Goal: Task Accomplishment & Management: Manage account settings

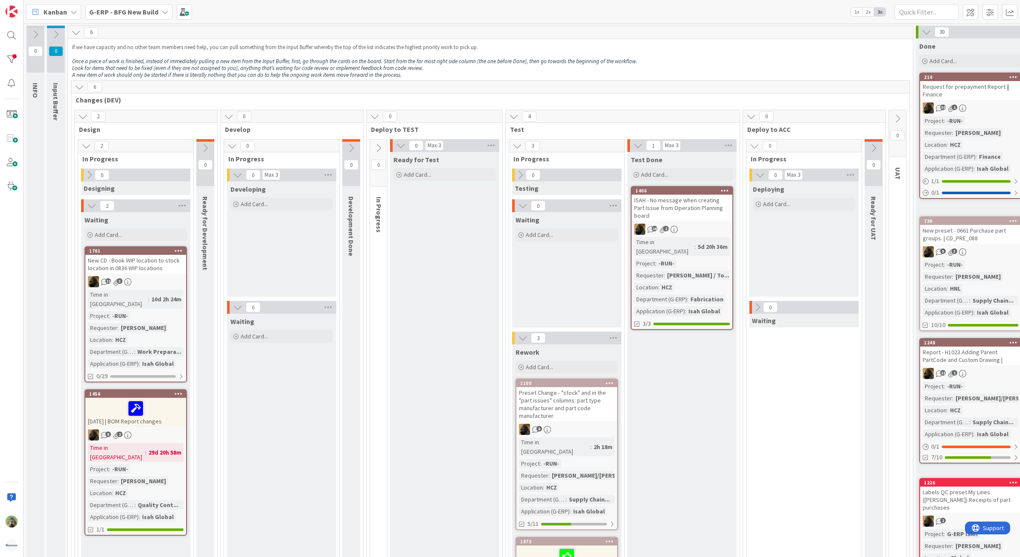
click at [115, 10] on b "G-ERP - BFG New Build" at bounding box center [123, 12] width 69 height 9
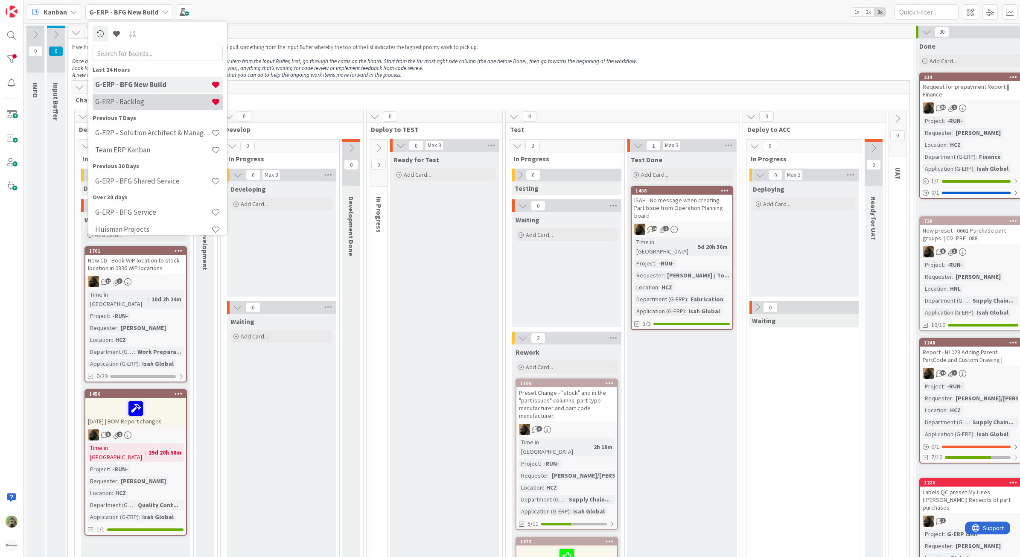
click at [156, 94] on div "G-ERP - Backlog" at bounding box center [158, 101] width 130 height 16
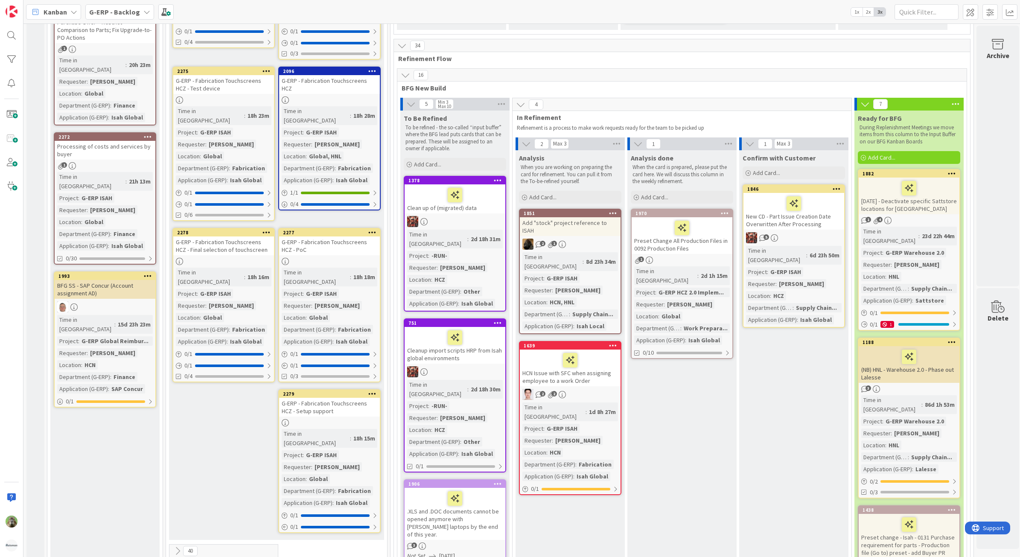
scroll to position [1867, 0]
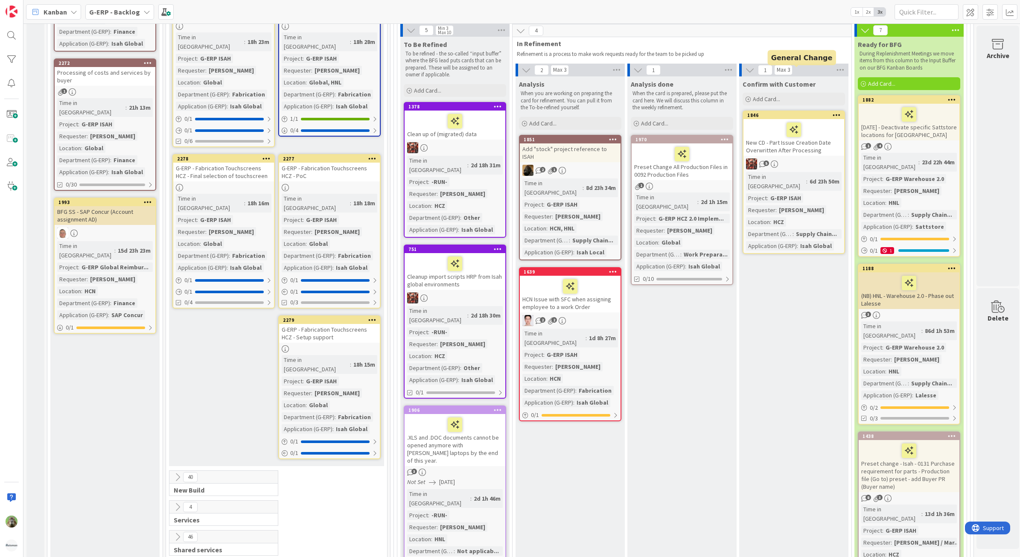
scroll to position [1973, 0]
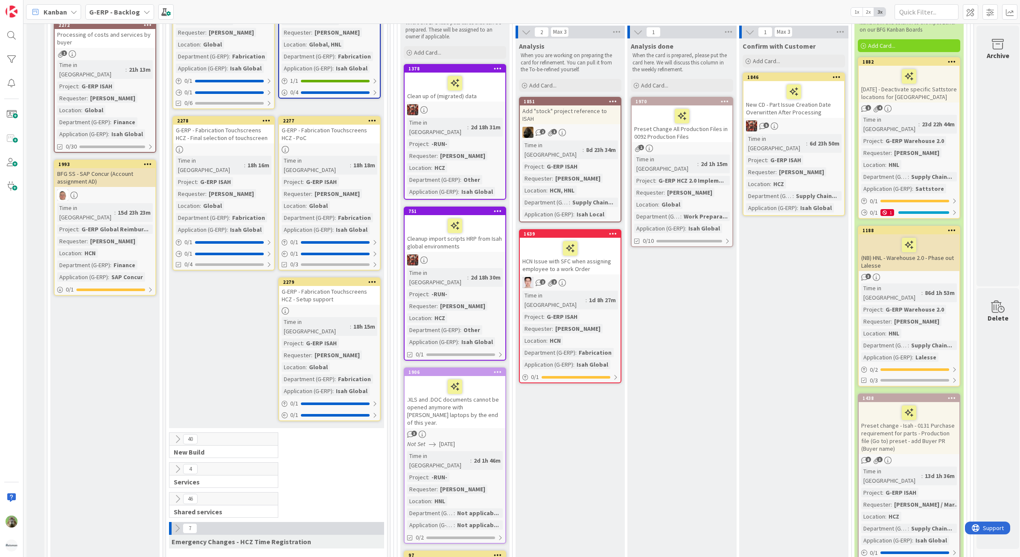
click at [178, 434] on icon at bounding box center [177, 438] width 9 height 9
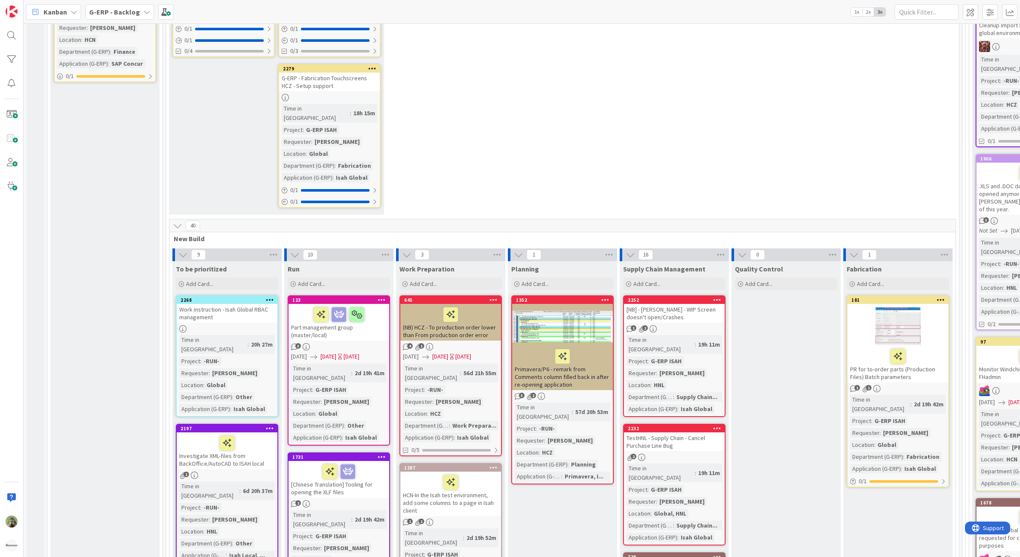
scroll to position [2400, 0]
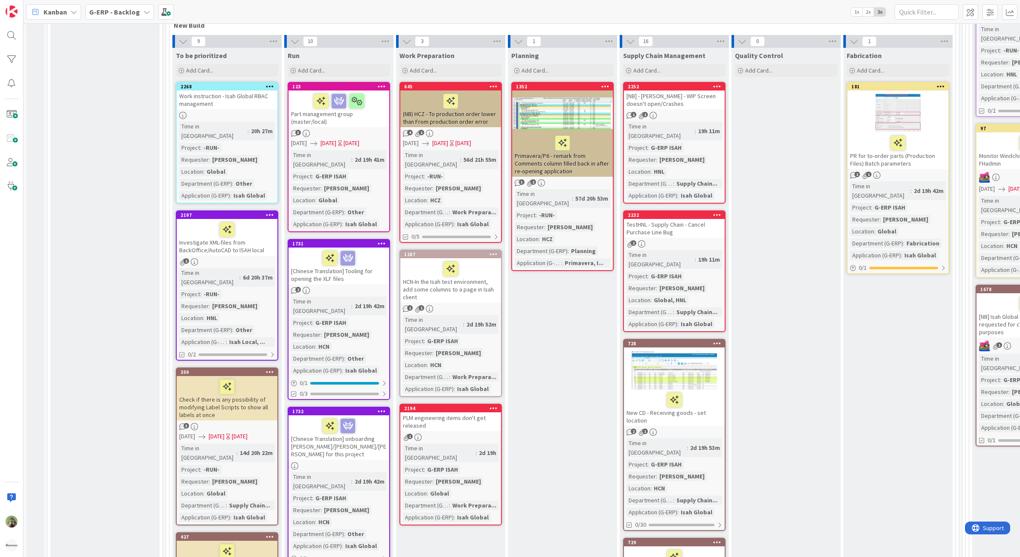
click at [134, 279] on div "BFG Shared Service Add Card... 2288 Isah (Global) Logic - Users should not fill…" at bounding box center [104, 521] width 109 height 2670
drag, startPoint x: 133, startPoint y: 193, endPoint x: 138, endPoint y: 197, distance: 6.3
click at [137, 197] on div "BFG Shared Service Add Card... 2288 Isah (Global) Logic - Users should not fill…" at bounding box center [104, 521] width 109 height 2670
click at [98, 144] on div "BFG Shared Service Add Card... 2288 Isah (Global) Logic - Users should not fill…" at bounding box center [104, 521] width 109 height 2670
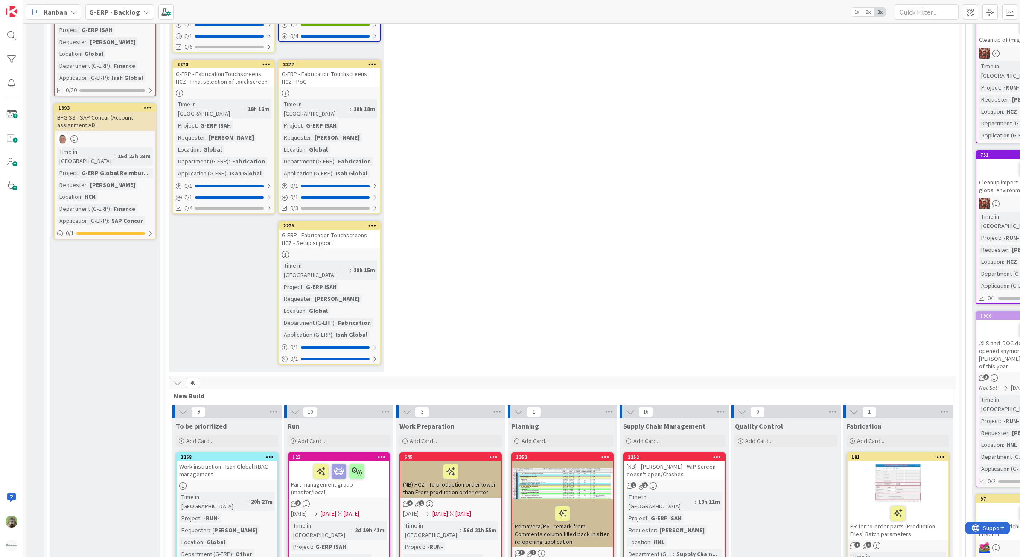
scroll to position [2027, 0]
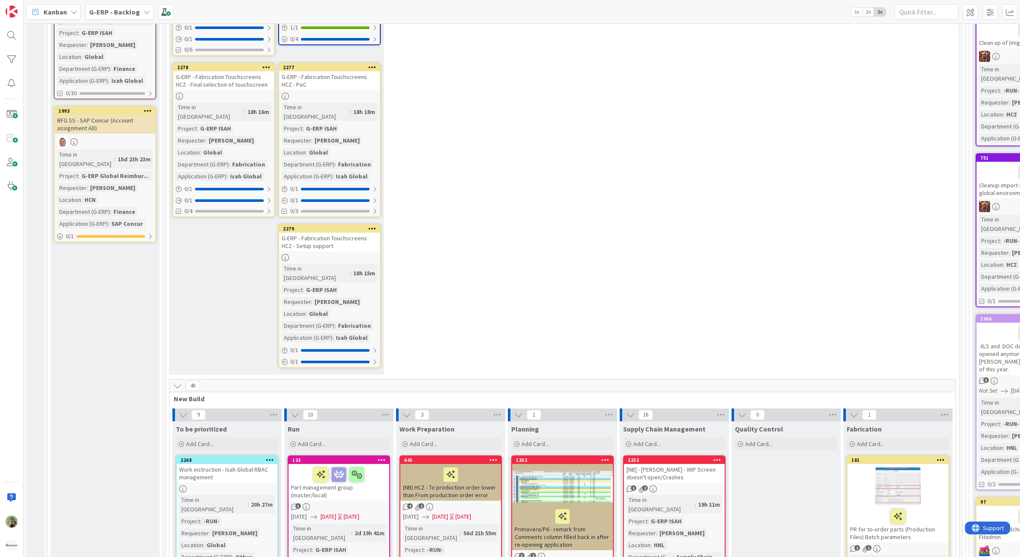
click at [410, 410] on icon at bounding box center [406, 414] width 9 height 9
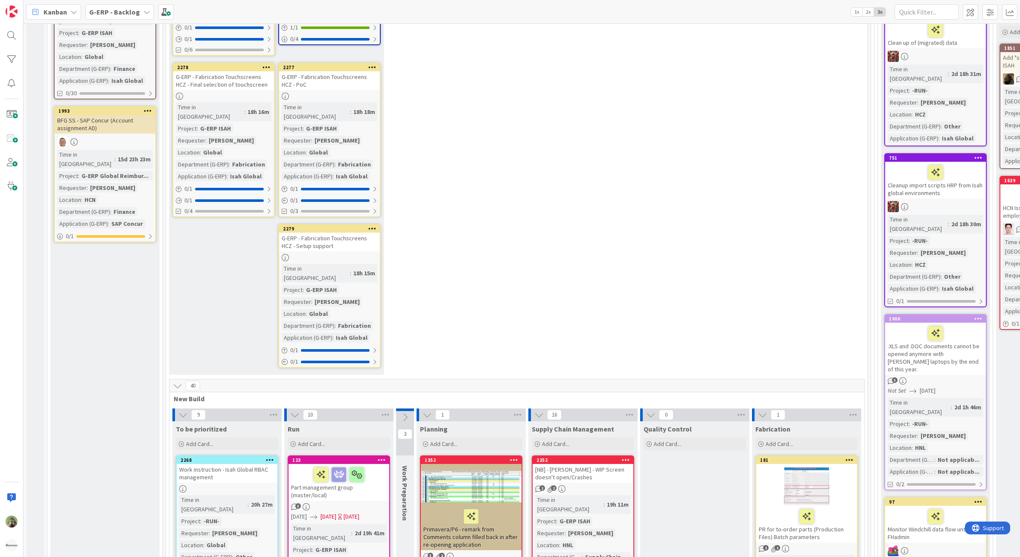
click at [430, 410] on icon at bounding box center [426, 414] width 9 height 9
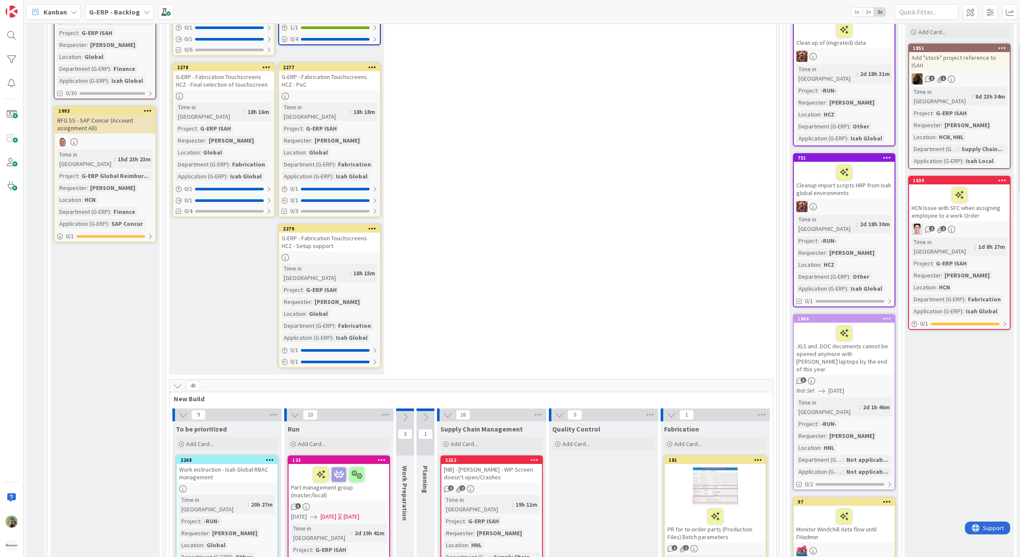
click at [564, 410] on icon at bounding box center [559, 414] width 9 height 9
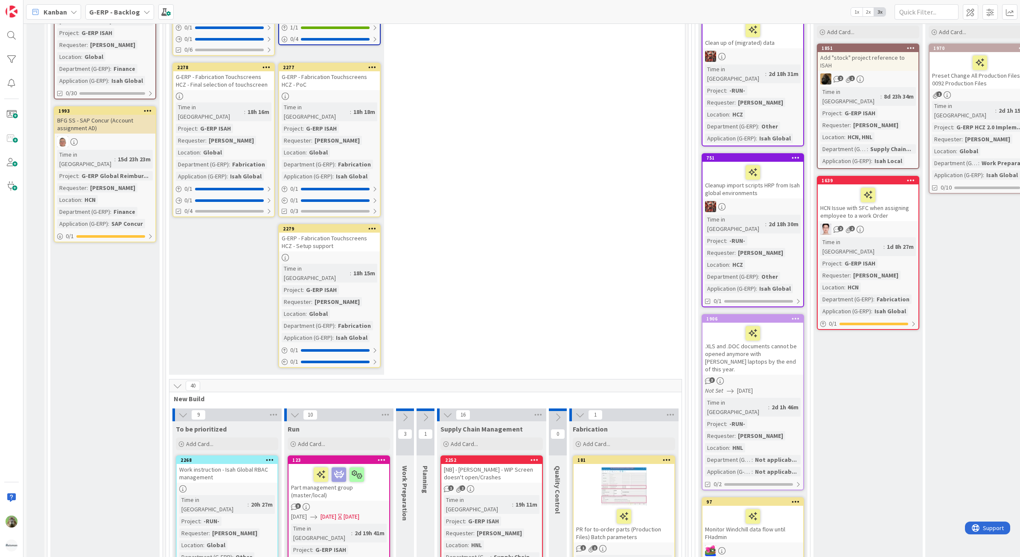
click at [581, 410] on icon at bounding box center [579, 414] width 9 height 9
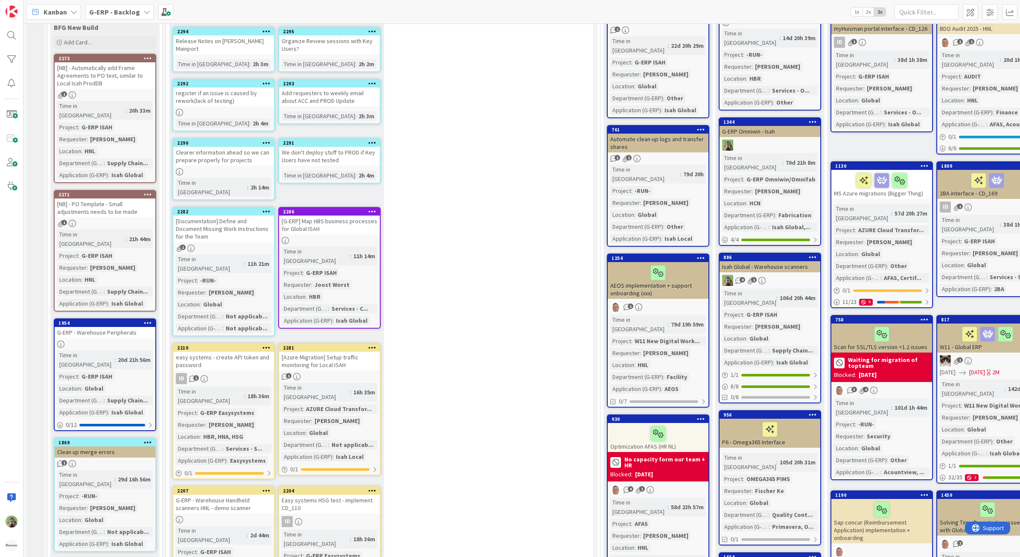
scroll to position [0, 0]
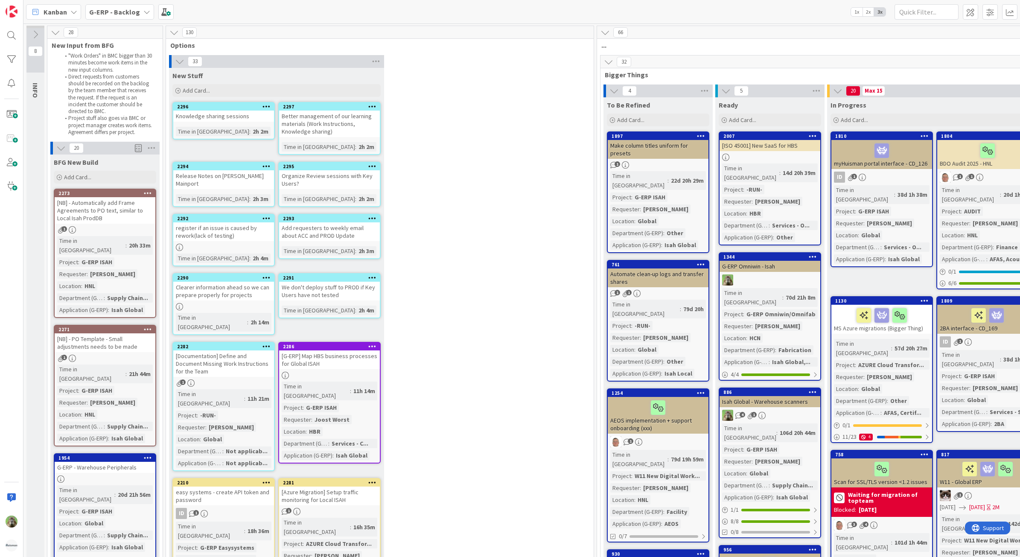
click at [185, 64] on button at bounding box center [179, 61] width 11 height 11
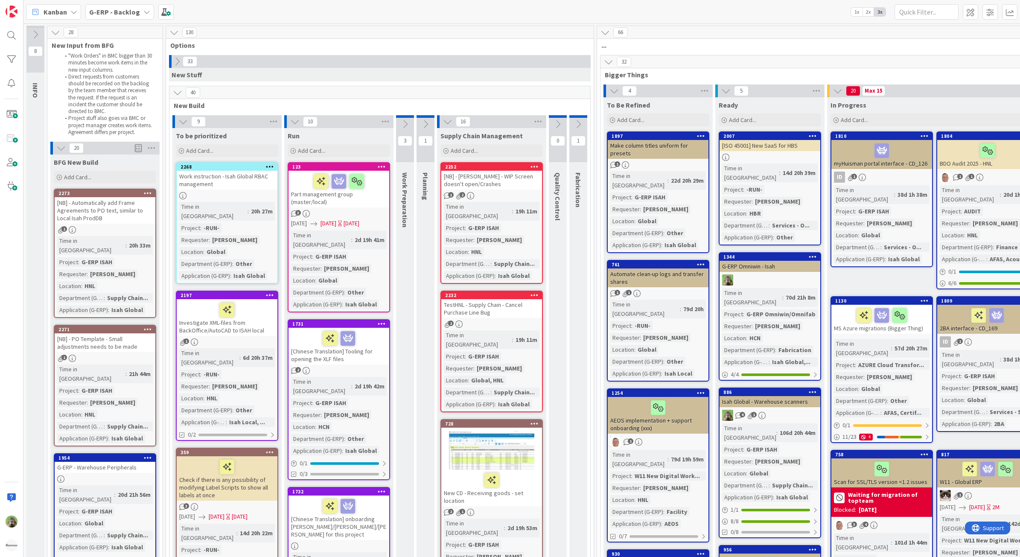
click at [174, 29] on icon at bounding box center [173, 32] width 9 height 9
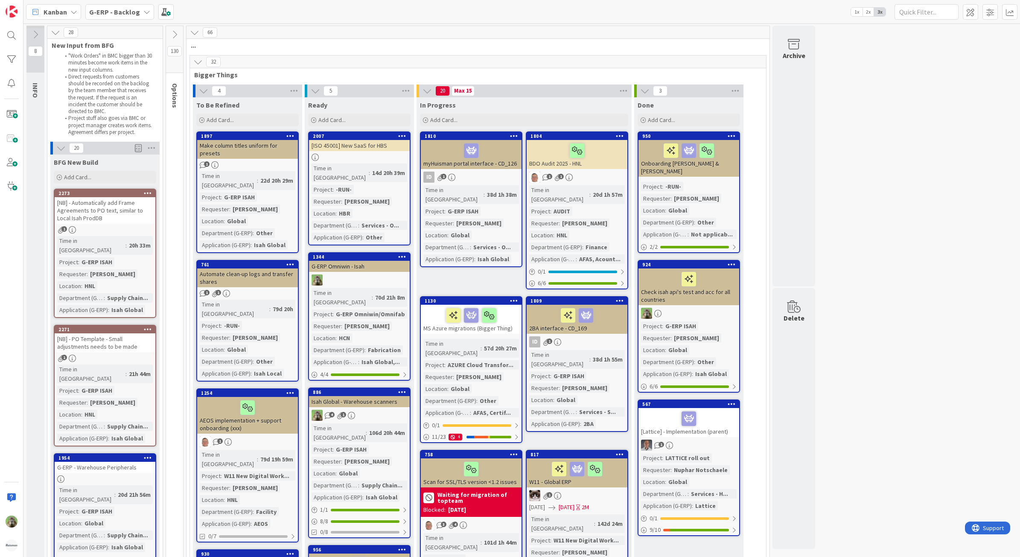
click at [195, 33] on icon at bounding box center [194, 32] width 9 height 9
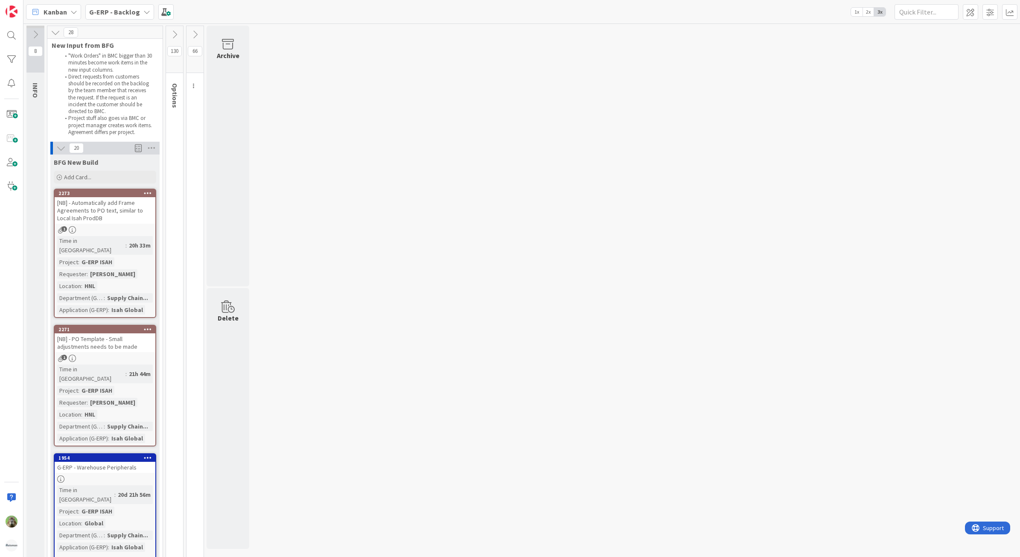
click at [175, 33] on icon at bounding box center [174, 34] width 9 height 9
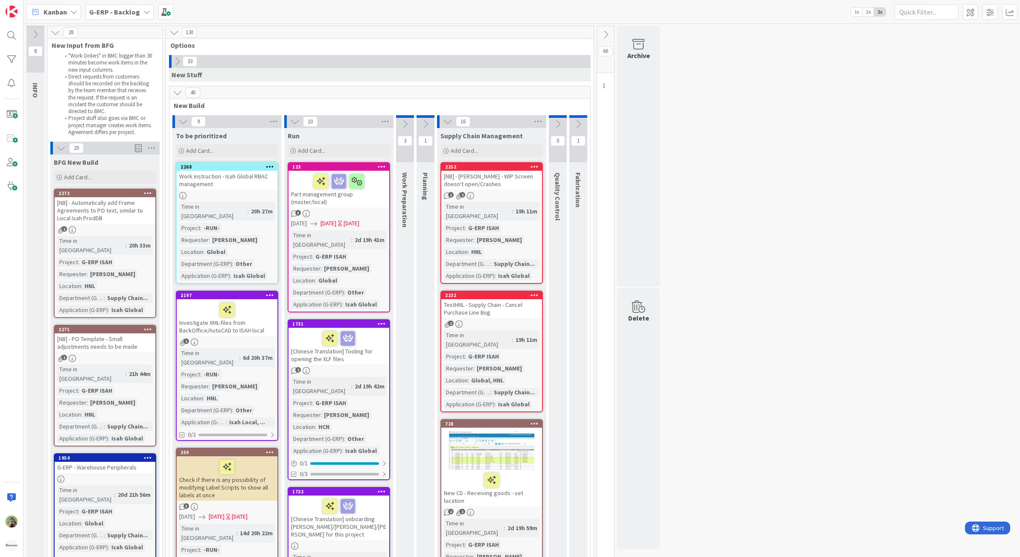
click at [172, 61] on button at bounding box center [177, 61] width 11 height 11
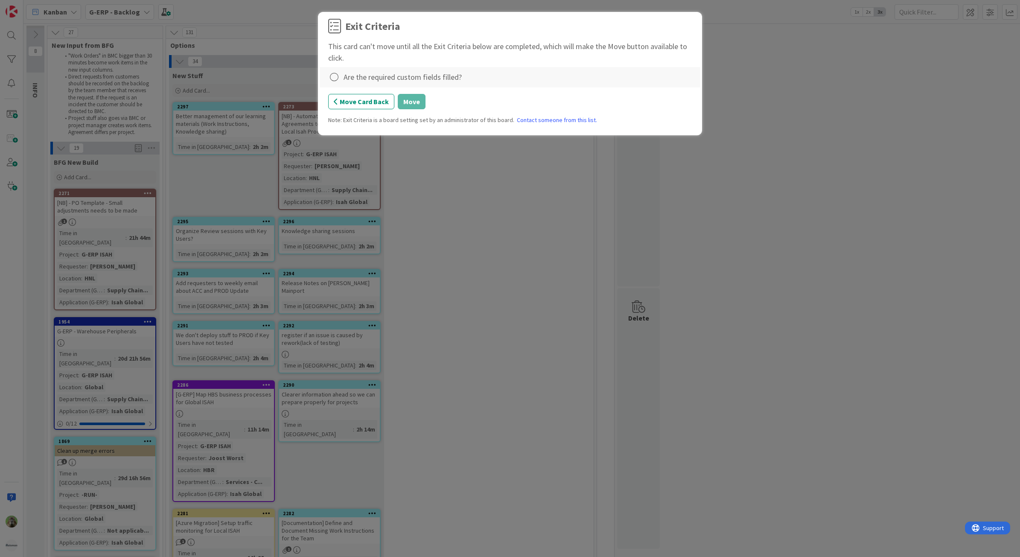
click at [323, 76] on div "Are the required custom fields filled?" at bounding box center [510, 77] width 381 height 20
click at [333, 75] on icon at bounding box center [334, 77] width 12 height 12
click at [377, 96] on link "Complete" at bounding box center [381, 95] width 107 height 12
click at [405, 107] on button "Move" at bounding box center [412, 101] width 28 height 15
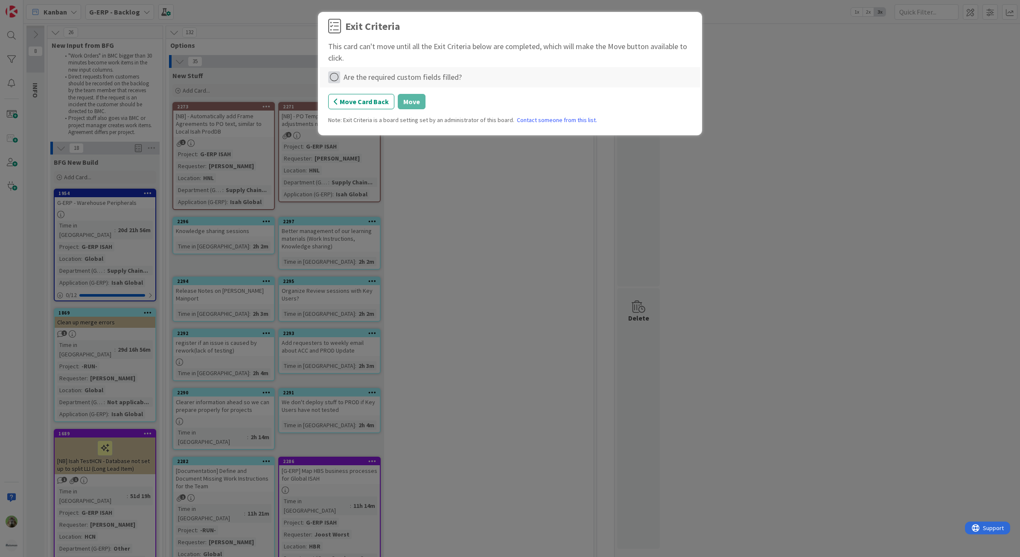
click at [335, 78] on icon at bounding box center [334, 77] width 12 height 12
click at [389, 97] on link "Complete" at bounding box center [381, 95] width 107 height 12
click at [404, 96] on button "Move" at bounding box center [412, 101] width 28 height 15
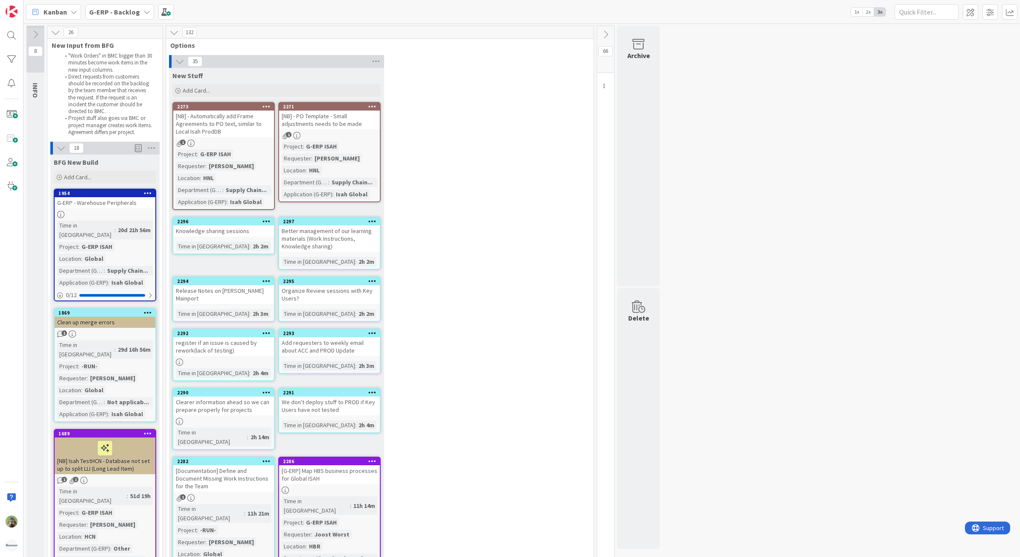
click at [174, 35] on icon at bounding box center [173, 32] width 9 height 9
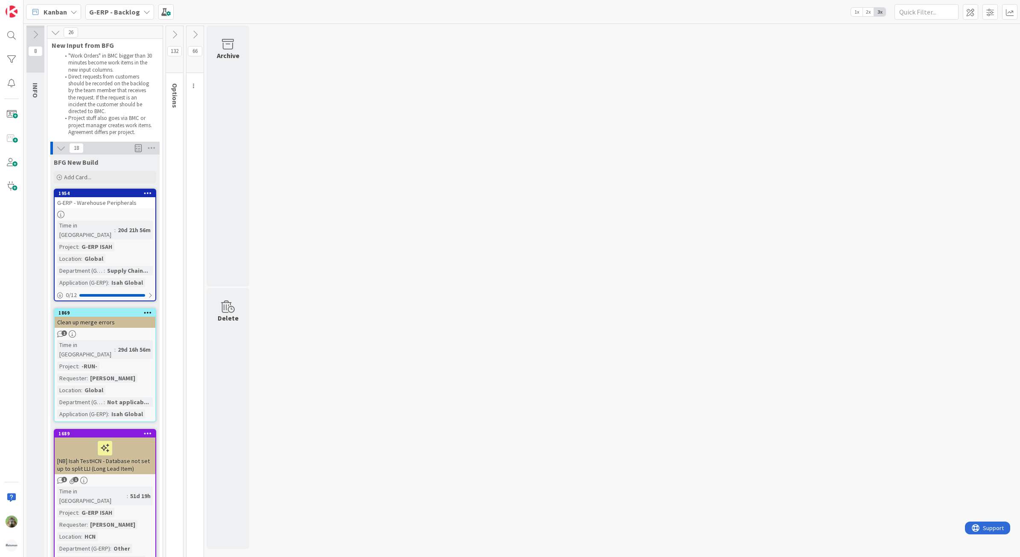
click at [176, 37] on icon at bounding box center [174, 34] width 9 height 9
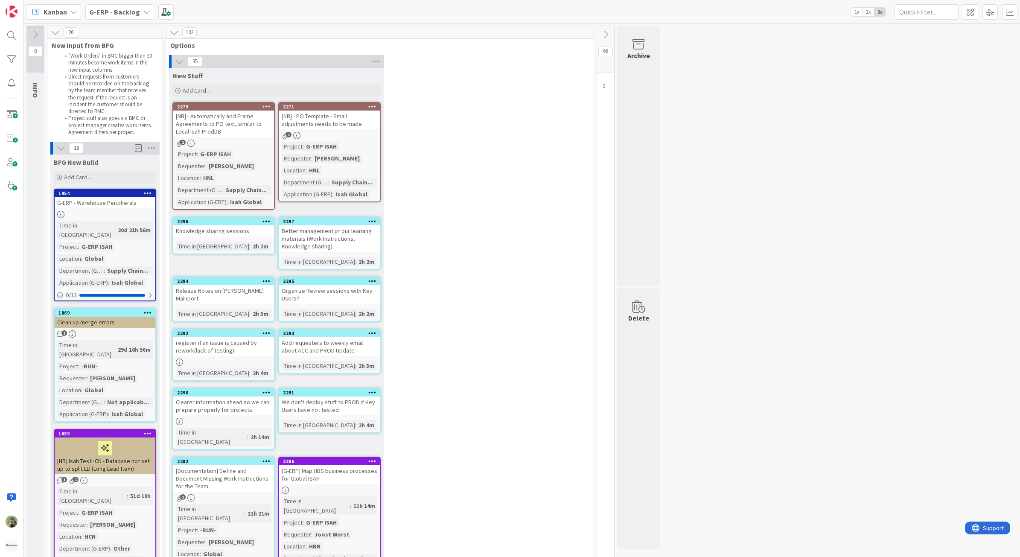
click at [611, 35] on button at bounding box center [605, 34] width 17 height 13
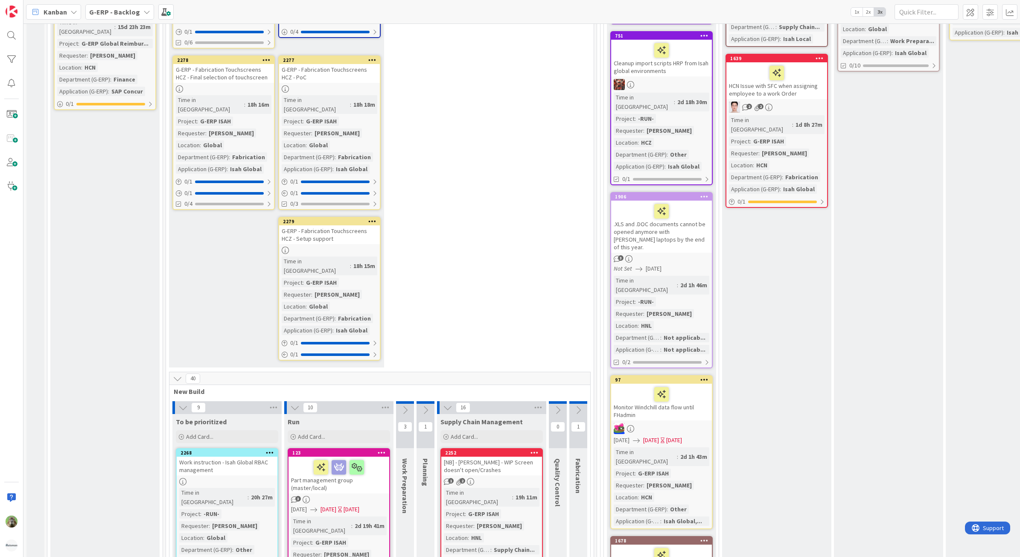
scroll to position [2293, 0]
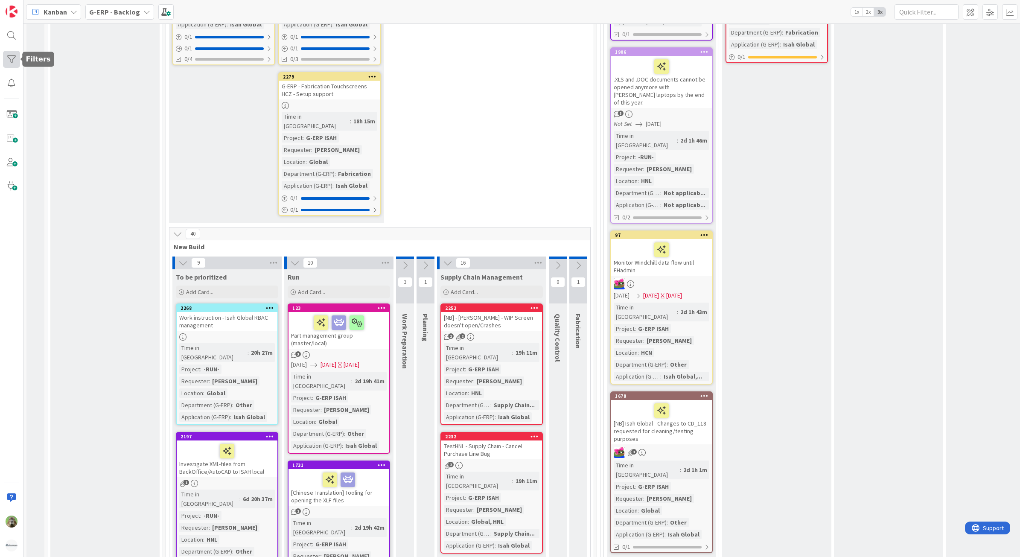
click at [15, 55] on div at bounding box center [11, 59] width 17 height 17
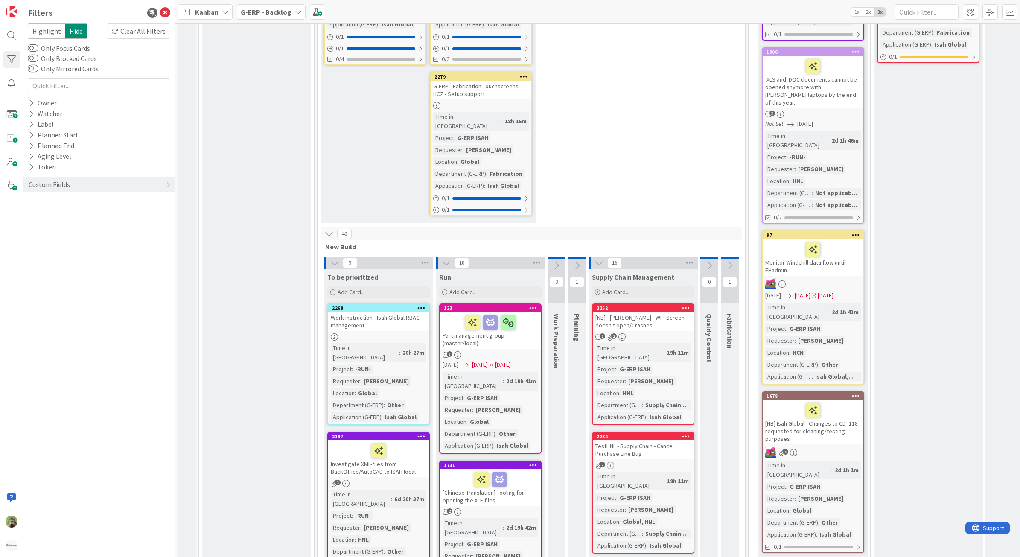
click at [91, 178] on div "Custom Fields" at bounding box center [98, 185] width 151 height 16
click at [71, 234] on button "Department (G-ERP)" at bounding box center [64, 234] width 73 height 11
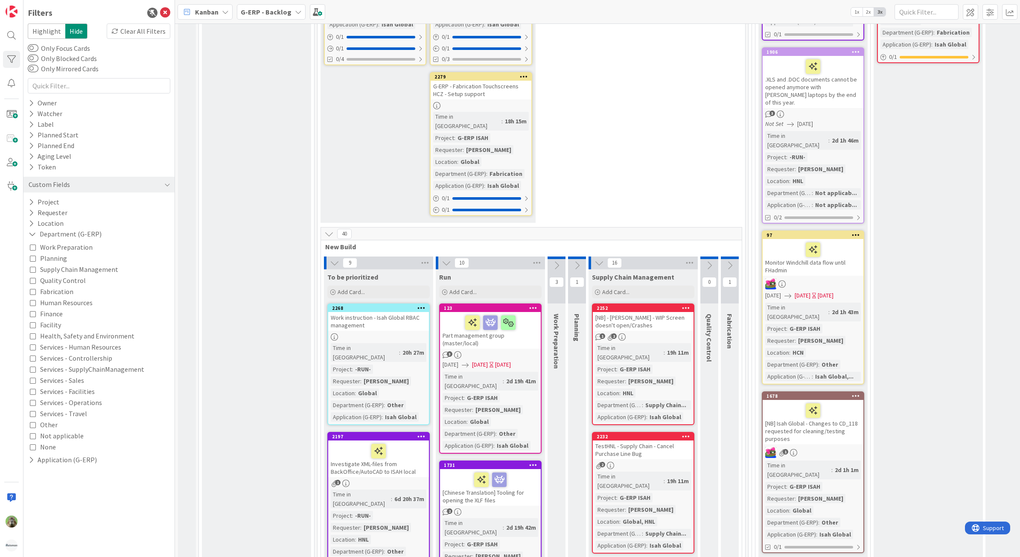
click at [84, 268] on span "Supply Chain Management" at bounding box center [79, 269] width 78 height 11
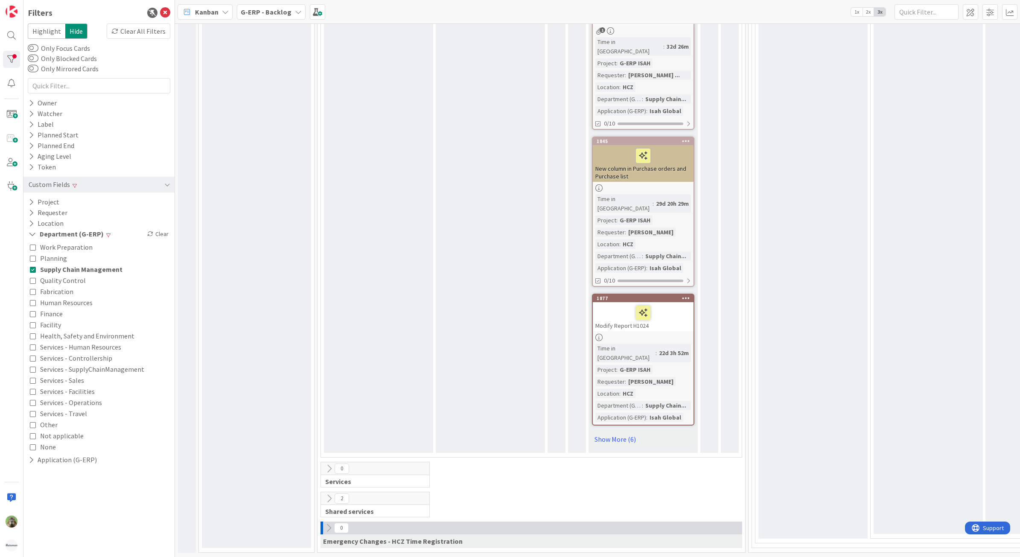
scroll to position [2051, 0]
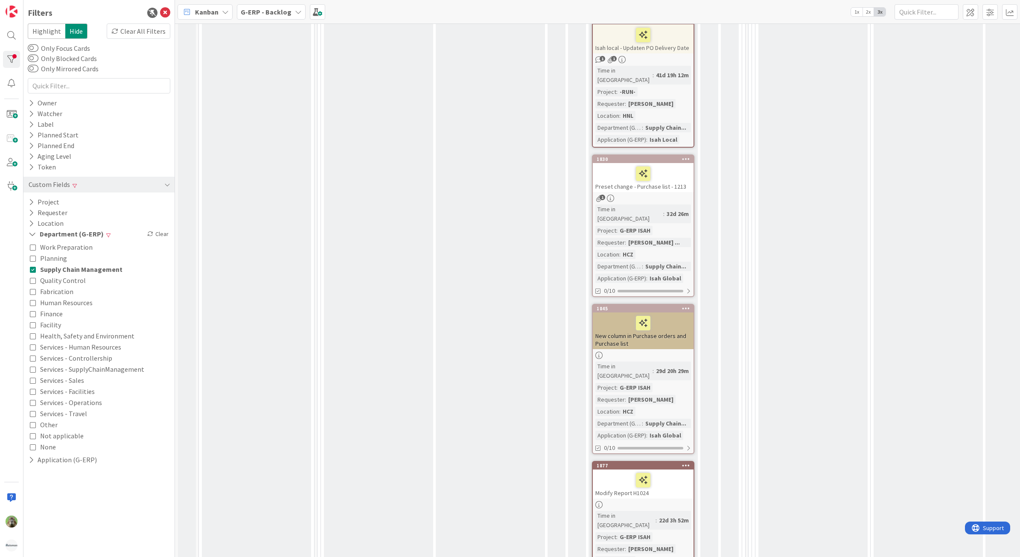
click at [254, 197] on div "BFG Shared Service Add Card... 2287 Isah (Global) Logic 1 Time in Column : 4h 1…" at bounding box center [256, 113] width 109 height 1203
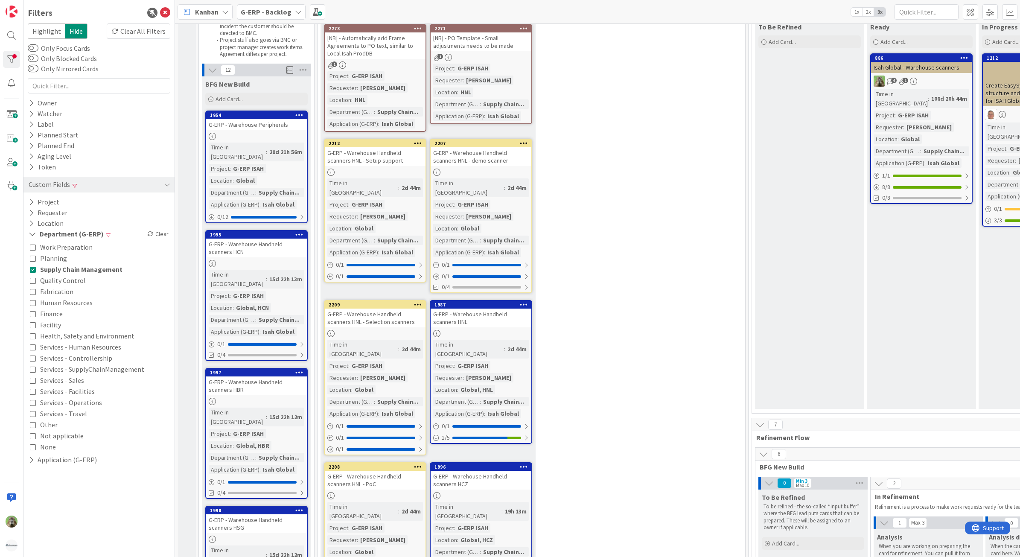
scroll to position [0, 0]
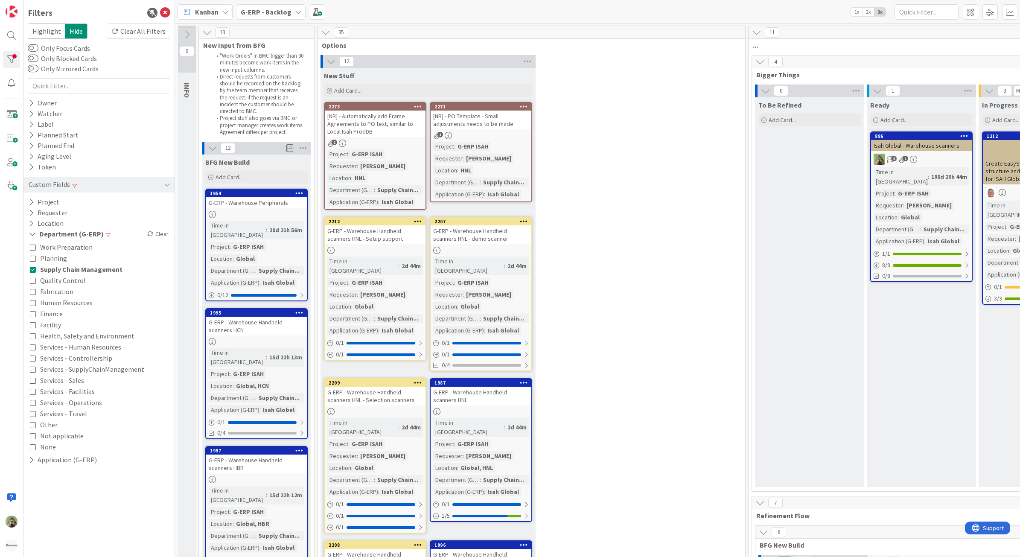
click at [208, 30] on icon at bounding box center [206, 32] width 9 height 9
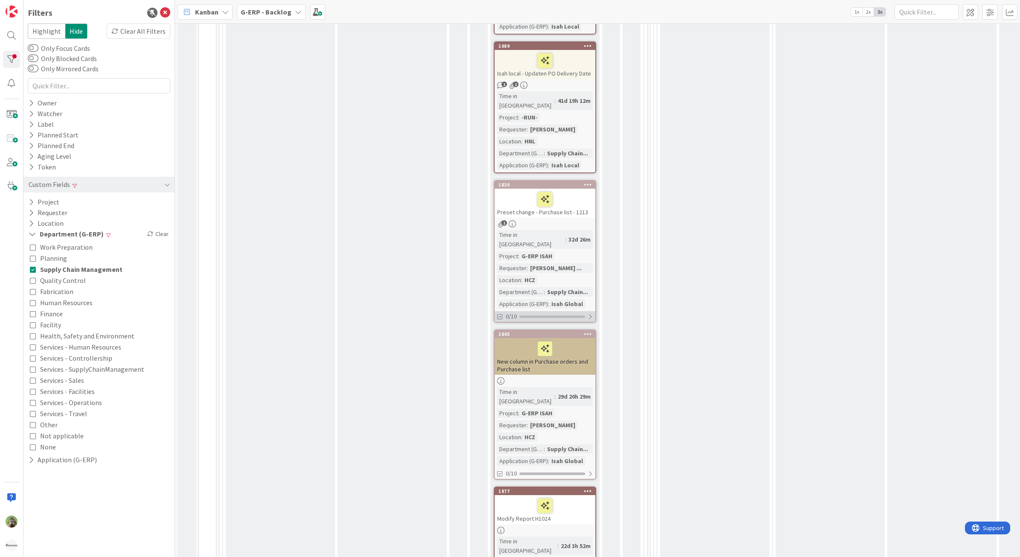
scroll to position [2027, 0]
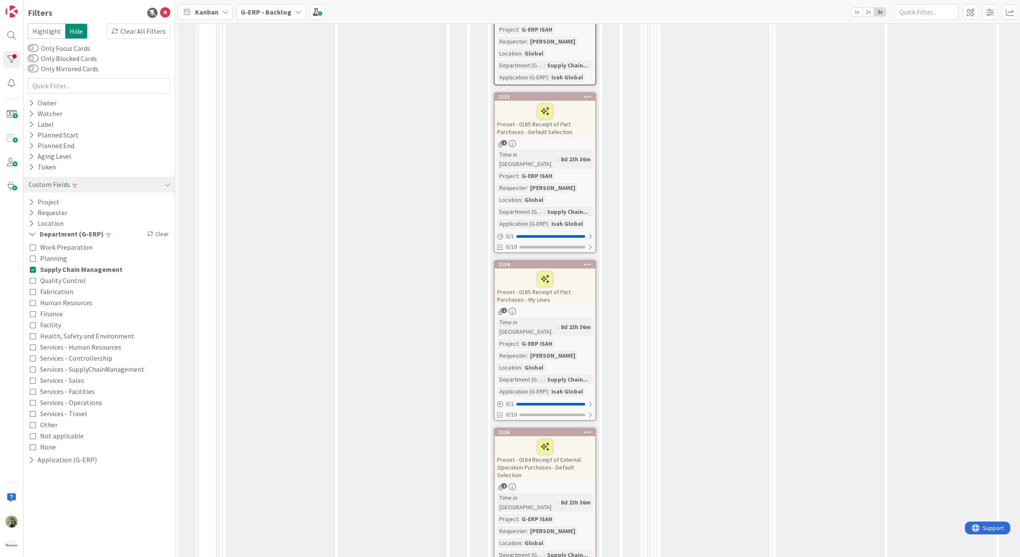
scroll to position [2840, 0]
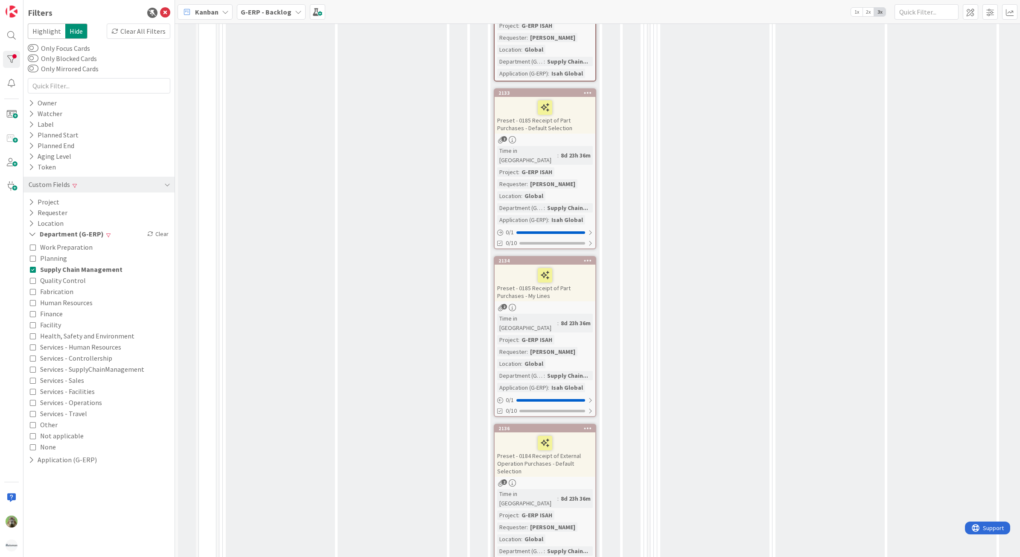
click at [78, 247] on span "Work Preparation" at bounding box center [66, 246] width 52 height 11
click at [83, 269] on span "Supply Chain Management" at bounding box center [81, 269] width 82 height 11
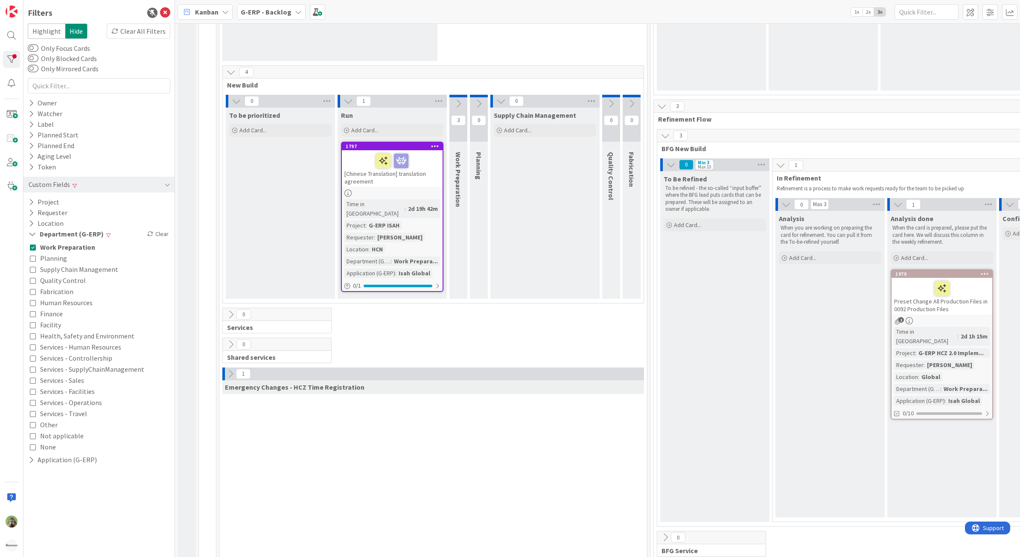
scroll to position [69, 0]
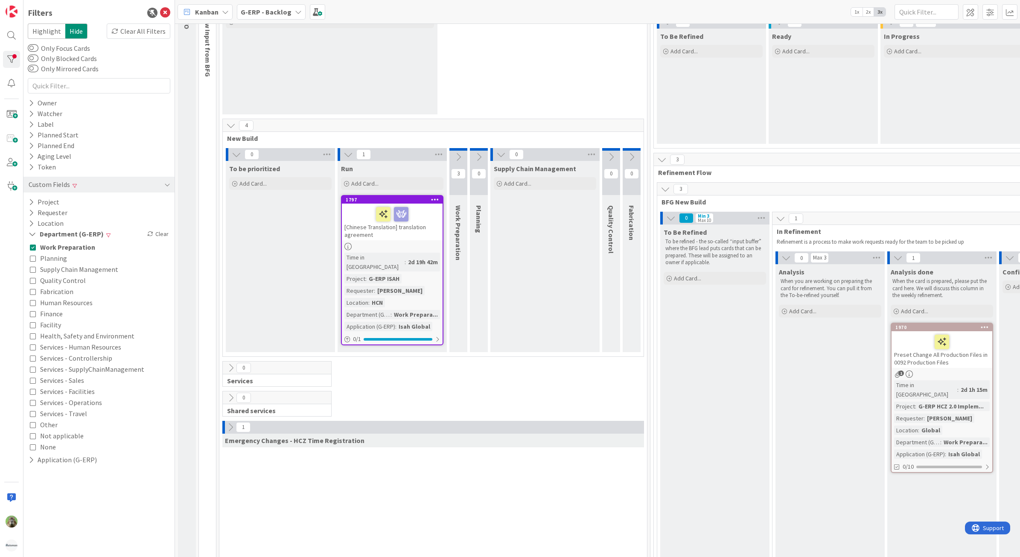
click at [455, 159] on icon at bounding box center [458, 156] width 9 height 9
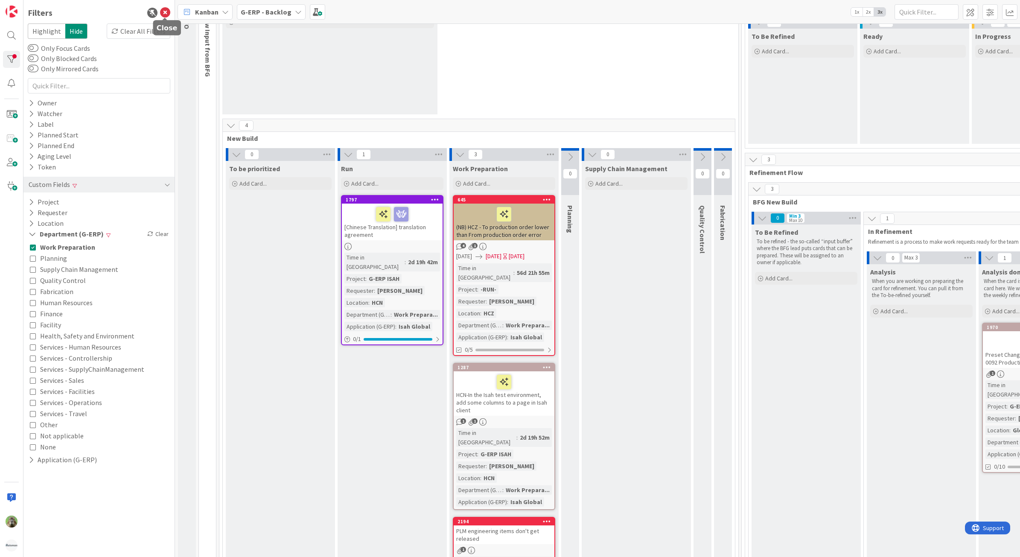
click at [161, 11] on icon at bounding box center [165, 13] width 10 height 10
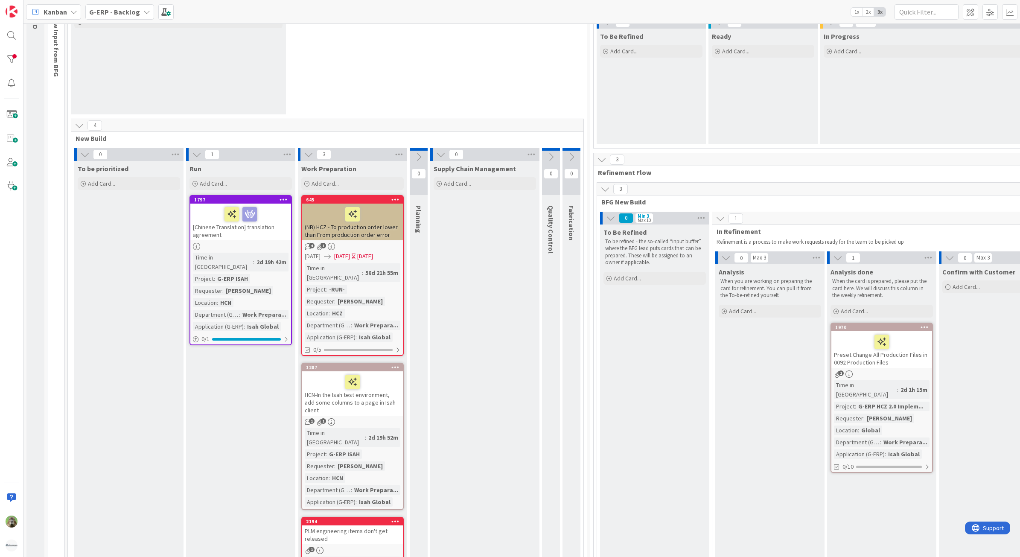
click at [131, 22] on div "Kanban G-ERP - Backlog 1x 2x 3x" at bounding box center [521, 11] width 996 height 23
click at [135, 14] on b "G-ERP - Backlog" at bounding box center [114, 12] width 51 height 9
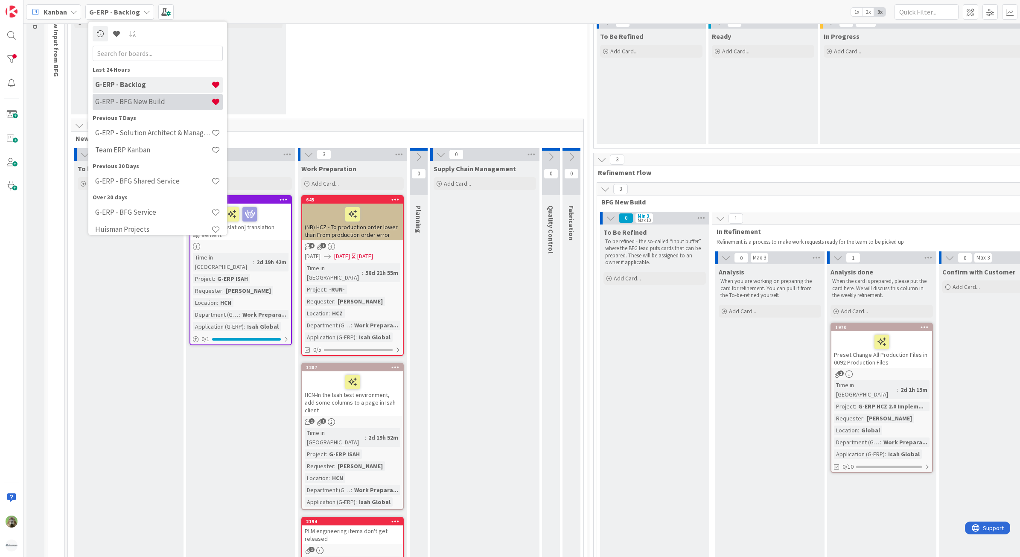
click at [127, 99] on h4 "G-ERP - BFG New Build" at bounding box center [153, 101] width 116 height 9
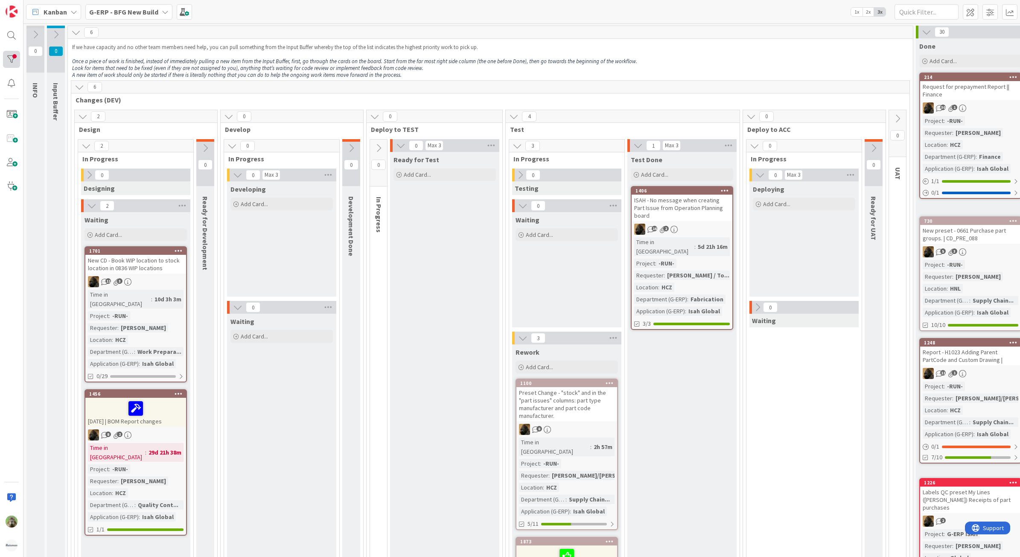
click at [14, 52] on div at bounding box center [11, 59] width 17 height 17
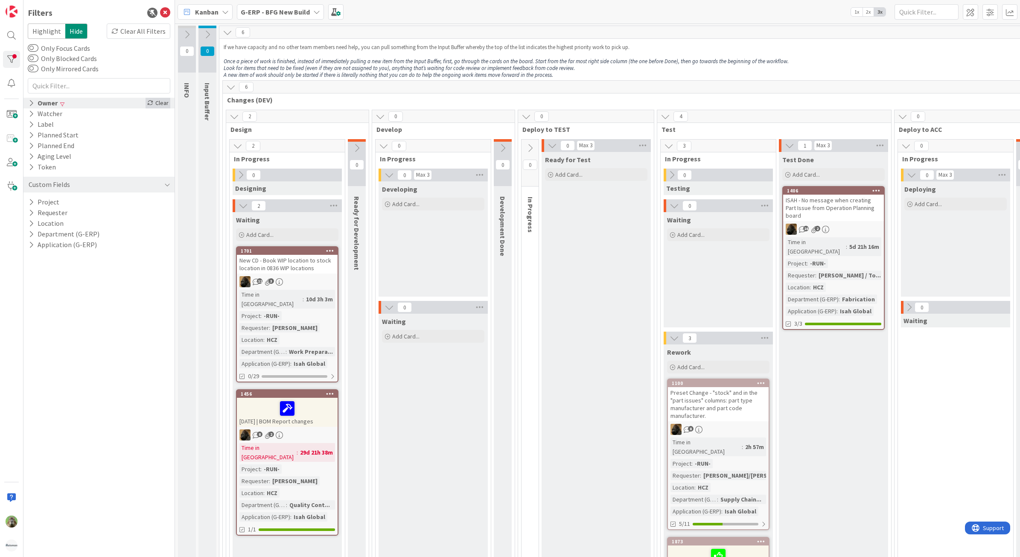
click at [167, 105] on div "Clear" at bounding box center [157, 103] width 25 height 11
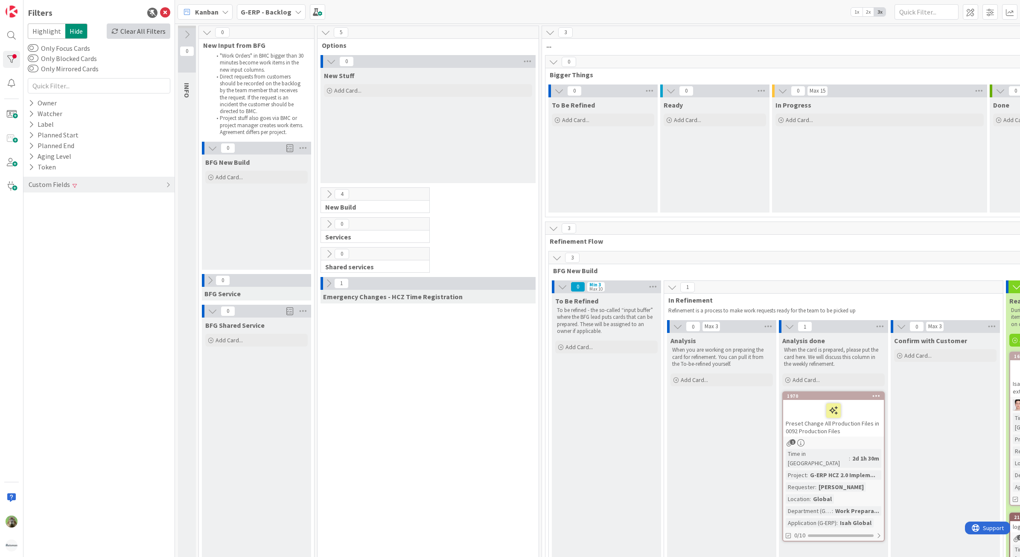
click at [160, 28] on div "Clear All Filters" at bounding box center [139, 30] width 64 height 15
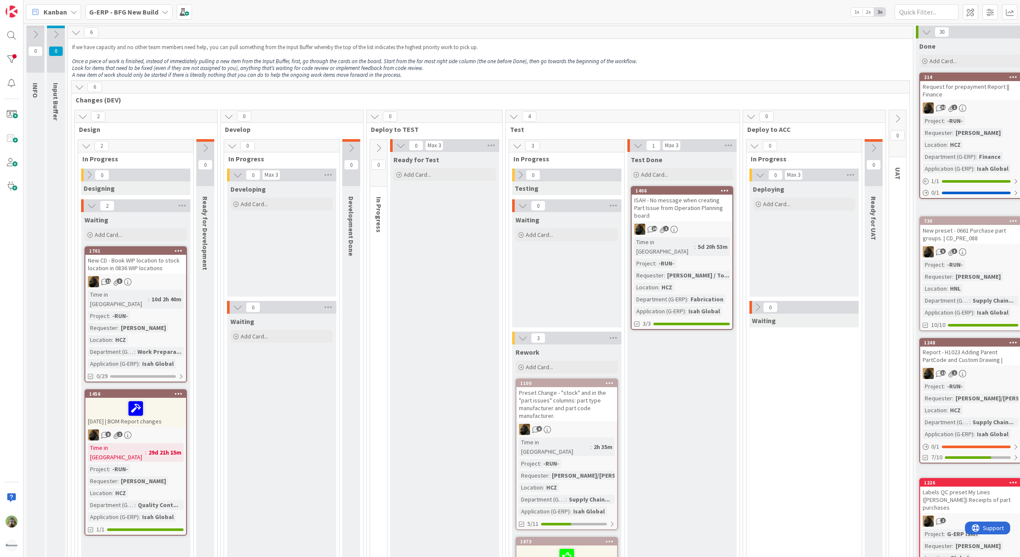
click at [177, 270] on div "New CD - Book WIP location to stock location in 0836 WIP locations" at bounding box center [135, 264] width 101 height 19
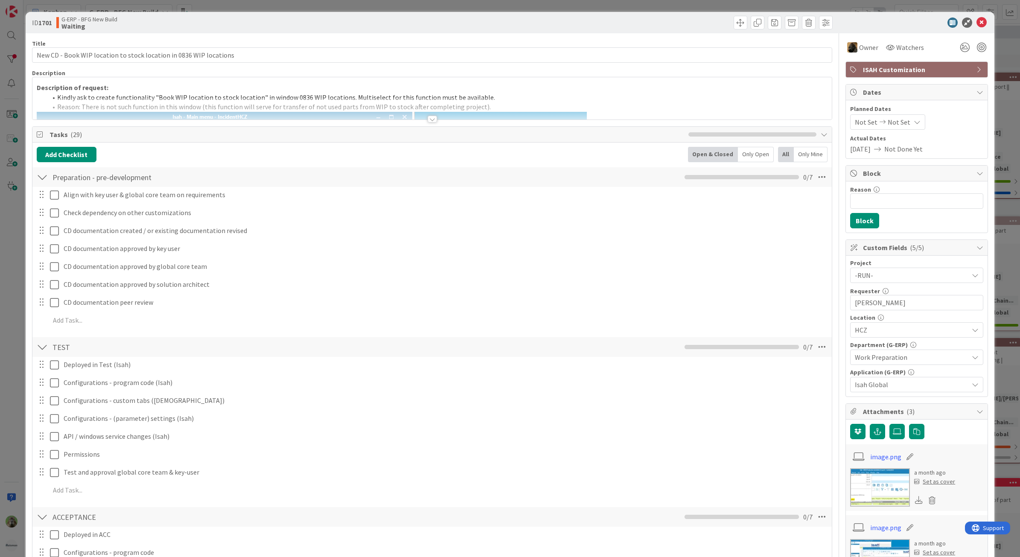
click at [23, 254] on div "ID 1701 G-ERP - BFG New Build Waiting Title 66 / 128 New CD - Book WIP location…" at bounding box center [510, 278] width 1020 height 557
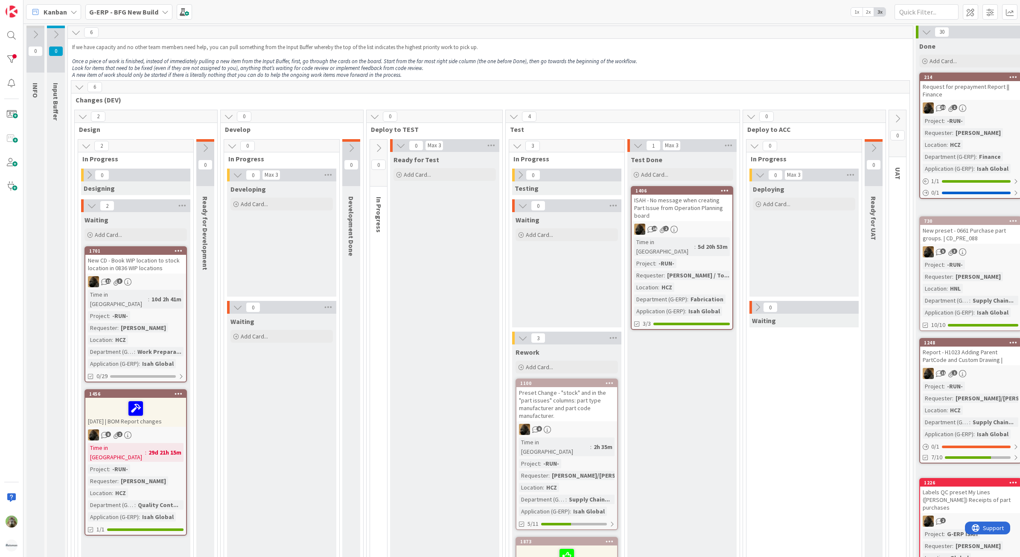
click at [13, 257] on div at bounding box center [11, 278] width 23 height 557
click at [148, 265] on div "New CD - Book WIP location to stock location in 0836 WIP locations" at bounding box center [135, 264] width 101 height 19
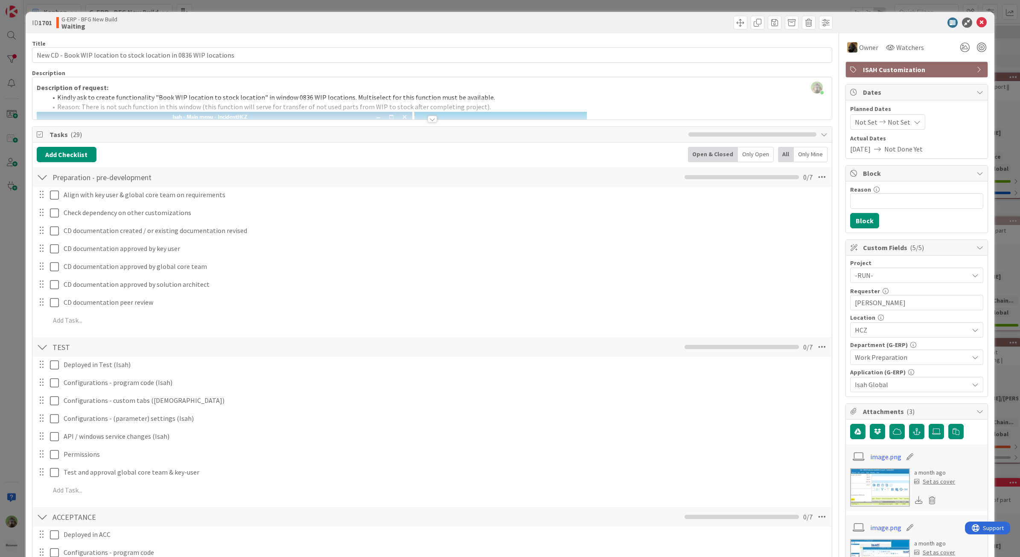
click at [16, 250] on div "ID 1701 G-ERP - BFG New Build Waiting Title 66 / 128 New CD - Book WIP location…" at bounding box center [510, 278] width 1020 height 557
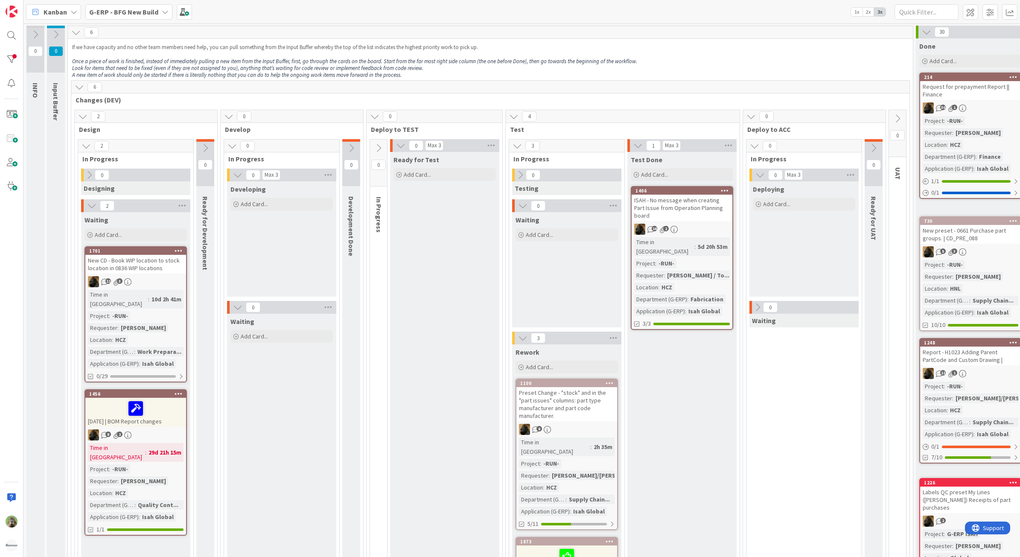
click at [111, 14] on b "G-ERP - BFG New Build" at bounding box center [123, 12] width 69 height 9
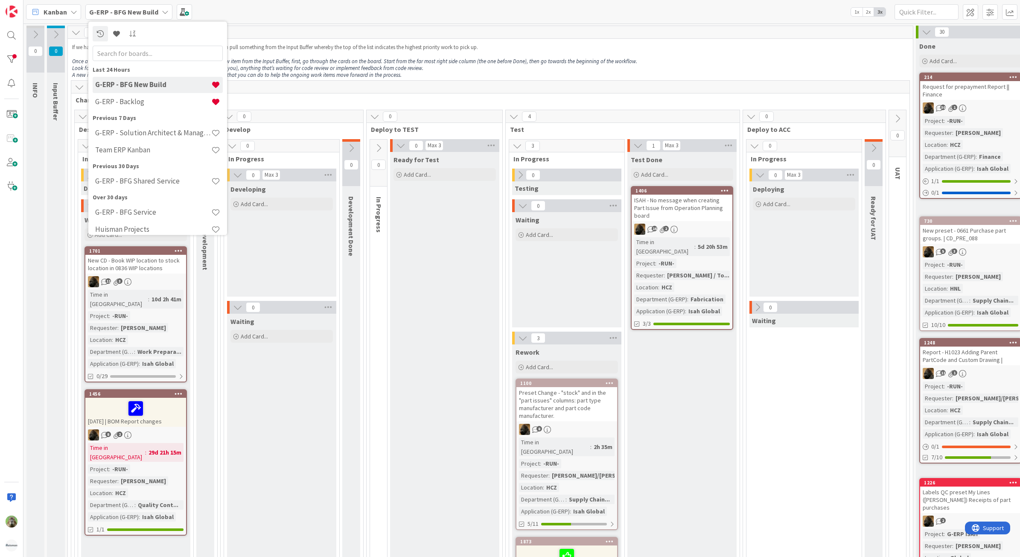
click at [365, 20] on div "Kanban G-ERP - BFG New Build Last 24 Hours G-ERP - BFG New Build G-ERP - Backlo…" at bounding box center [521, 11] width 996 height 23
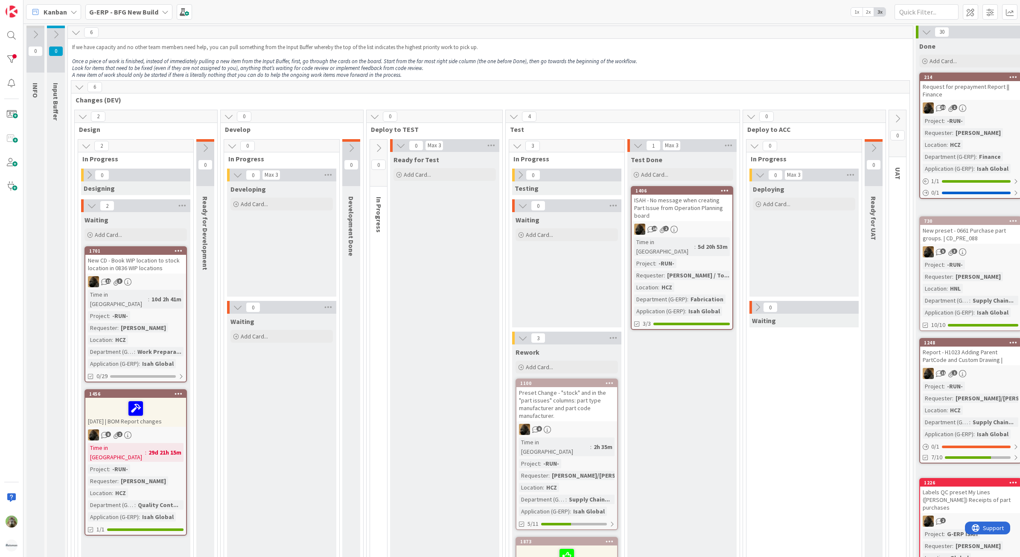
click at [142, 17] on div "G-ERP - BFG New Build" at bounding box center [128, 11] width 87 height 15
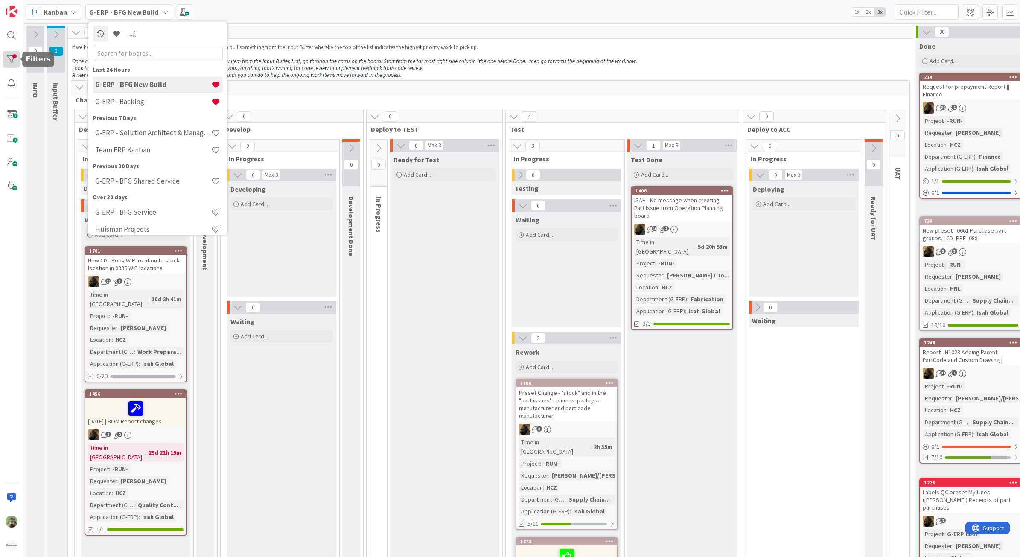
click at [15, 62] on div at bounding box center [11, 59] width 17 height 17
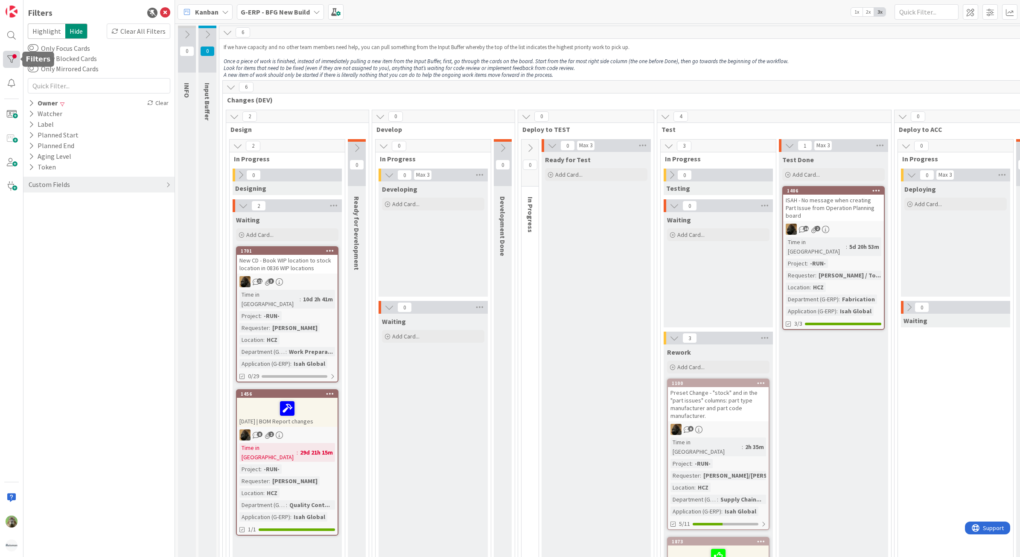
click at [15, 62] on div at bounding box center [11, 59] width 17 height 17
click at [993, 12] on span at bounding box center [989, 11] width 15 height 15
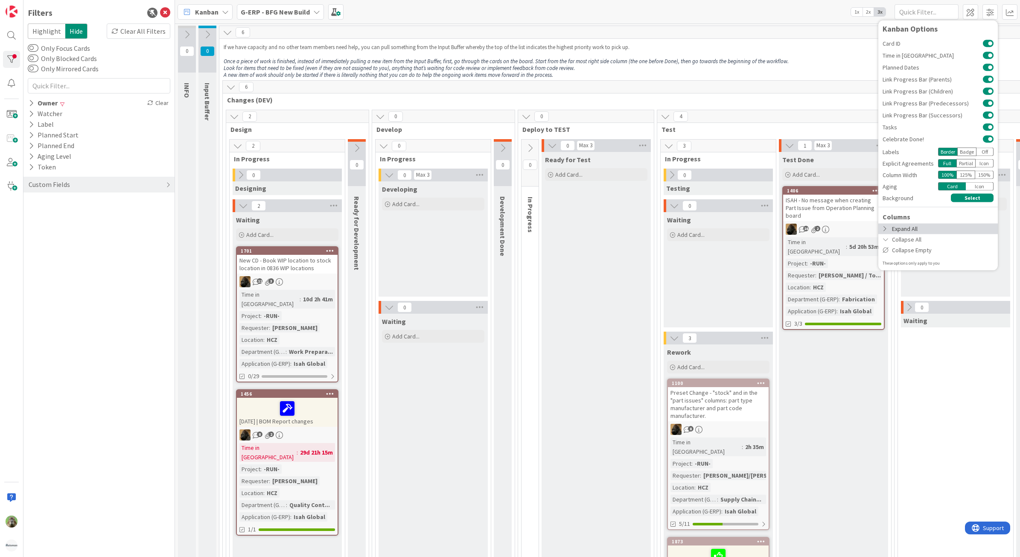
click at [918, 230] on div "Expand All" at bounding box center [937, 228] width 119 height 11
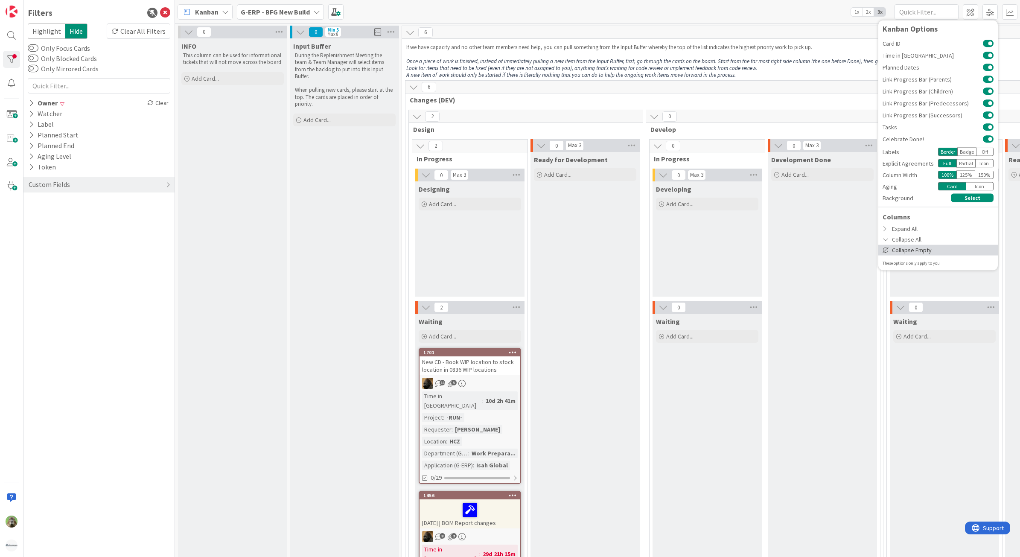
click at [922, 244] on div "Collapse Empty" at bounding box center [937, 249] width 119 height 11
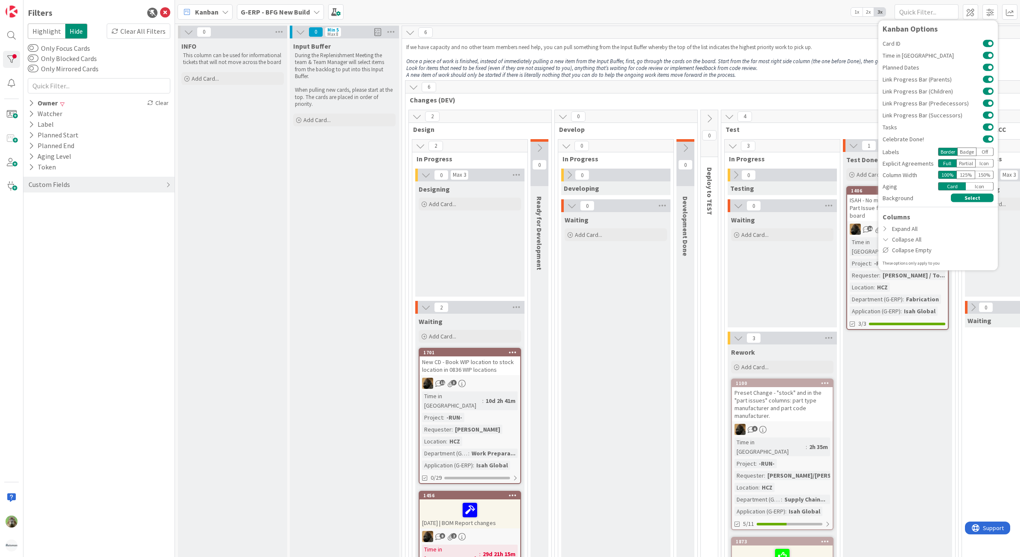
click at [632, 472] on div "Waiting Add Card..." at bounding box center [615, 538] width 109 height 652
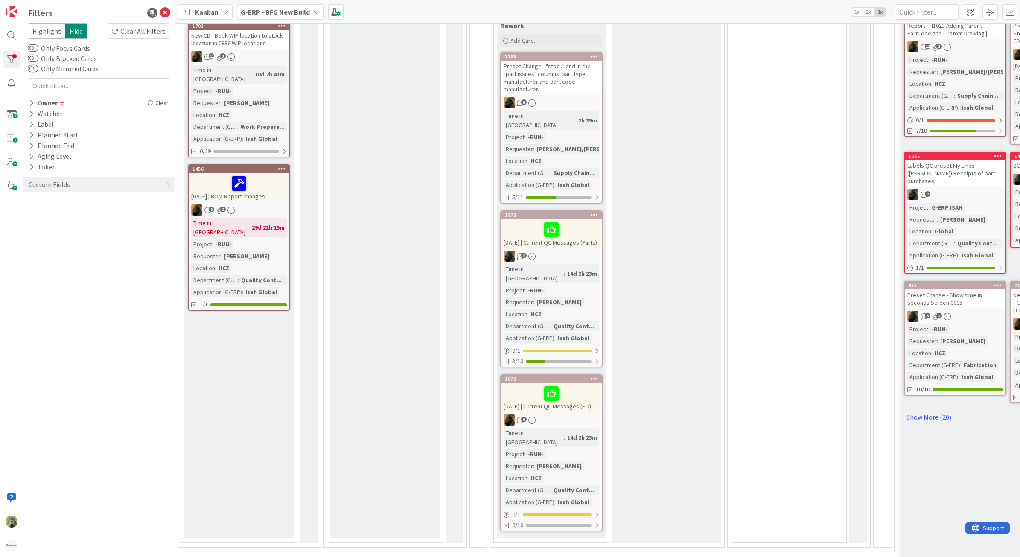
scroll to position [267, 231]
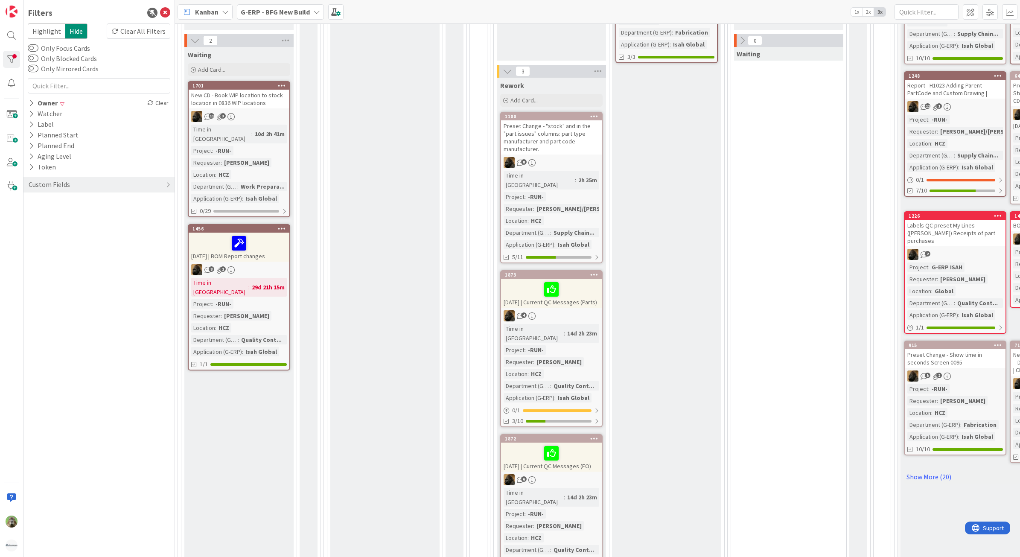
click at [172, 11] on div "Filters Highlight Hide Clear All Filters Only Focus Cards Only Blocked Cards On…" at bounding box center [98, 278] width 151 height 557
click at [160, 11] on icon at bounding box center [165, 13] width 10 height 10
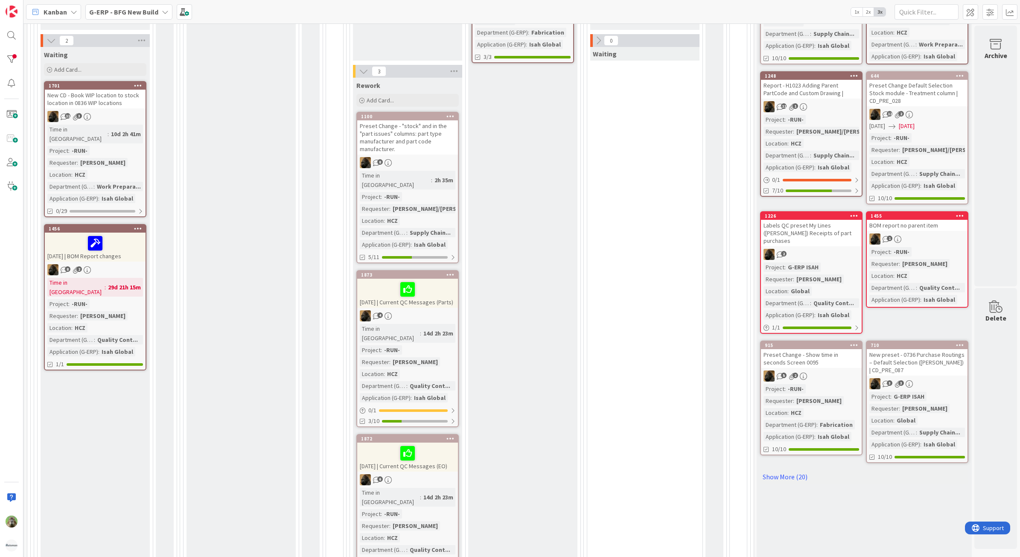
scroll to position [107, 231]
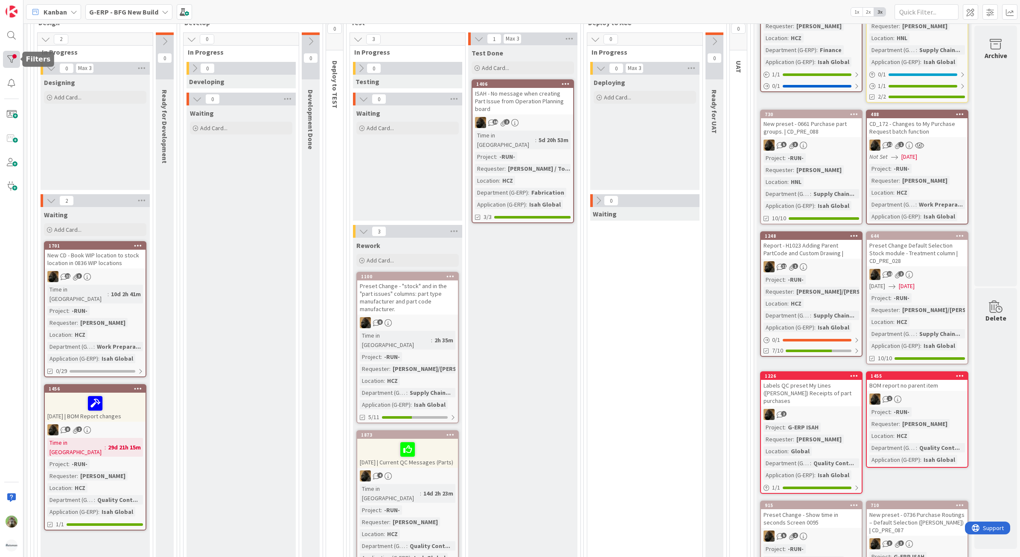
click at [3, 57] on div at bounding box center [11, 59] width 17 height 17
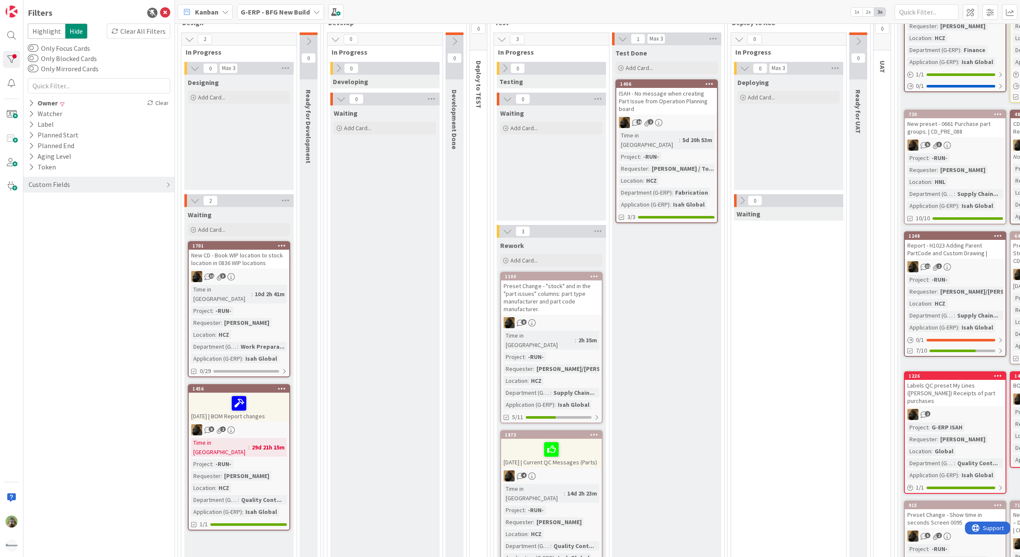
click at [93, 96] on div "Highlight Hide Clear All Filters Only Focus Cards Only Blocked Cards Only Mirro…" at bounding box center [99, 109] width 143 height 173
click at [144, 101] on div "Owner Clear" at bounding box center [98, 103] width 151 height 11
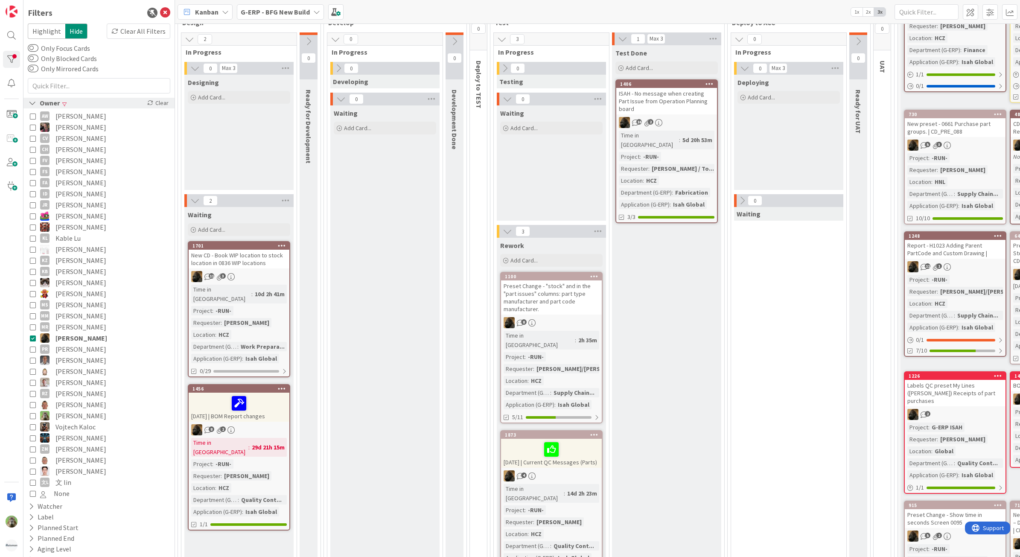
click at [108, 103] on div "Owner Clear" at bounding box center [98, 103] width 151 height 11
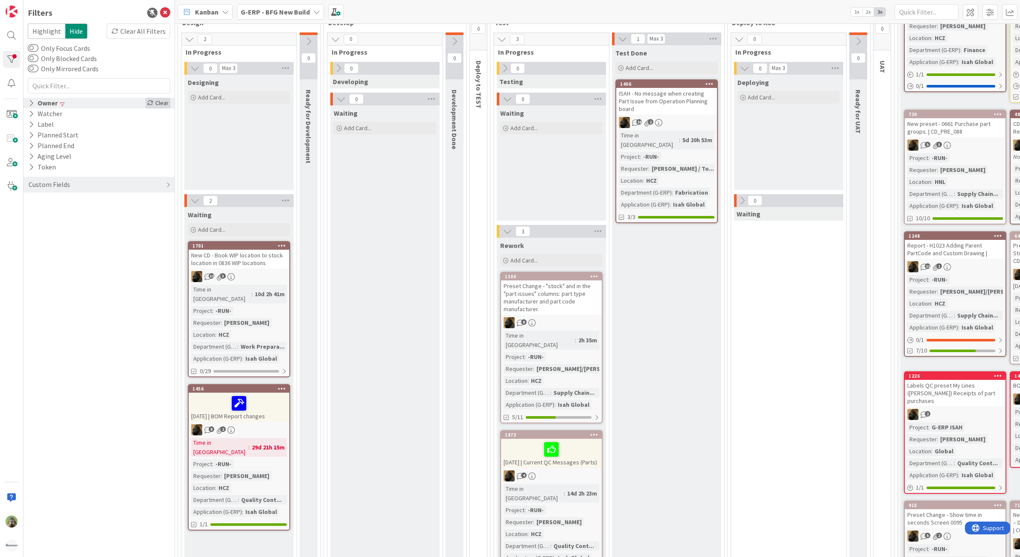
click at [152, 104] on icon at bounding box center [150, 103] width 6 height 6
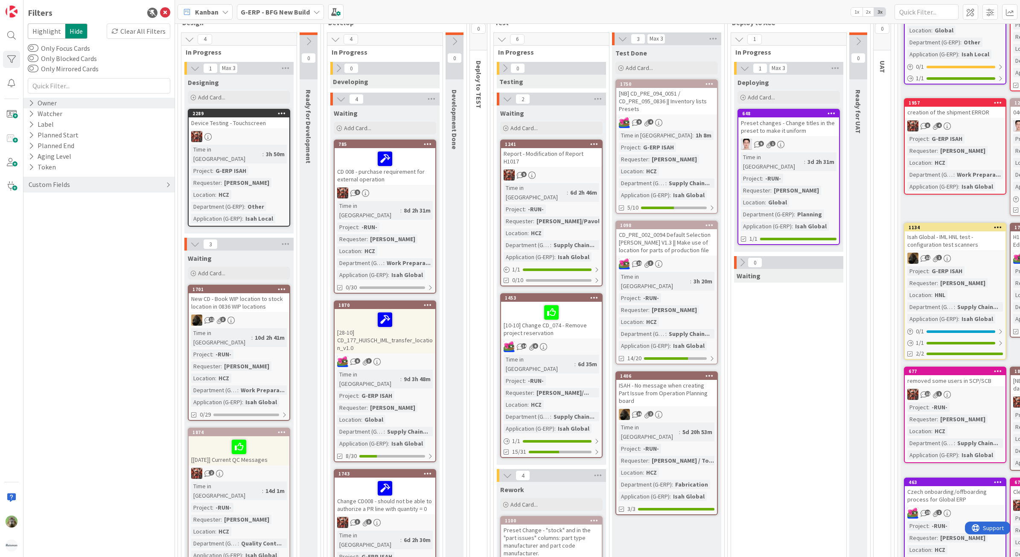
click at [67, 186] on div "Custom Fields" at bounding box center [49, 184] width 43 height 11
click at [73, 231] on button "Department (G-ERP)" at bounding box center [64, 234] width 73 height 11
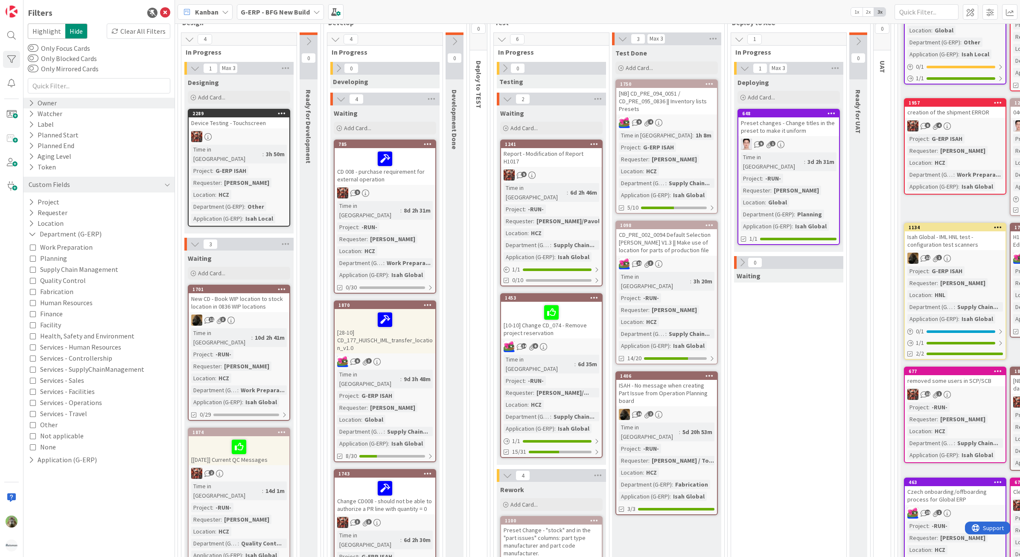
click at [77, 248] on span "Work Preparation" at bounding box center [66, 246] width 52 height 11
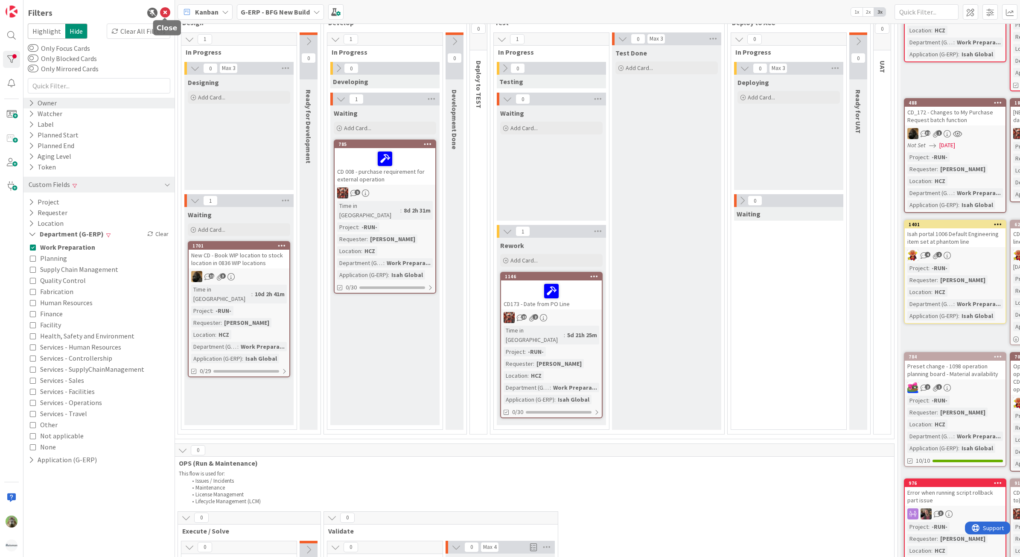
click at [169, 13] on icon at bounding box center [165, 13] width 10 height 10
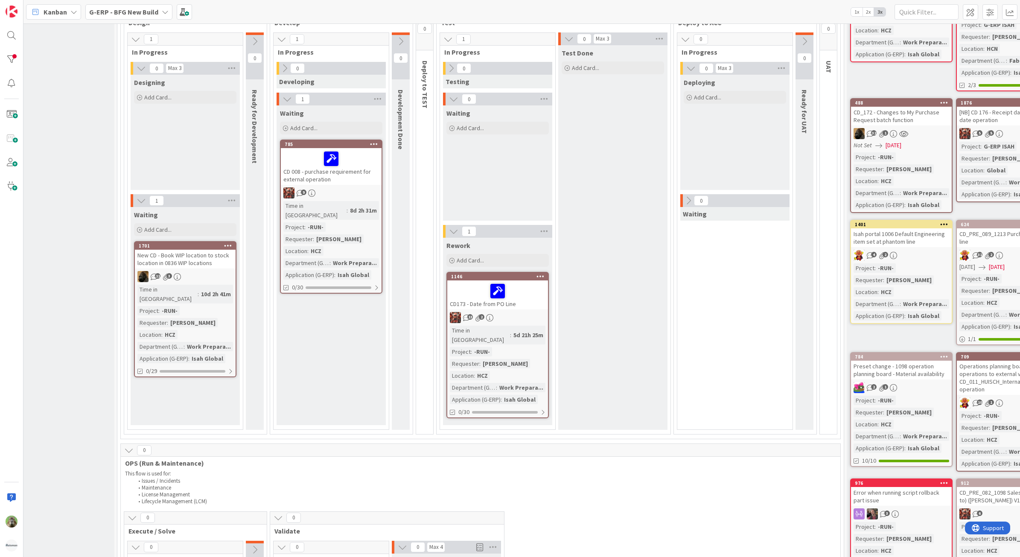
scroll to position [107, 107]
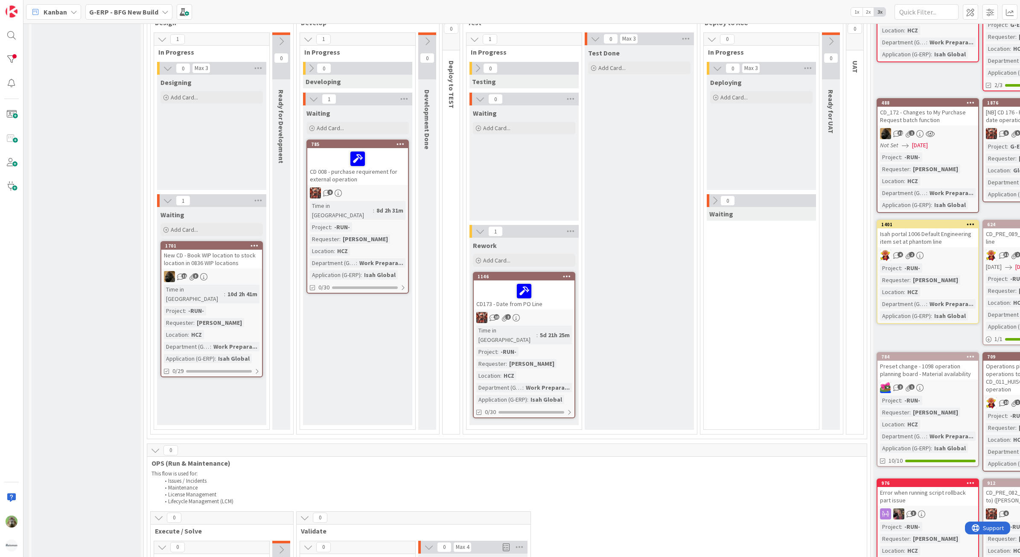
click at [391, 181] on div "CD 008 - purchase requirement for external operation" at bounding box center [357, 166] width 101 height 37
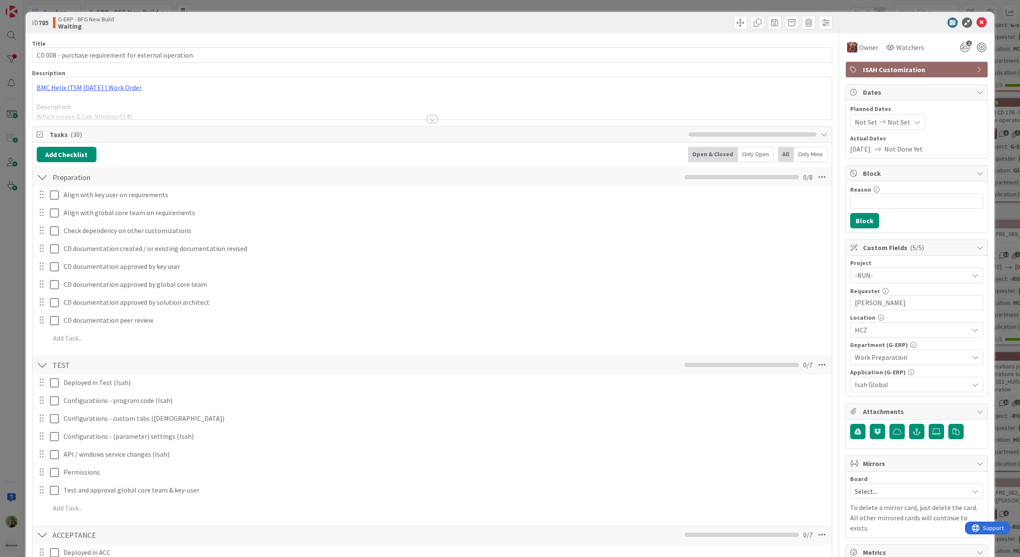
click at [20, 269] on div "ID 785 G-ERP - BFG New Build Waiting Title 52 / 128 CD 008 - purchase requireme…" at bounding box center [510, 278] width 1020 height 557
click at [976, 24] on icon at bounding box center [981, 22] width 10 height 10
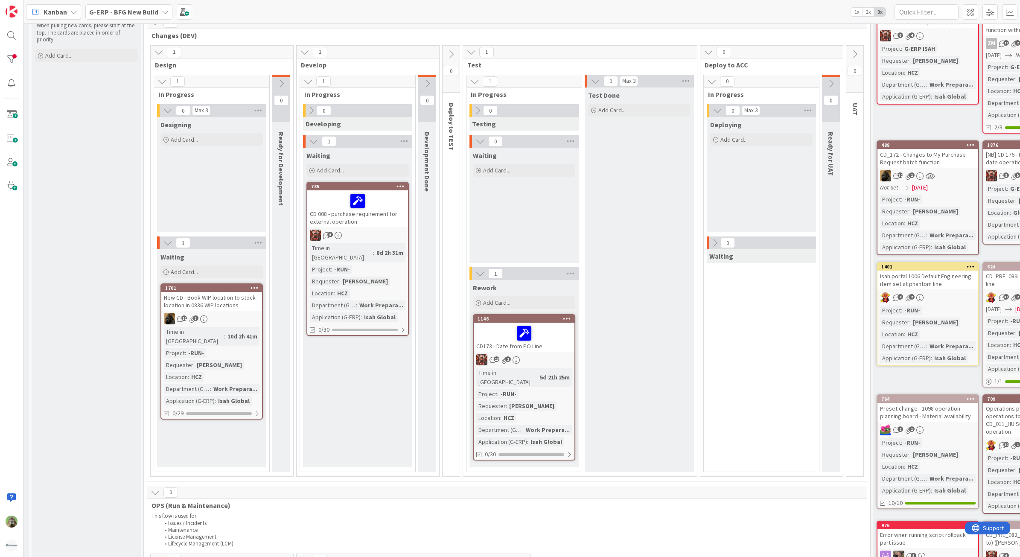
scroll to position [0, 107]
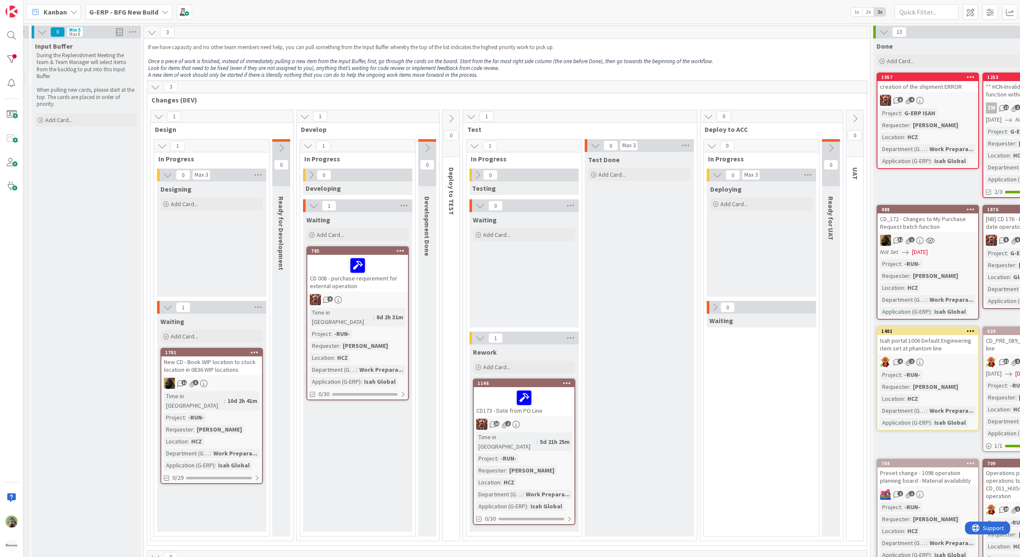
click at [883, 31] on icon at bounding box center [883, 31] width 9 height 9
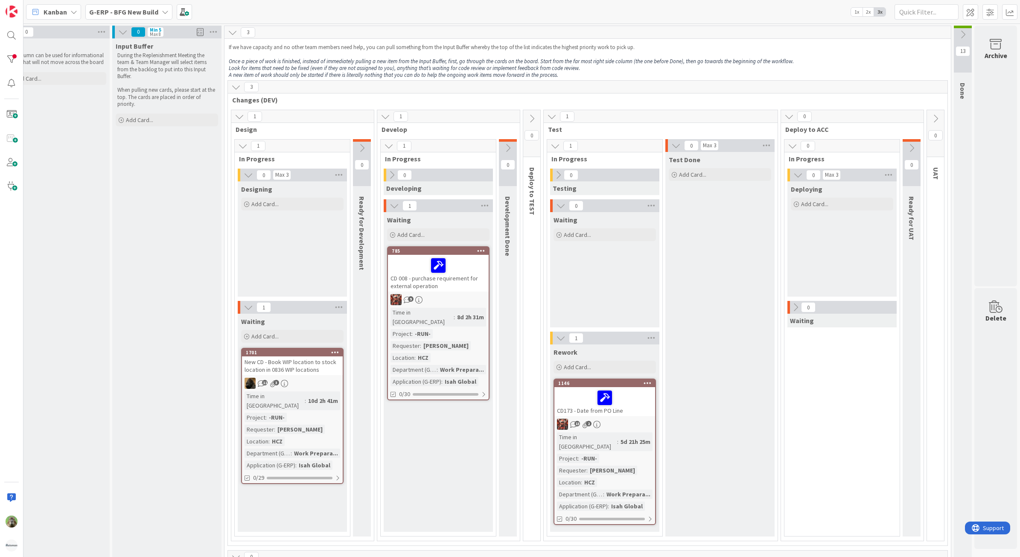
scroll to position [0, 35]
click at [112, 7] on span "G-ERP - BFG New Build" at bounding box center [123, 12] width 69 height 10
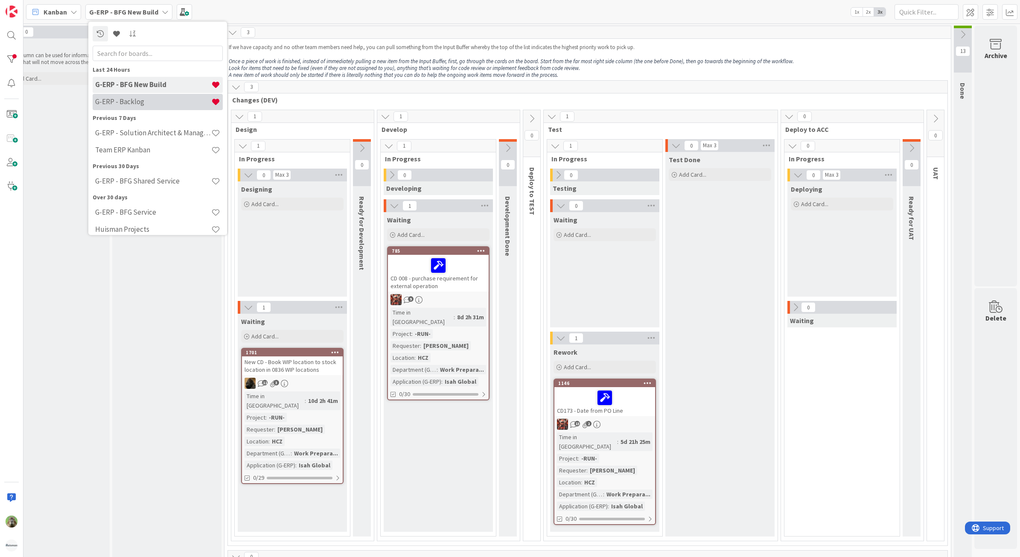
click at [151, 96] on div "G-ERP - Backlog" at bounding box center [158, 101] width 130 height 16
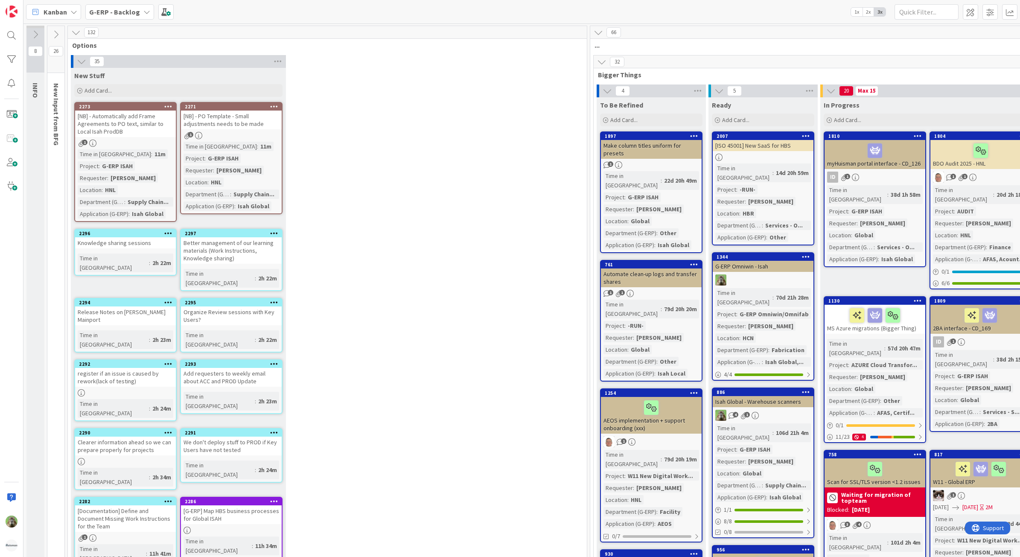
click at [81, 57] on icon at bounding box center [81, 61] width 9 height 9
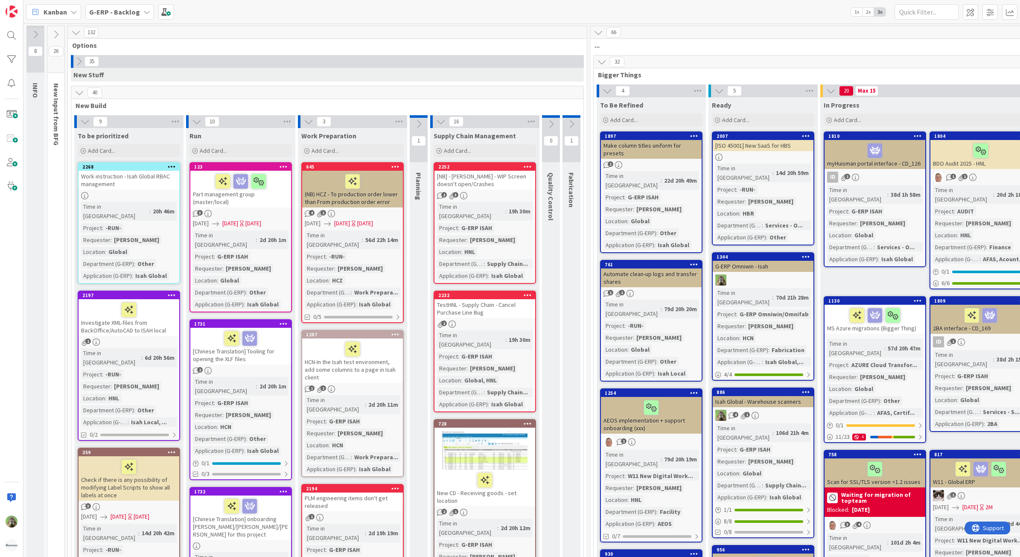
click at [195, 122] on icon at bounding box center [196, 121] width 9 height 9
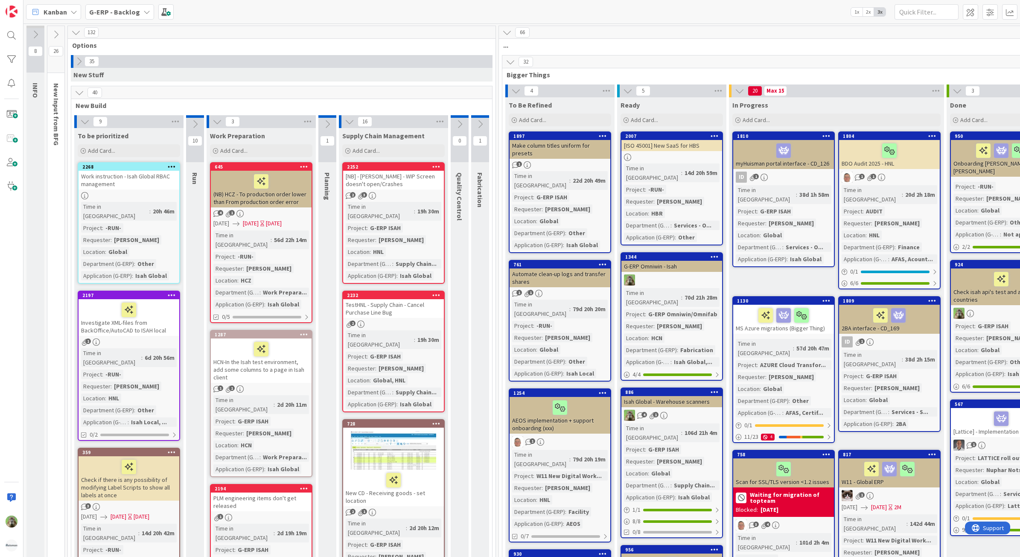
click at [213, 121] on icon at bounding box center [216, 121] width 9 height 9
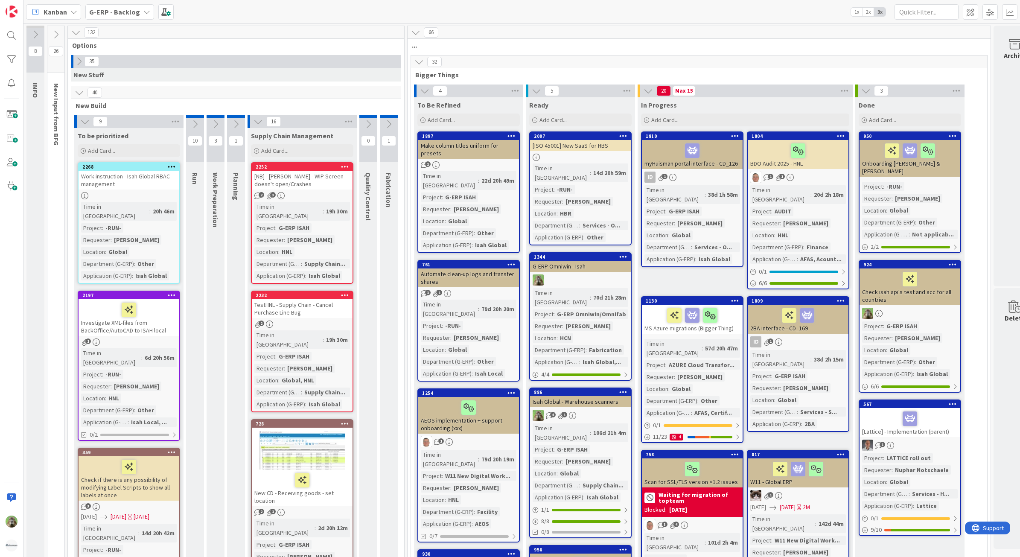
click at [88, 122] on icon at bounding box center [84, 121] width 9 height 9
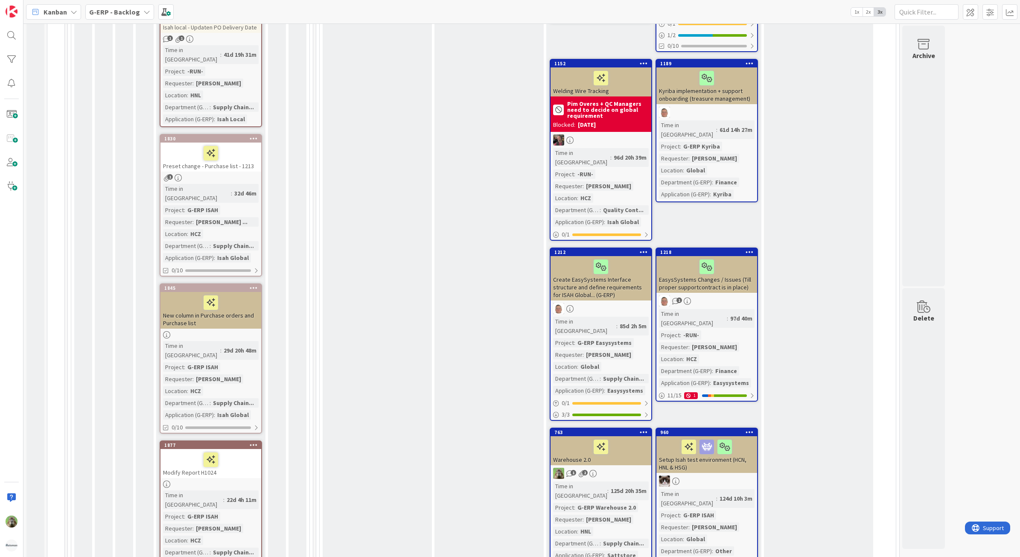
scroll to position [1120, 0]
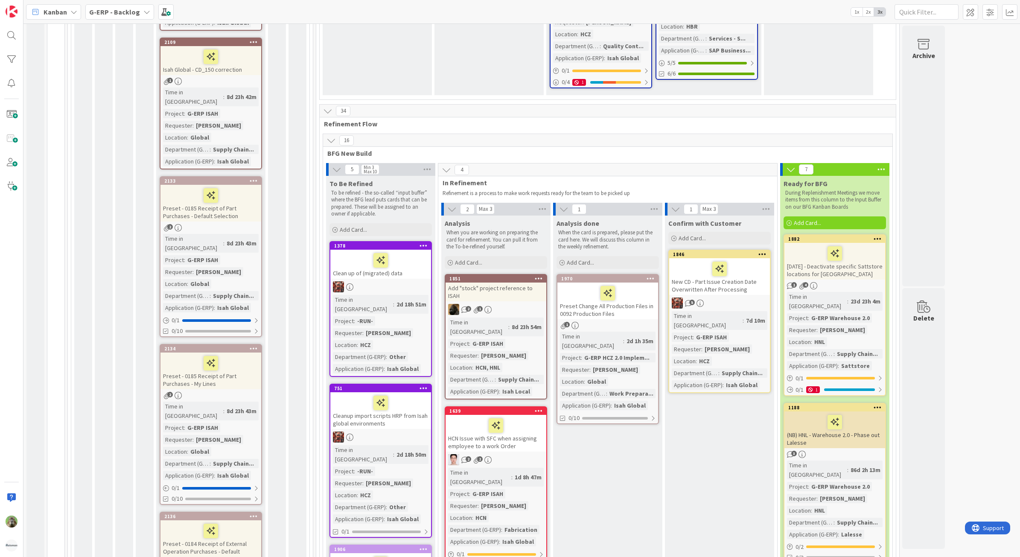
scroll to position [1707, 0]
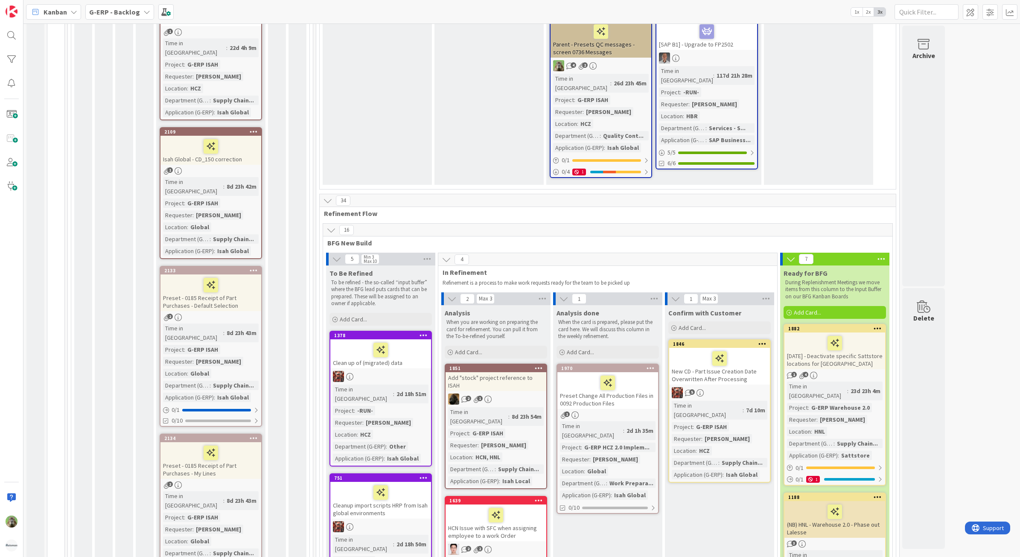
click at [255, 267] on icon at bounding box center [254, 270] width 8 height 6
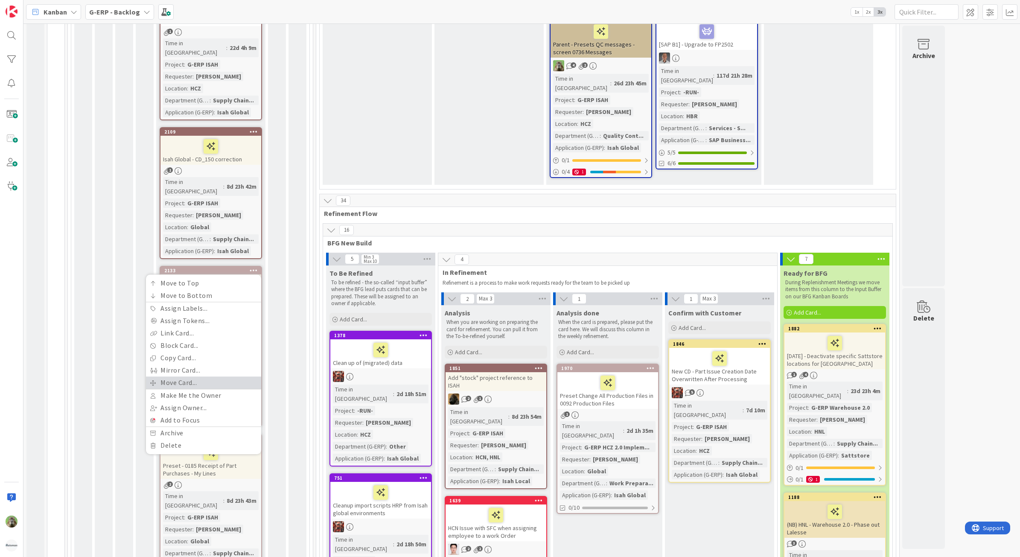
click at [213, 376] on link "Move Card..." at bounding box center [203, 382] width 115 height 12
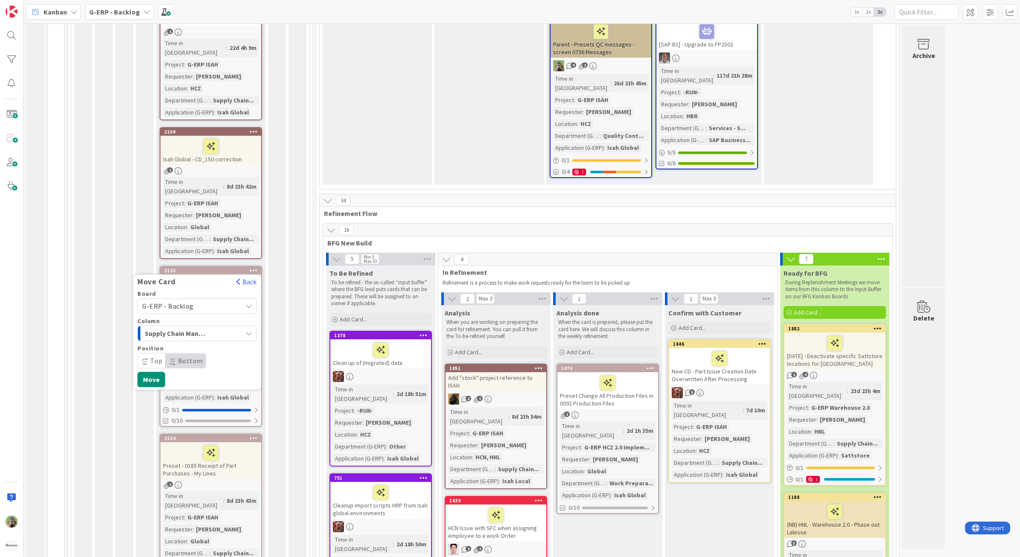
click at [225, 326] on div "Supply Chain Management" at bounding box center [192, 333] width 99 height 14
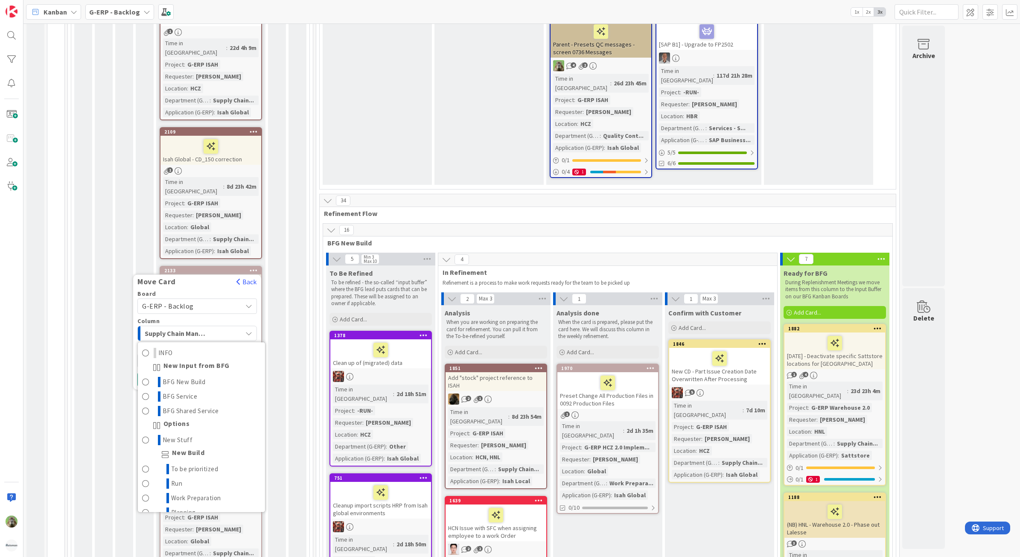
click at [225, 326] on div "Supply Chain Management" at bounding box center [192, 333] width 99 height 14
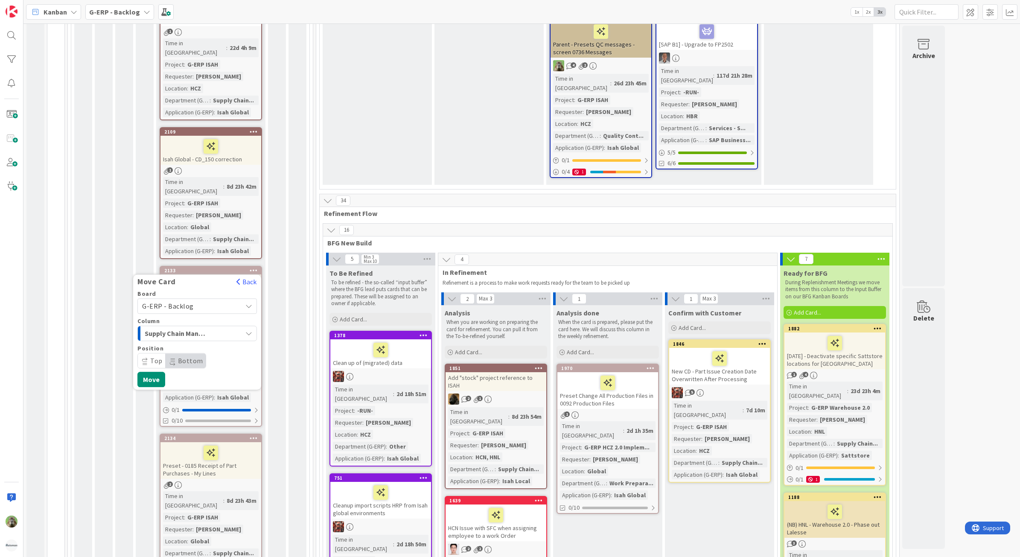
click at [160, 356] on span "Top" at bounding box center [156, 360] width 12 height 9
click at [159, 372] on button "Move" at bounding box center [151, 379] width 28 height 15
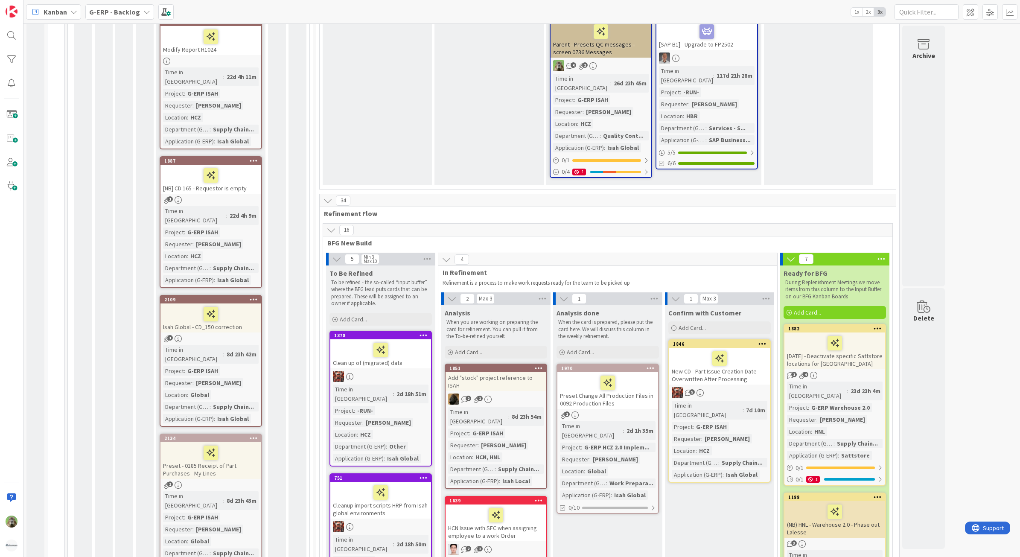
click at [255, 435] on icon at bounding box center [254, 438] width 8 height 6
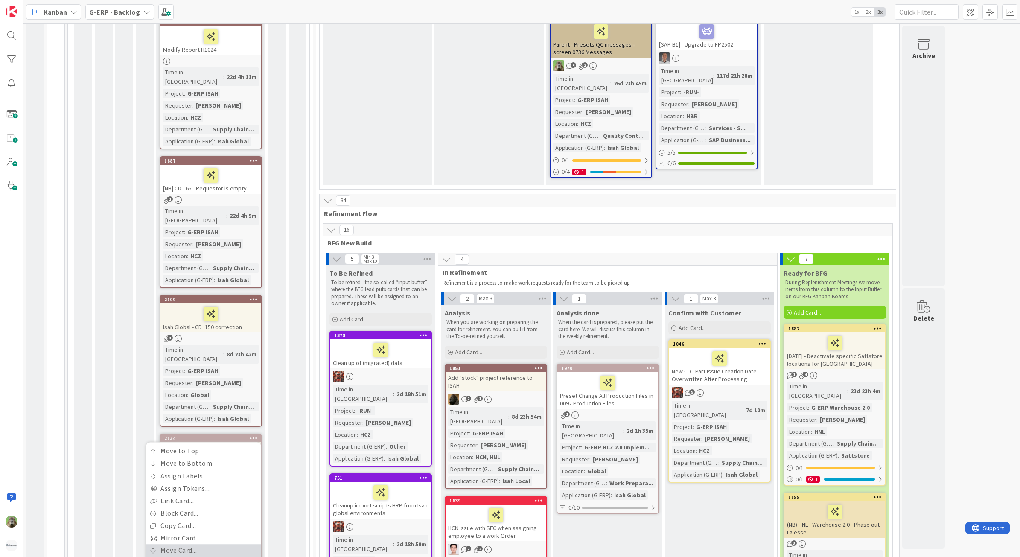
click at [202, 544] on link "Move Card..." at bounding box center [203, 550] width 115 height 12
click at [154, 539] on button "Move" at bounding box center [151, 546] width 28 height 15
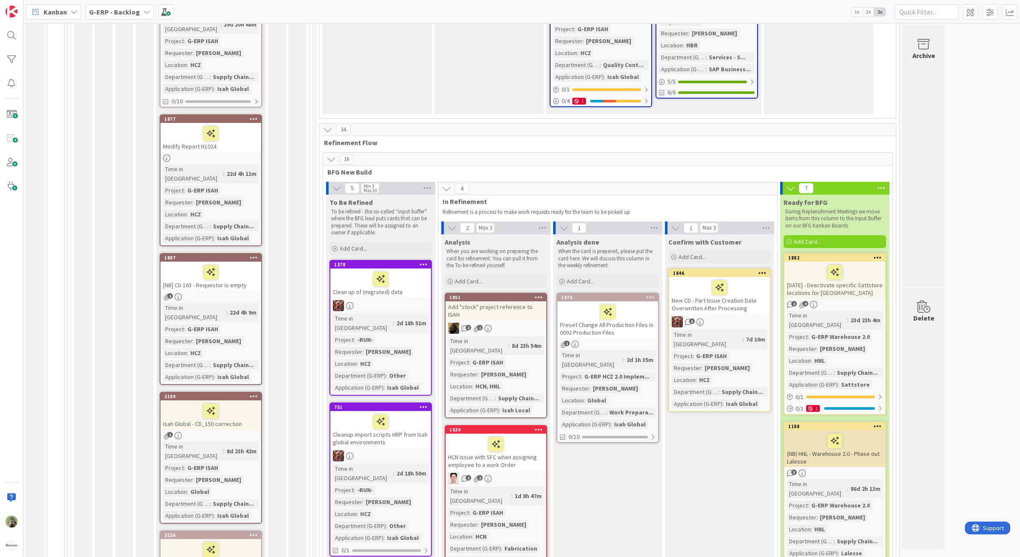
scroll to position [1813, 0]
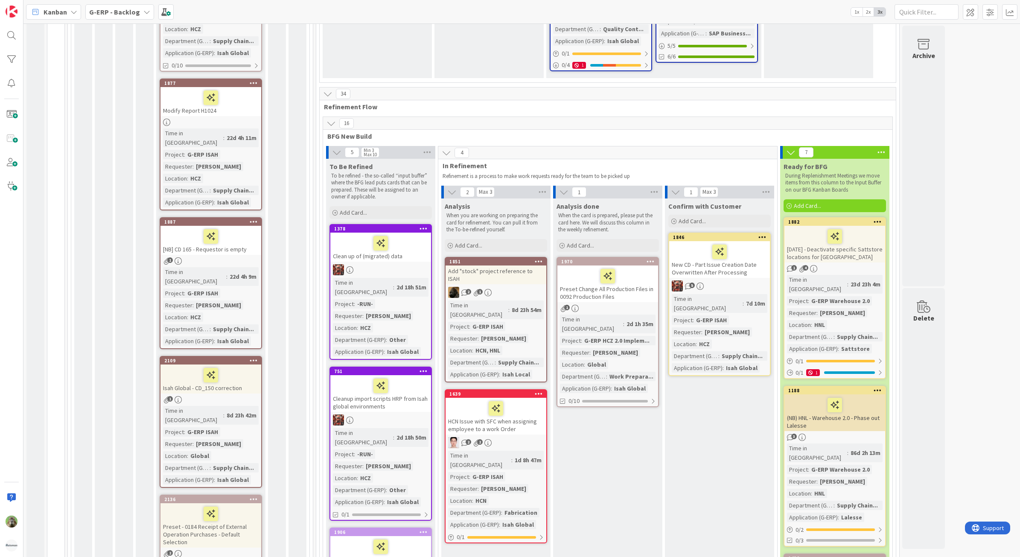
click at [255, 496] on icon at bounding box center [254, 499] width 8 height 6
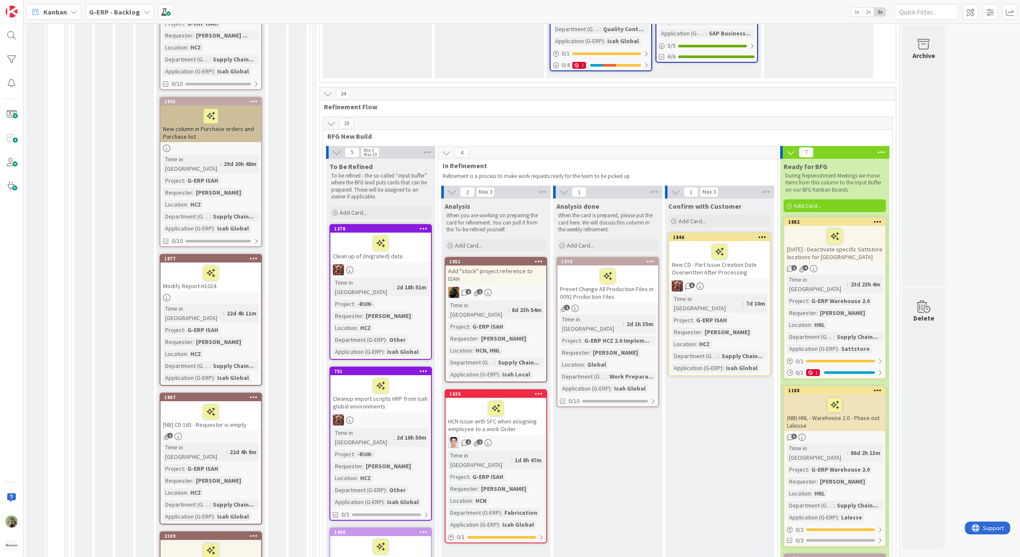
scroll to position [1920, 0]
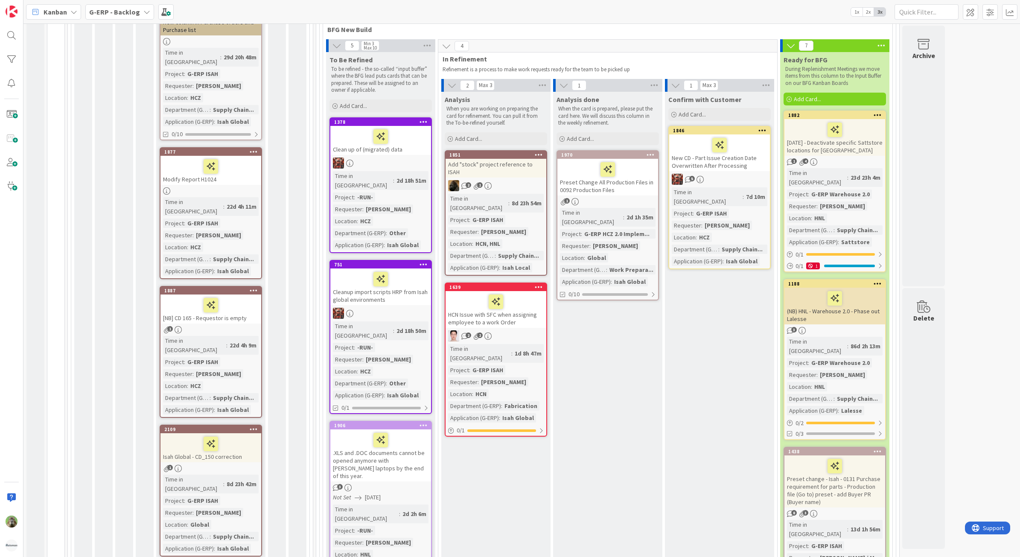
click at [256, 556] on icon at bounding box center [254, 567] width 8 height 6
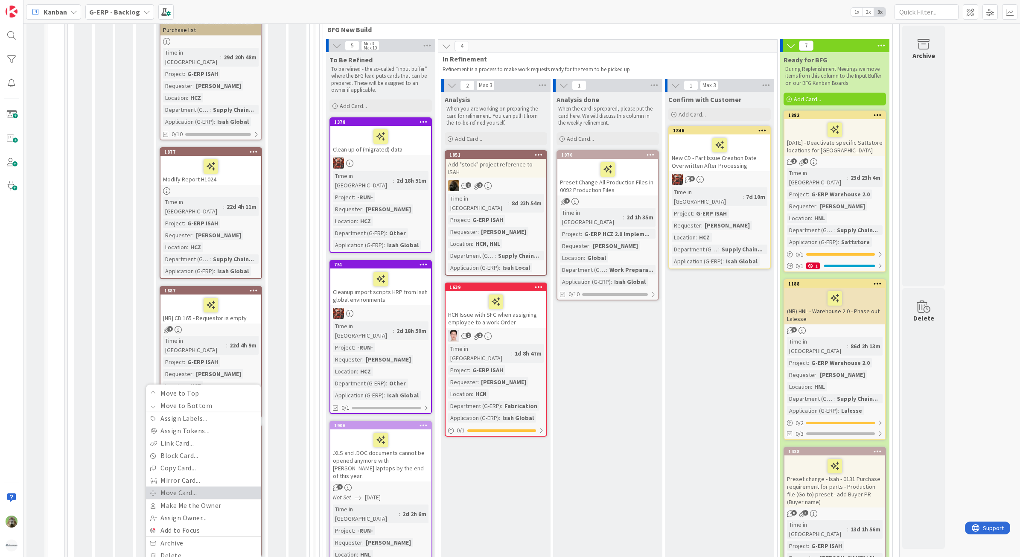
click at [173, 486] on link "Move Card..." at bounding box center [203, 492] width 115 height 12
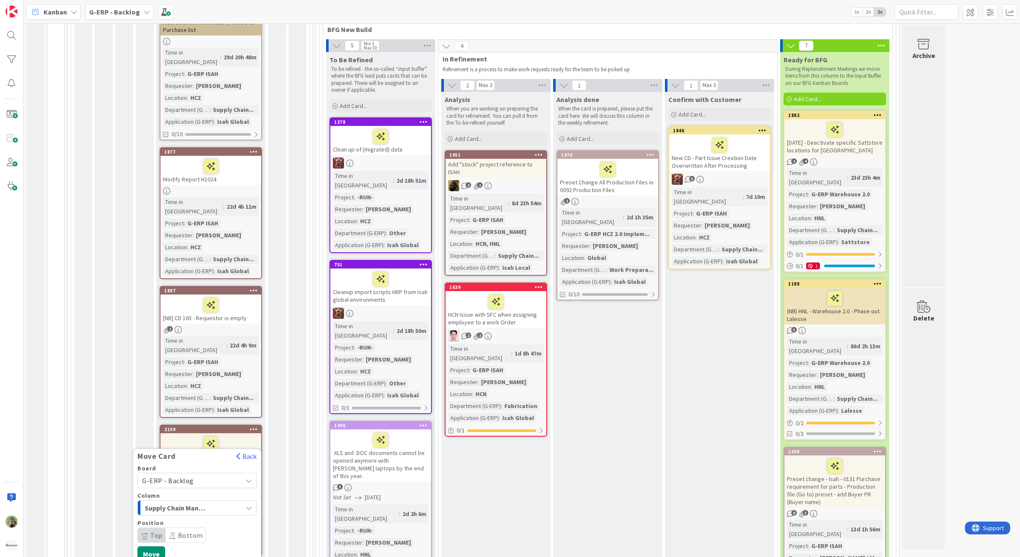
click at [148, 465] on div "Board G-ERP - Backlog Column Supply Chain Management Position Top Bottom Move" at bounding box center [197, 513] width 128 height 96
click at [144, 546] on button "Move" at bounding box center [151, 553] width 28 height 15
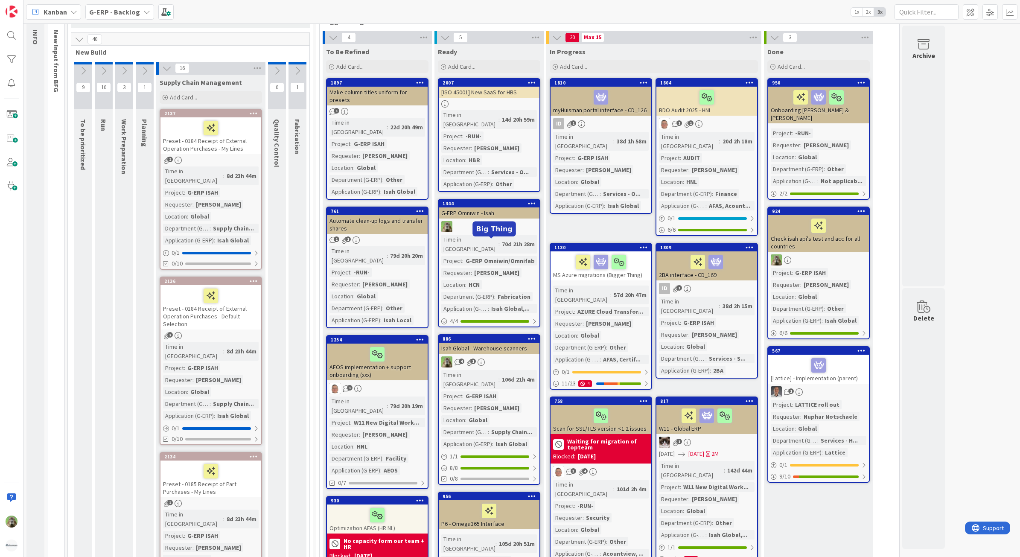
scroll to position [0, 0]
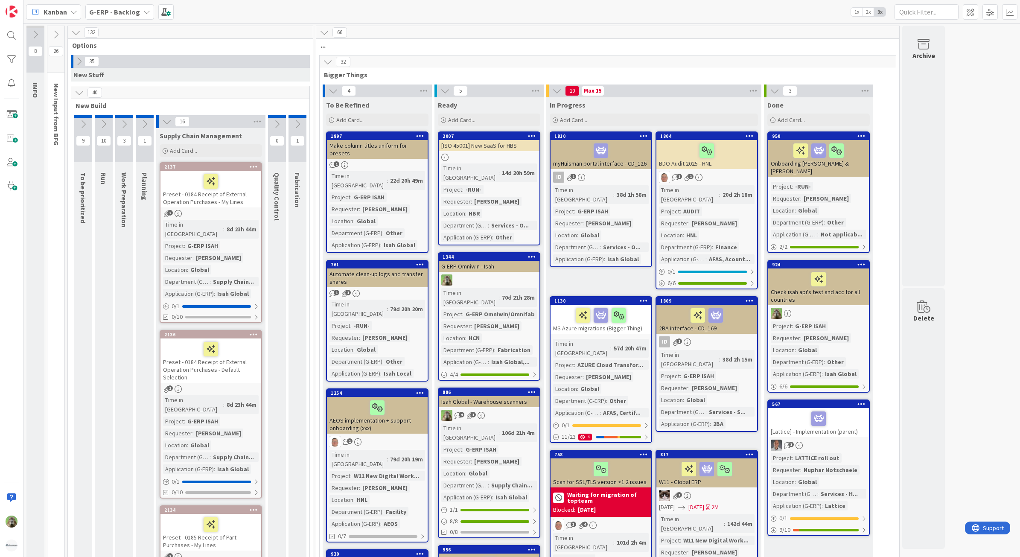
click at [332, 63] on icon at bounding box center [327, 61] width 9 height 9
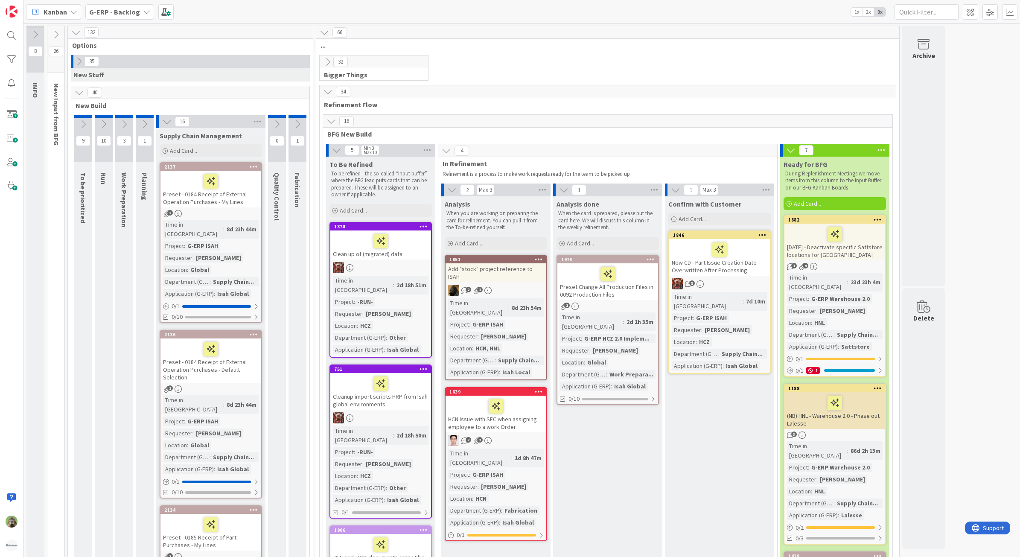
click at [60, 38] on icon at bounding box center [55, 34] width 9 height 9
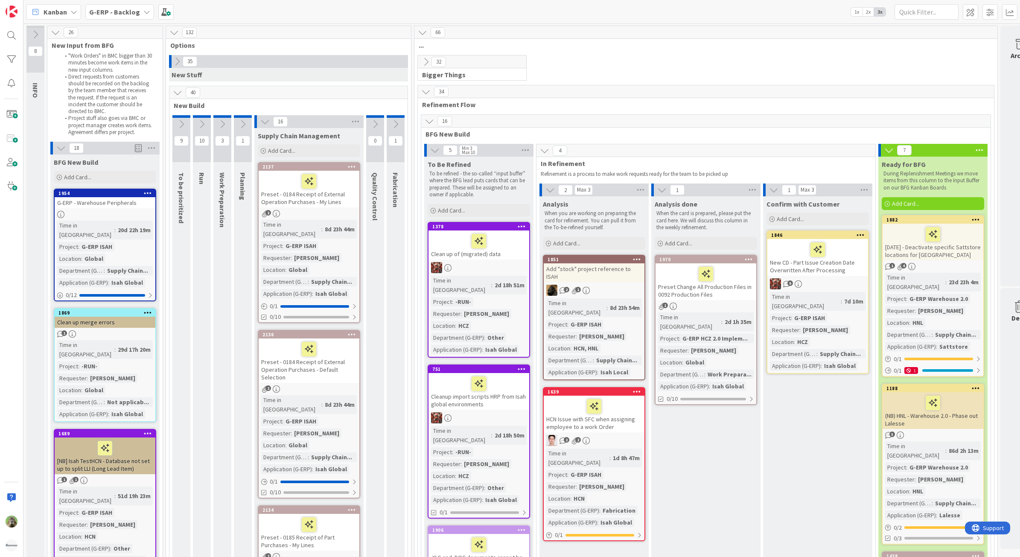
click at [178, 35] on icon at bounding box center [173, 32] width 9 height 9
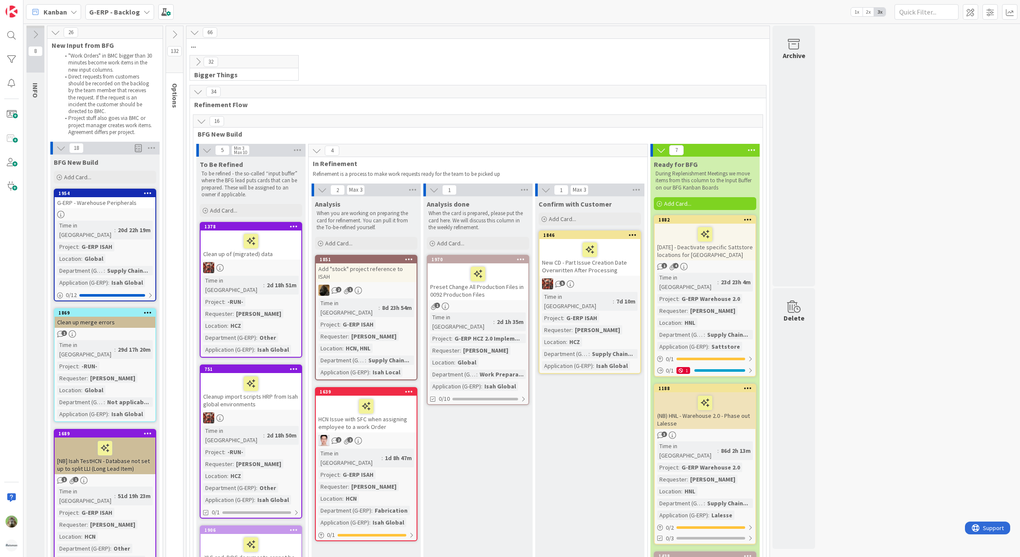
click at [195, 35] on icon at bounding box center [194, 32] width 9 height 9
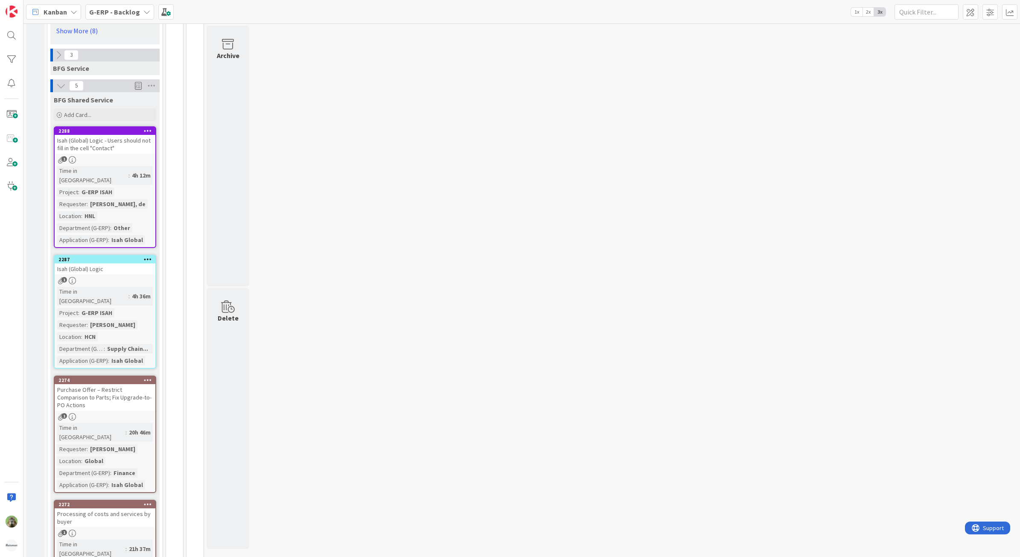
scroll to position [1536, 0]
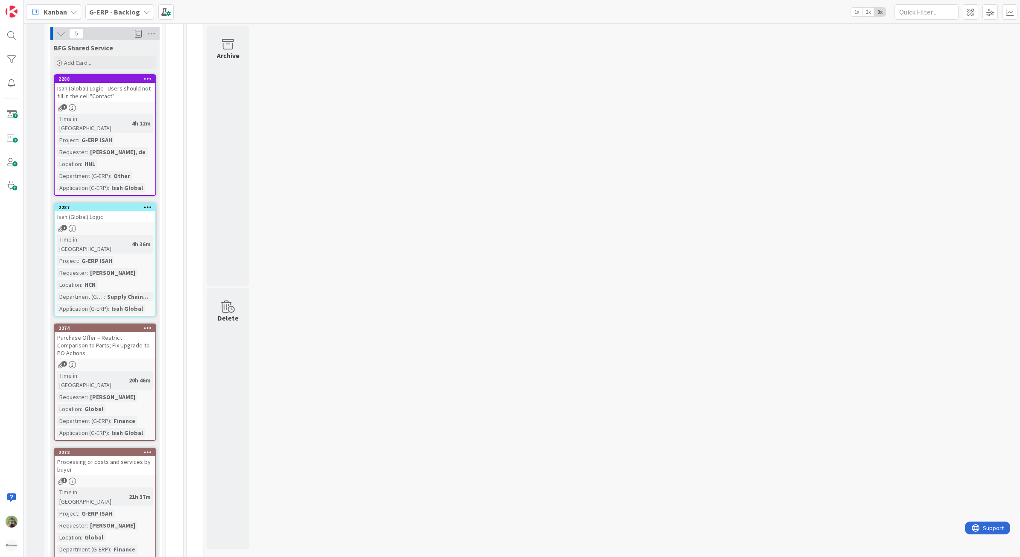
click at [119, 332] on div "Purchase Offer – Restrict Comparison to Parts; Fix Upgrade-to-PO Actions" at bounding box center [105, 345] width 101 height 26
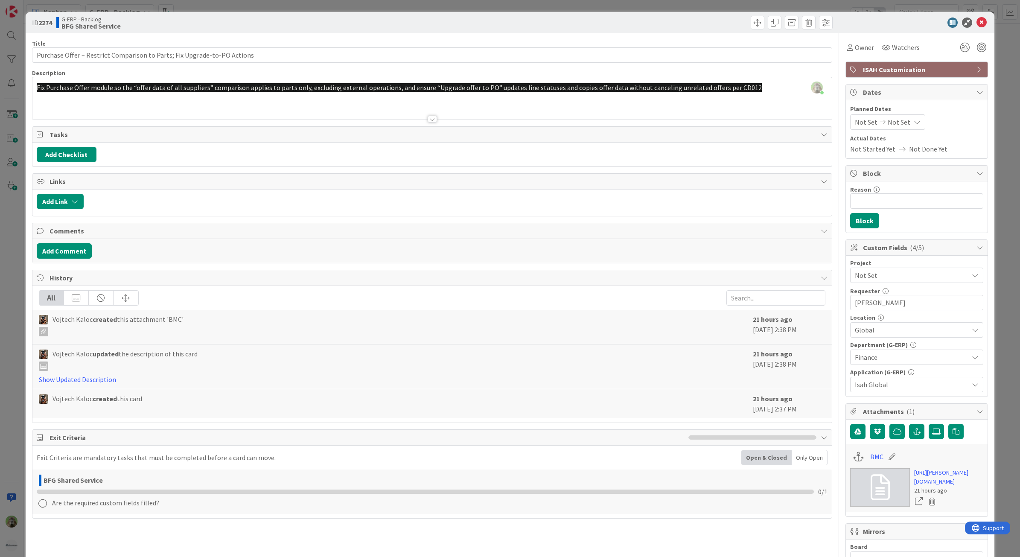
click at [11, 299] on div "ID 2274 G-ERP - Backlog BFG Shared Service Title 72 / 128 Purchase Offer – Rest…" at bounding box center [510, 278] width 1020 height 557
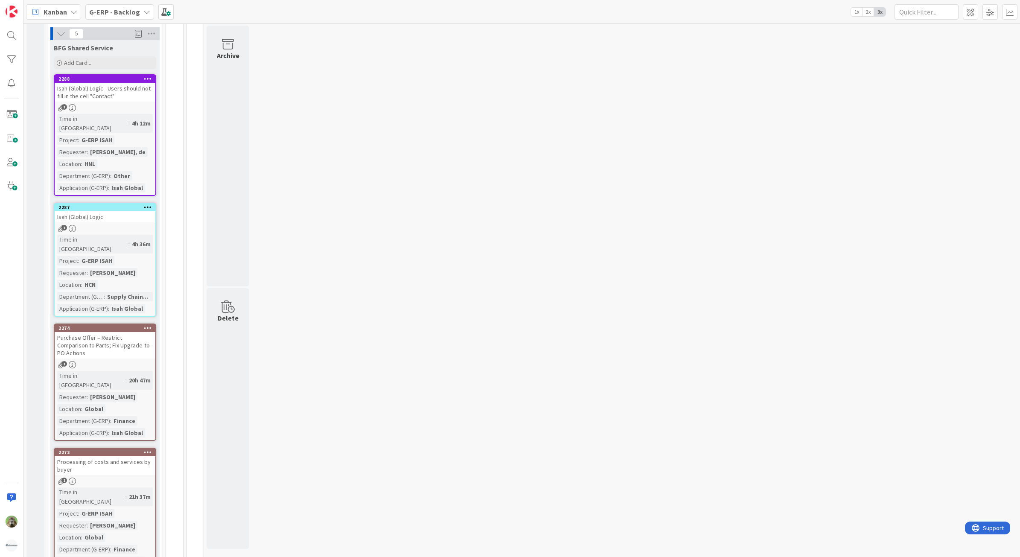
click at [112, 456] on div "Processing of costs and services by buyer" at bounding box center [105, 465] width 101 height 19
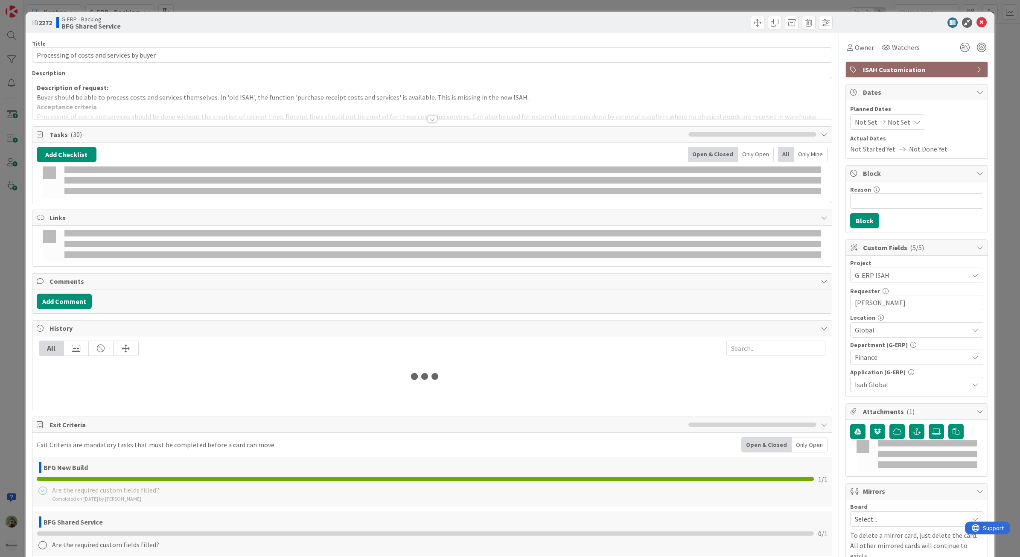
click at [215, 90] on p "Description of request:" at bounding box center [432, 88] width 791 height 10
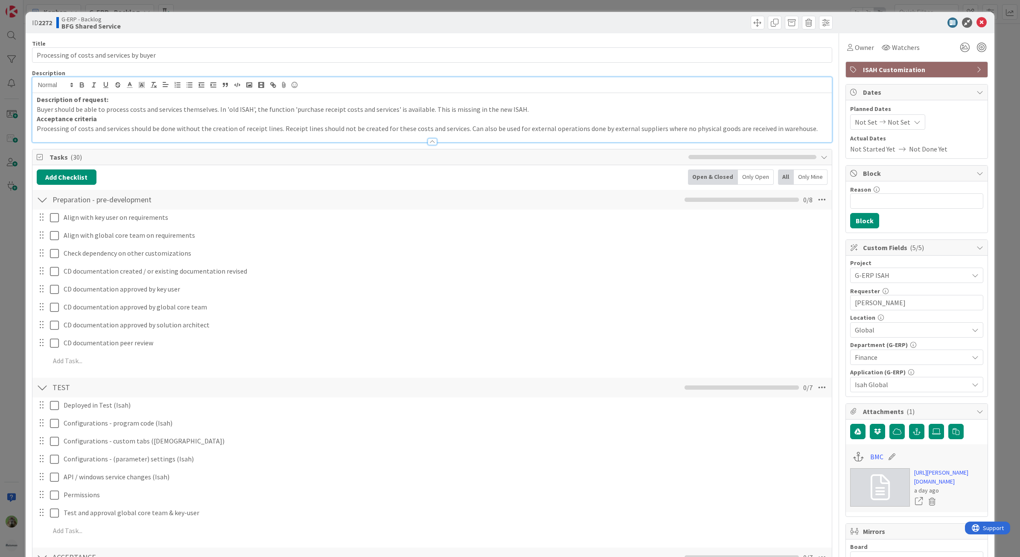
click at [11, 276] on div "ID 2272 G-ERP - Backlog BFG Shared Service Title 41 / 128 Processing of costs a…" at bounding box center [510, 278] width 1020 height 557
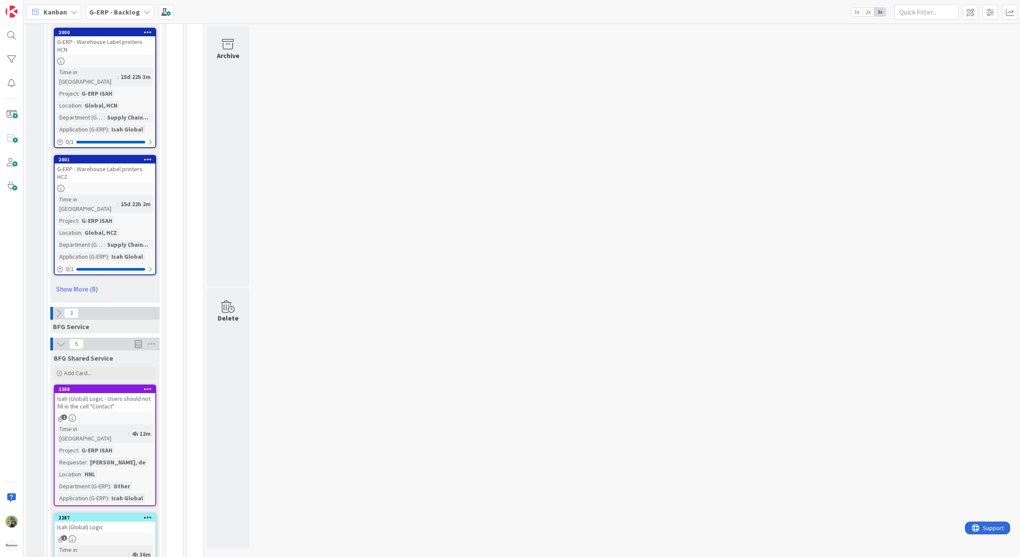
scroll to position [1227, 0]
click at [62, 308] on icon at bounding box center [58, 312] width 9 height 9
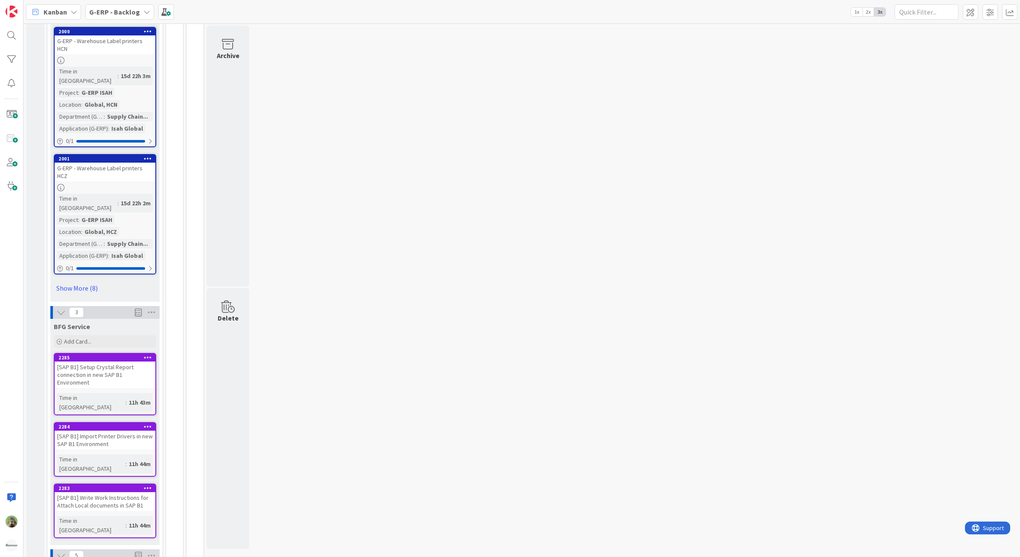
click at [62, 308] on icon at bounding box center [60, 312] width 9 height 9
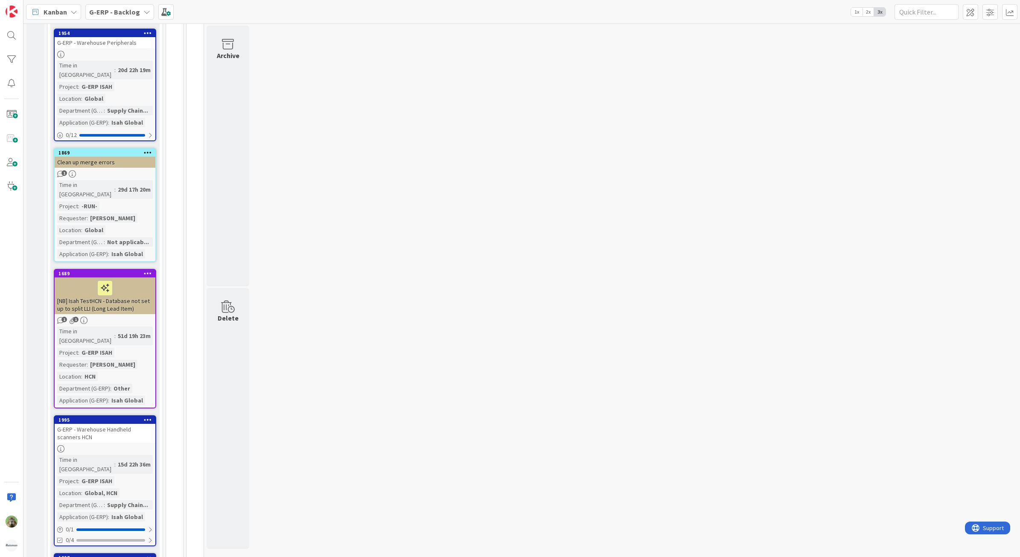
scroll to position [0, 0]
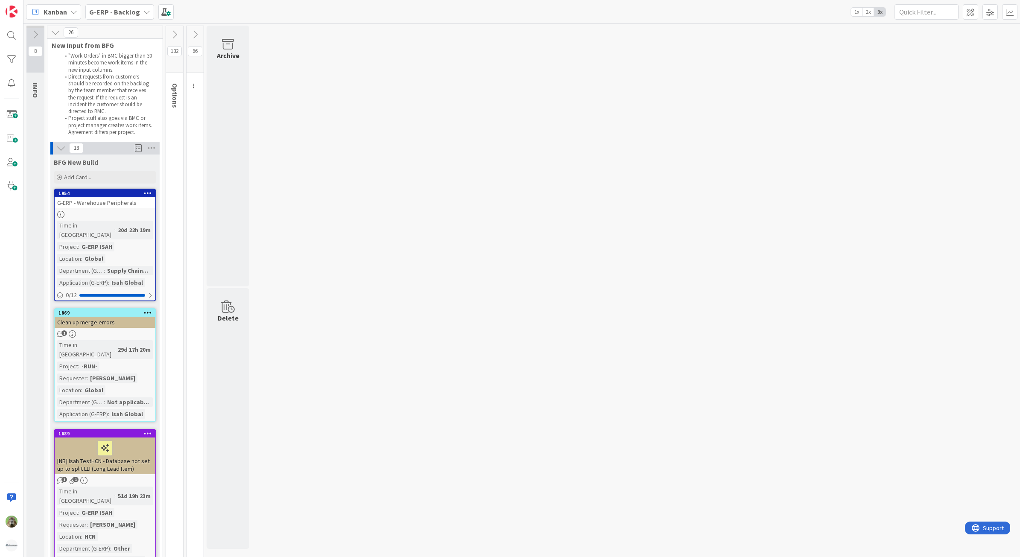
click at [64, 147] on icon at bounding box center [60, 147] width 9 height 9
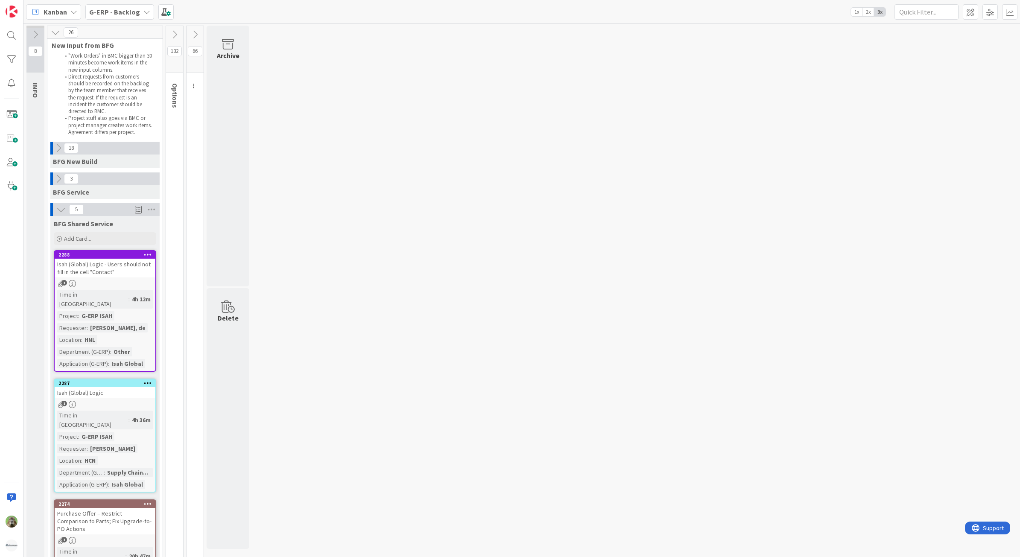
click at [60, 209] on icon at bounding box center [60, 209] width 9 height 9
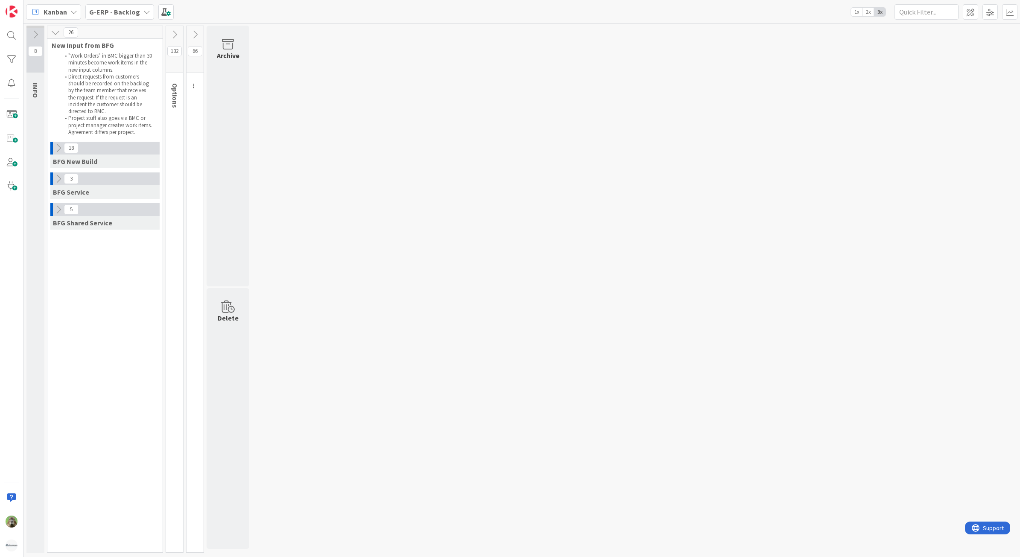
click at [58, 208] on icon at bounding box center [58, 209] width 9 height 9
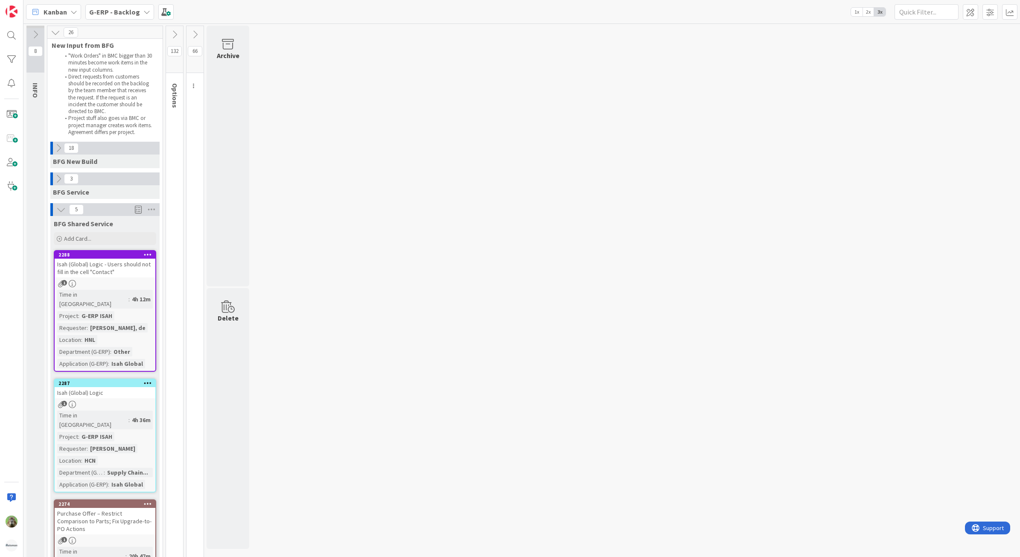
click at [61, 142] on div "18" at bounding box center [104, 148] width 109 height 13
click at [60, 153] on button at bounding box center [58, 148] width 11 height 11
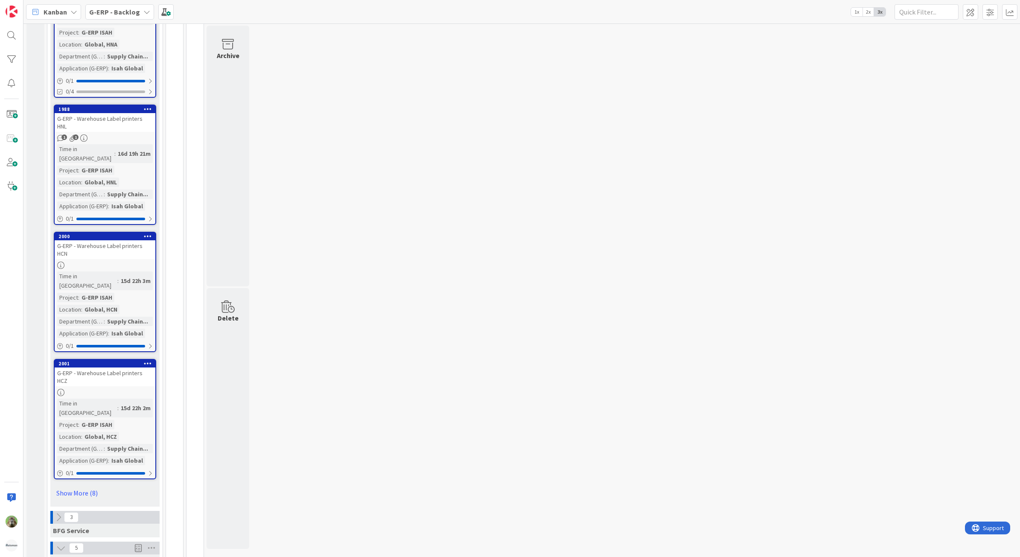
scroll to position [1173, 0]
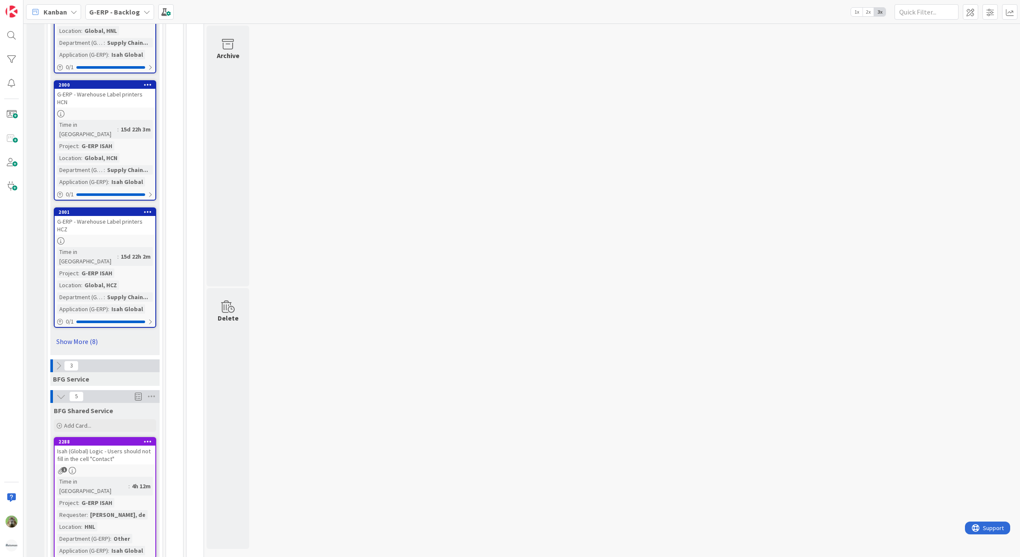
click at [81, 335] on link "Show More (8)" at bounding box center [105, 342] width 102 height 14
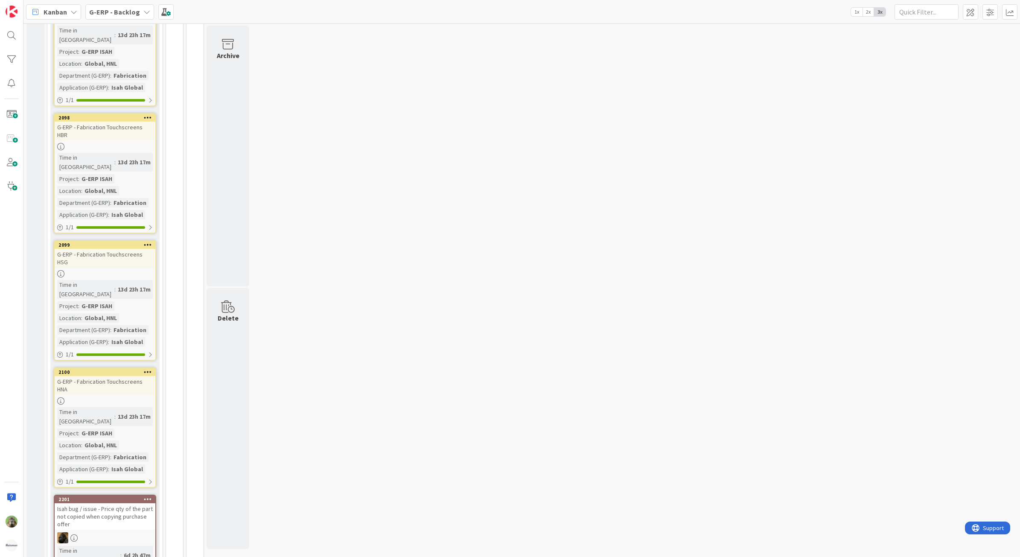
scroll to position [1920, 0]
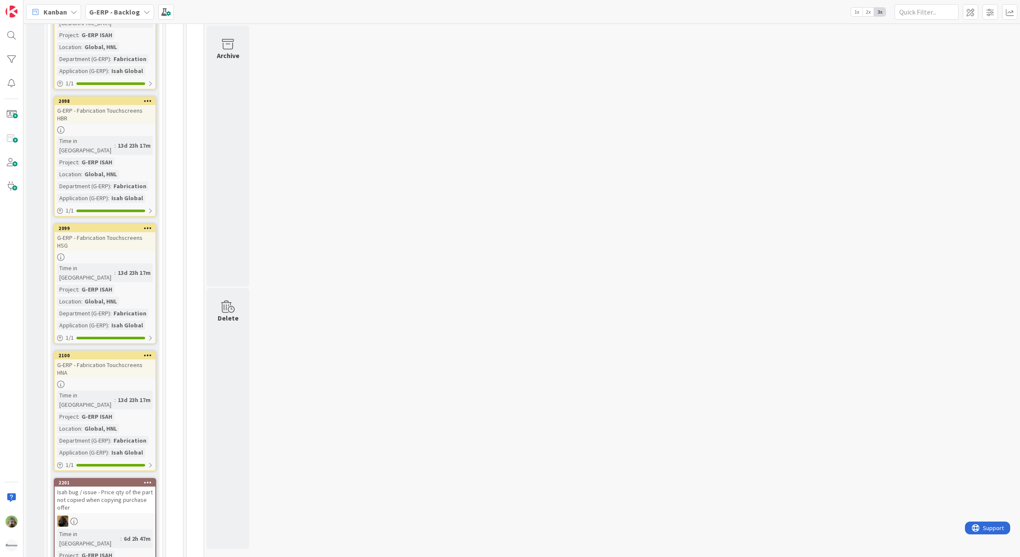
click at [121, 486] on div "Isah bug / issue - Price qty of the part not copied when copying purchase offer" at bounding box center [105, 499] width 101 height 26
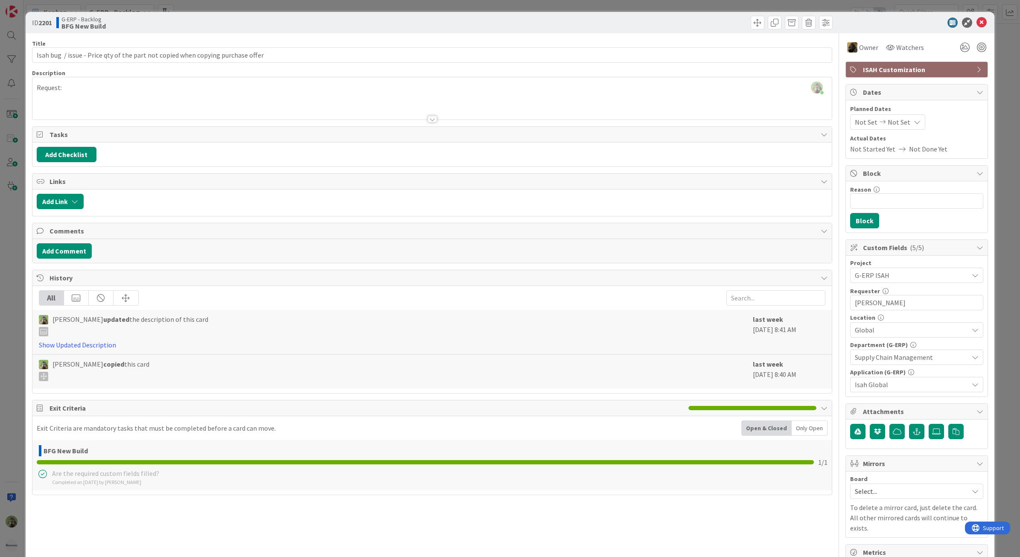
click at [26, 258] on div "ID 2201 G-ERP - Backlog BFG New Build Title 80 / 128 Isah bug / issue - Price q…" at bounding box center [510, 362] width 969 height 700
click at [21, 263] on div "ID 2201 G-ERP - Backlog BFG New Build Title 80 / 128 Isah bug / issue - Price q…" at bounding box center [510, 278] width 1020 height 557
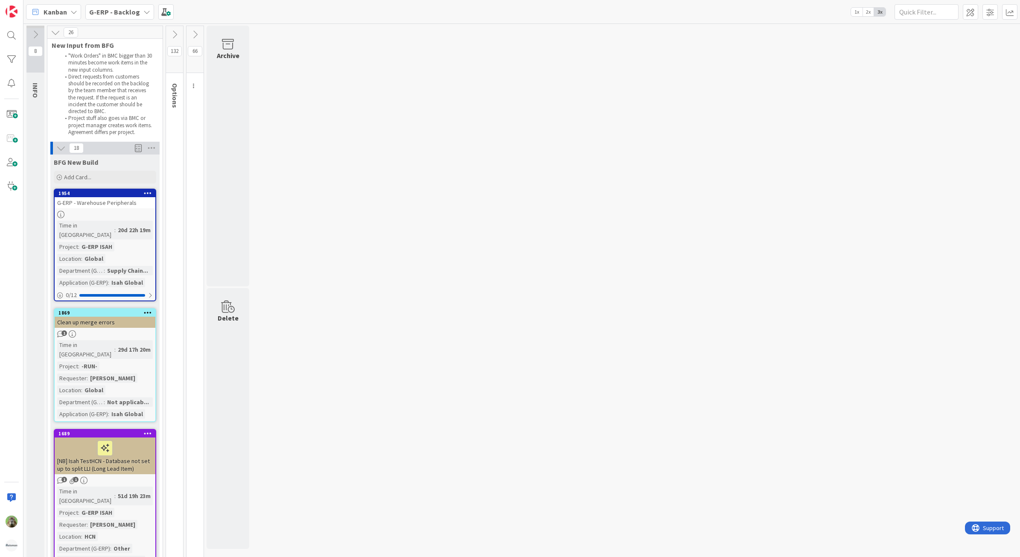
click at [173, 36] on icon at bounding box center [174, 34] width 9 height 9
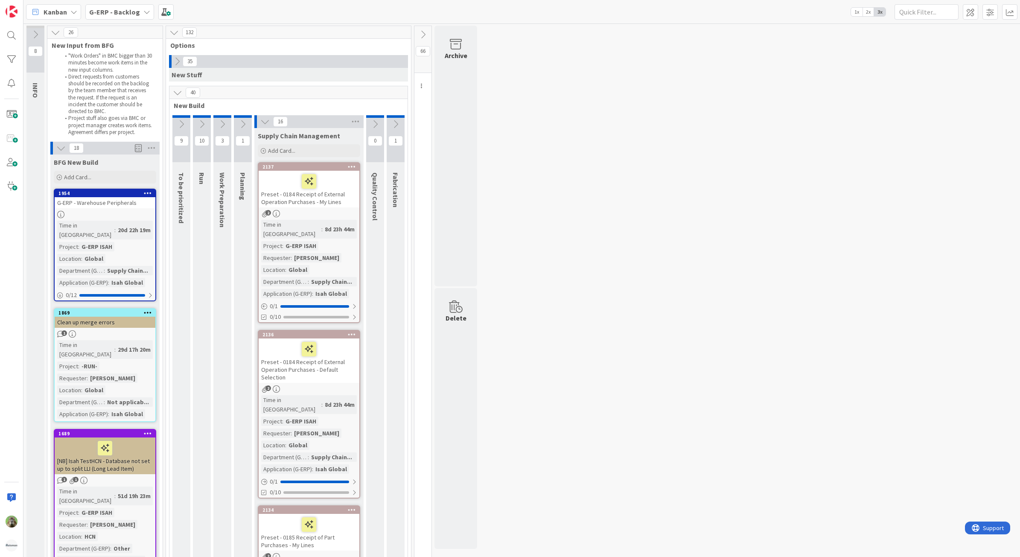
click at [183, 122] on icon at bounding box center [181, 123] width 9 height 9
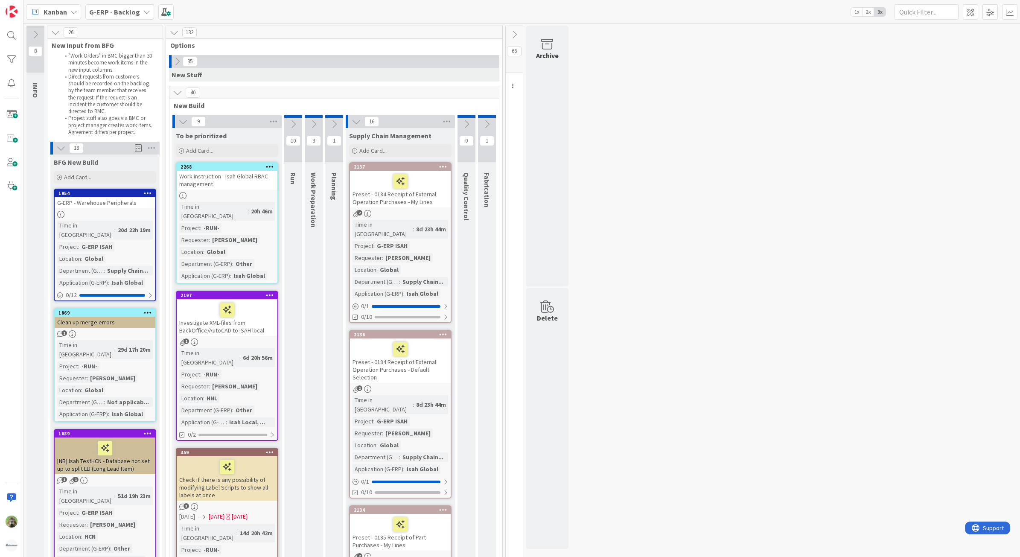
click at [180, 62] on icon at bounding box center [176, 61] width 9 height 9
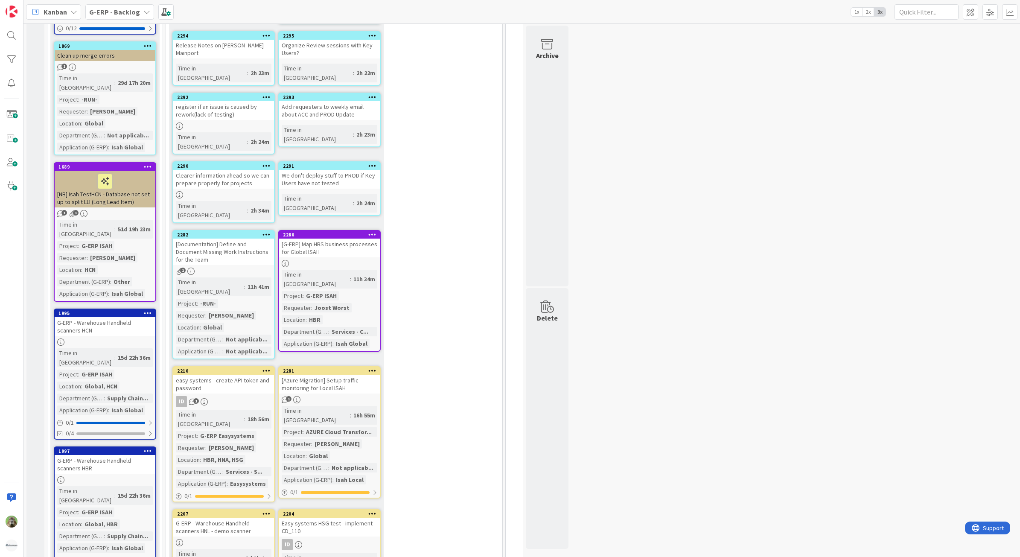
scroll to position [160, 0]
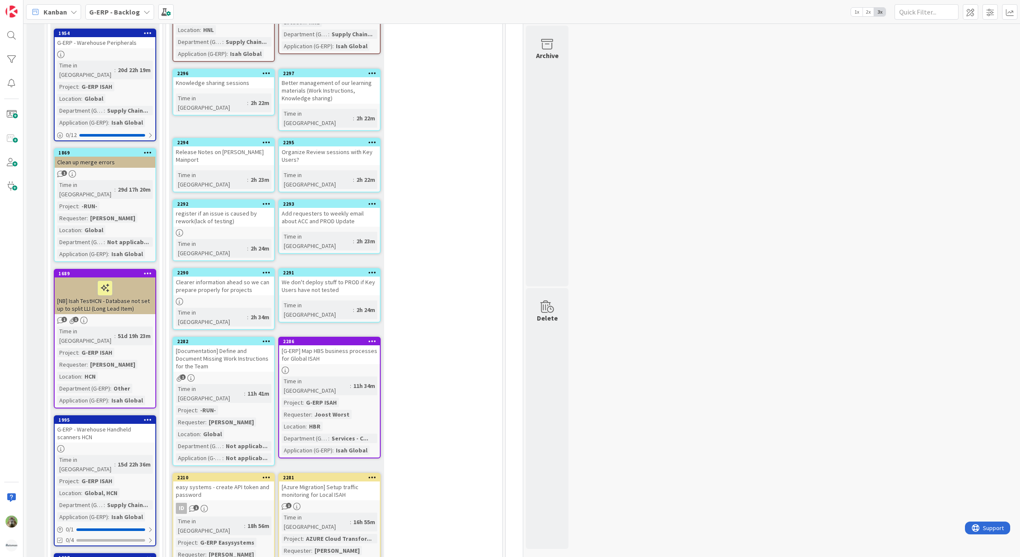
click at [254, 146] on div "Release Notes on Huisman Mainport" at bounding box center [223, 155] width 101 height 19
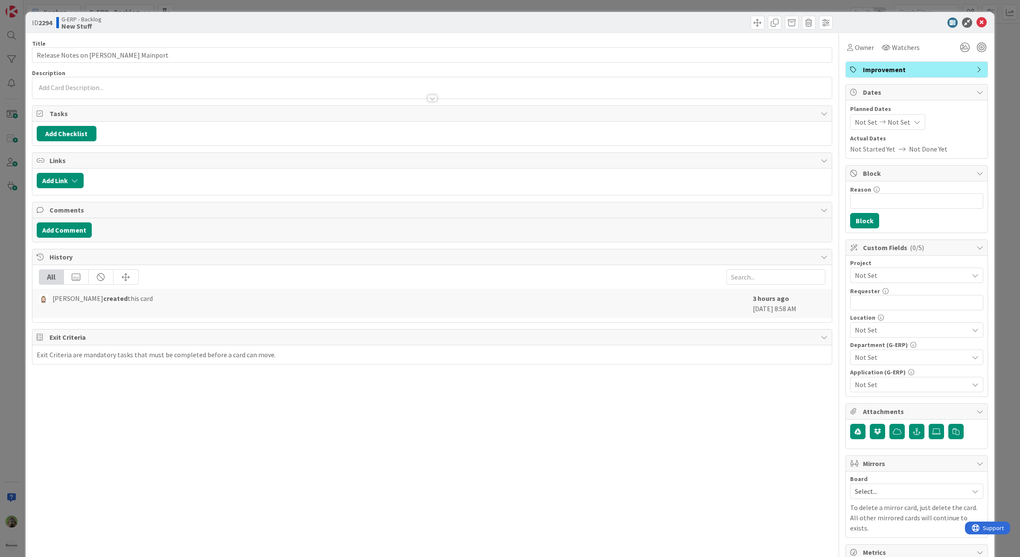
click at [10, 299] on div "ID 2294 G-ERP - Backlog New Stuff Title 33 / 128 Release Notes on Huisman Mainp…" at bounding box center [510, 278] width 1020 height 557
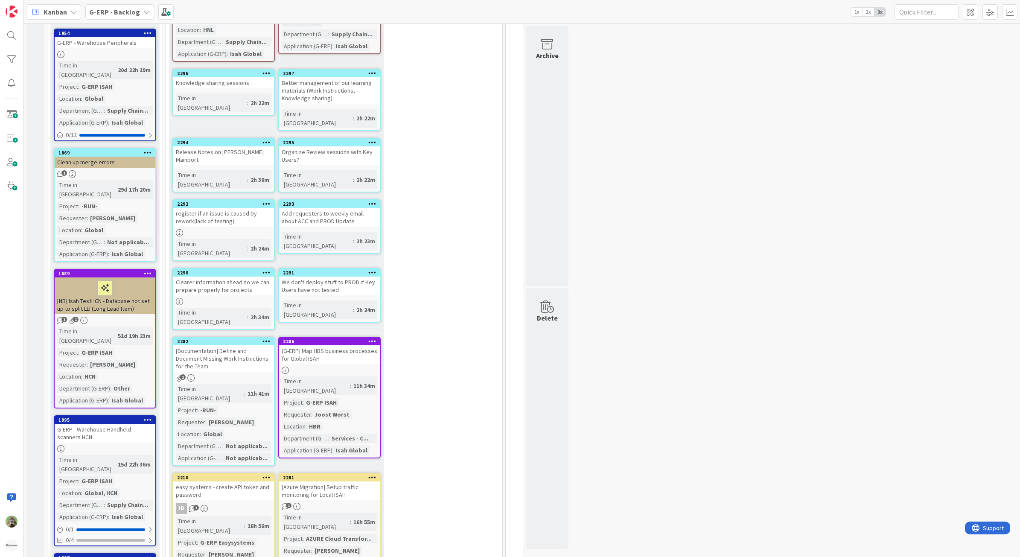
click at [340, 208] on div "Add requesters to weekly email about ACC and PROD Update" at bounding box center [329, 217] width 101 height 19
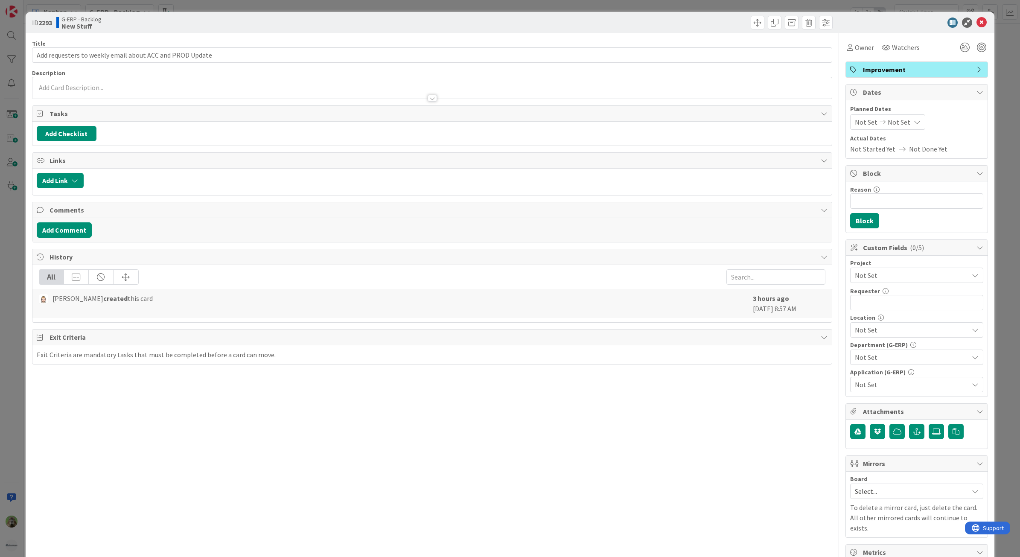
click at [11, 306] on div "ID 2293 G-ERP - Backlog New Stuff Title 56 / 128 Add requesters to weekly email…" at bounding box center [510, 278] width 1020 height 557
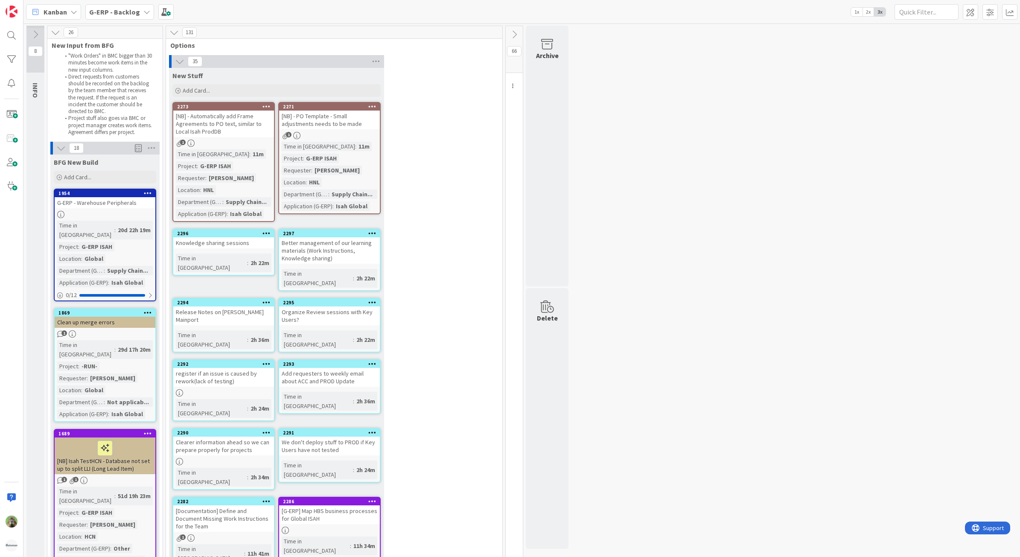
drag, startPoint x: 101, startPoint y: 18, endPoint x: 117, endPoint y: 10, distance: 18.7
click at [101, 18] on div "G-ERP - Backlog" at bounding box center [119, 11] width 69 height 15
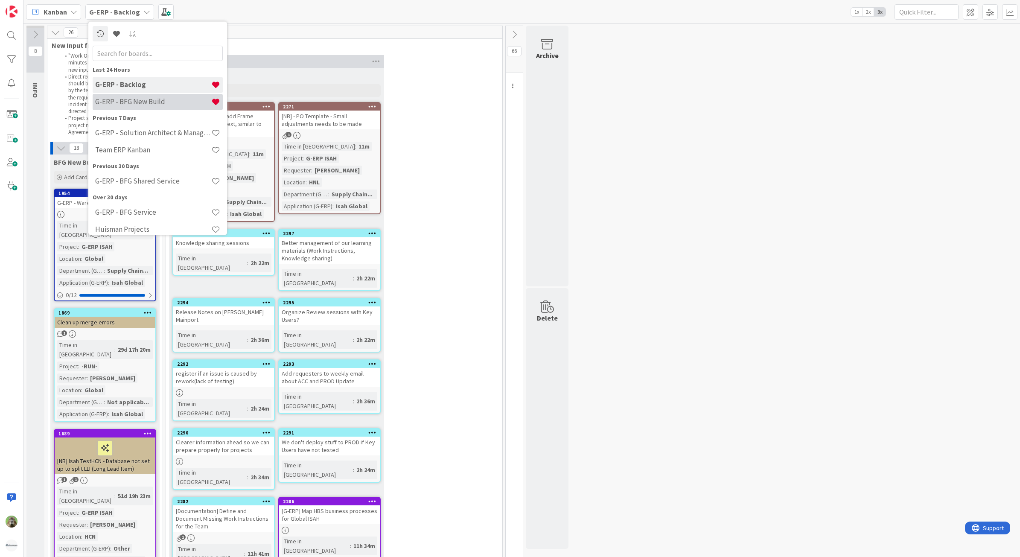
click at [122, 107] on div "G-ERP - BFG New Build" at bounding box center [158, 101] width 130 height 16
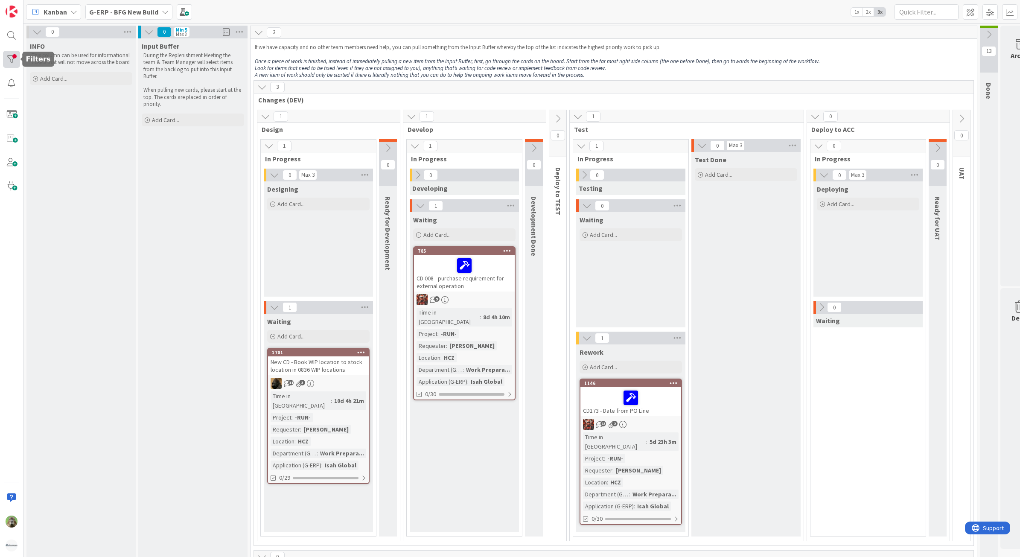
click at [12, 59] on div at bounding box center [11, 59] width 17 height 17
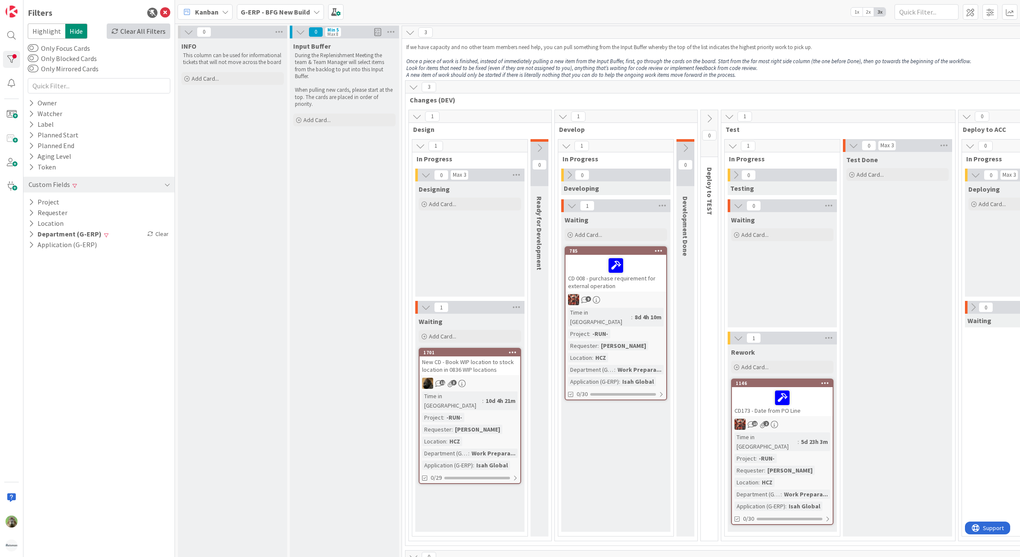
click at [131, 30] on div "Clear All Filters" at bounding box center [139, 30] width 64 height 15
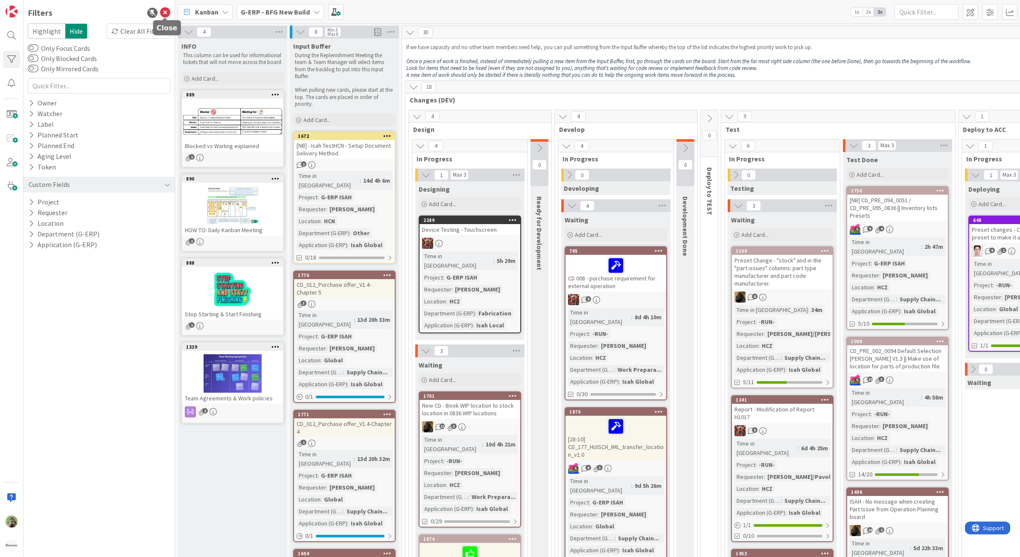
click at [165, 12] on icon at bounding box center [165, 13] width 10 height 10
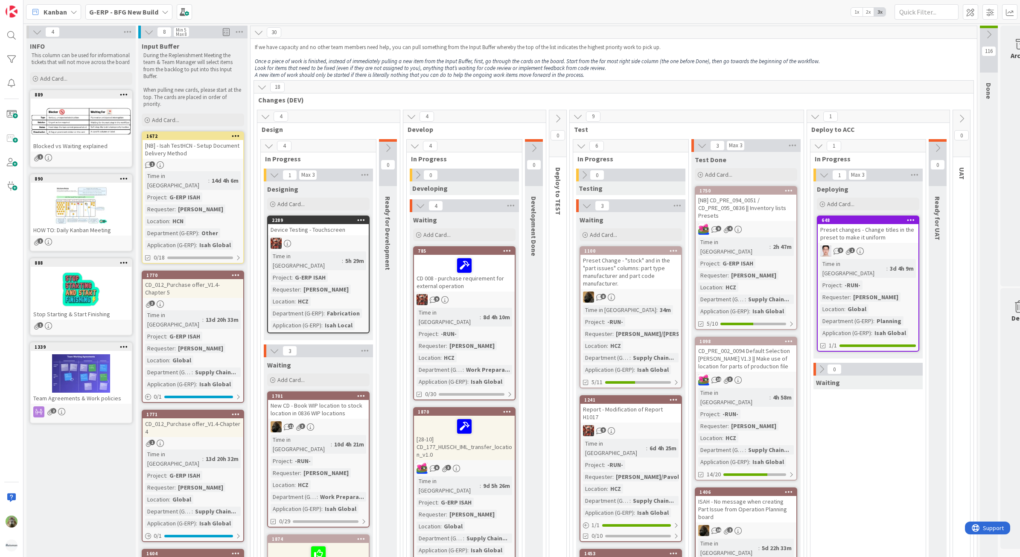
click at [156, 16] on span "G-ERP - BFG New Build" at bounding box center [123, 12] width 69 height 10
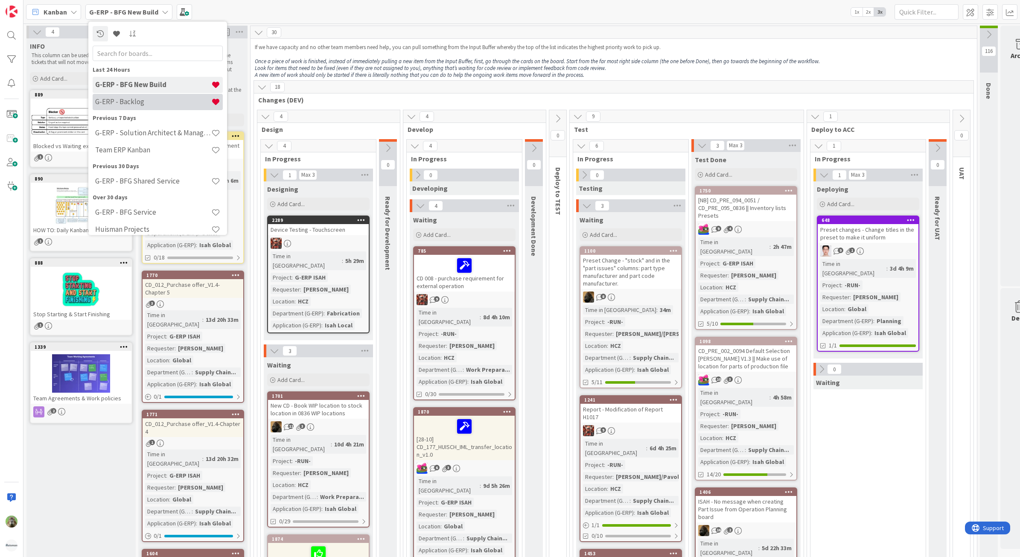
click at [144, 99] on h4 "G-ERP - Backlog" at bounding box center [153, 101] width 116 height 9
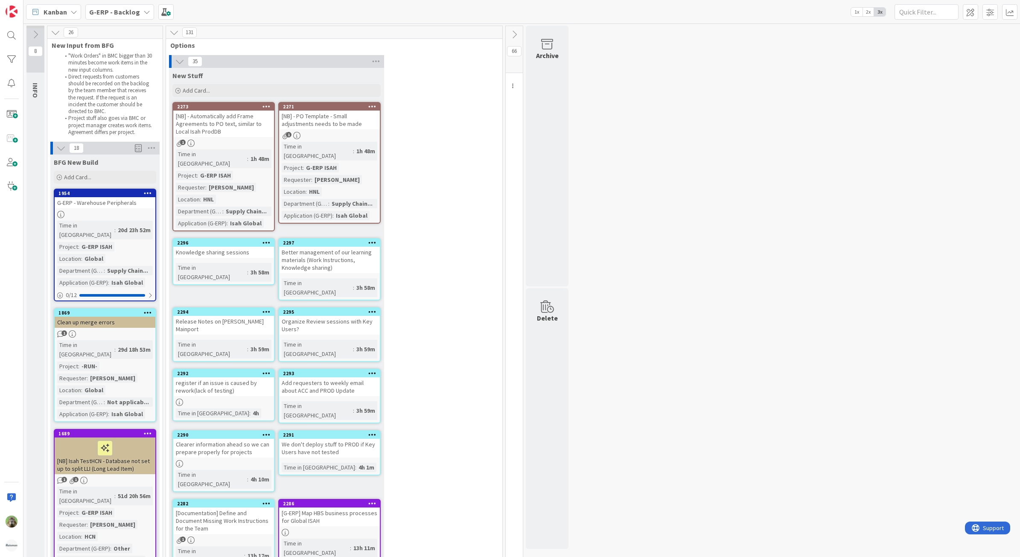
click at [521, 34] on button at bounding box center [514, 34] width 17 height 13
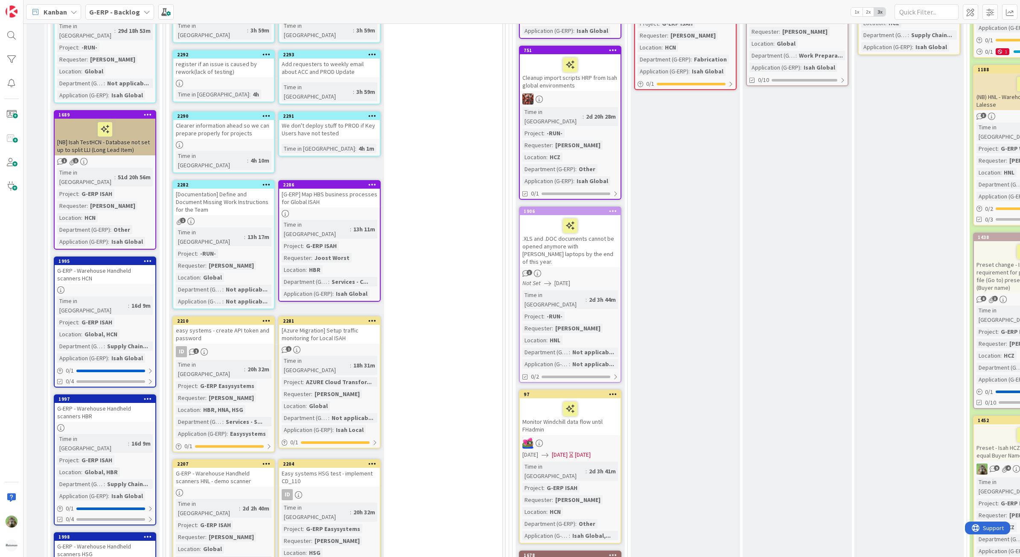
scroll to position [320, 0]
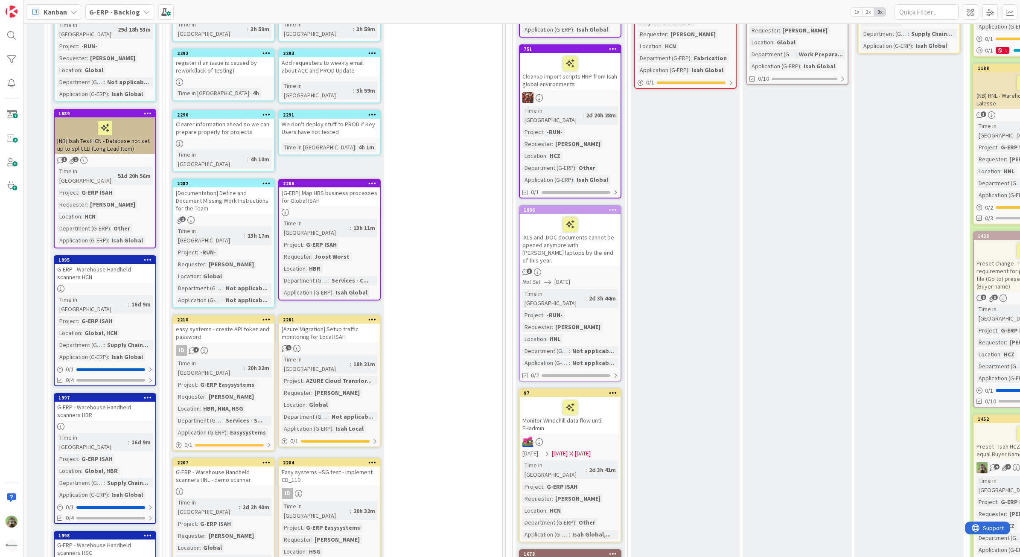
click at [594, 218] on div ".XLS and .DOC documents cannot be opened anymore with Huisman laptops by the en…" at bounding box center [570, 240] width 101 height 52
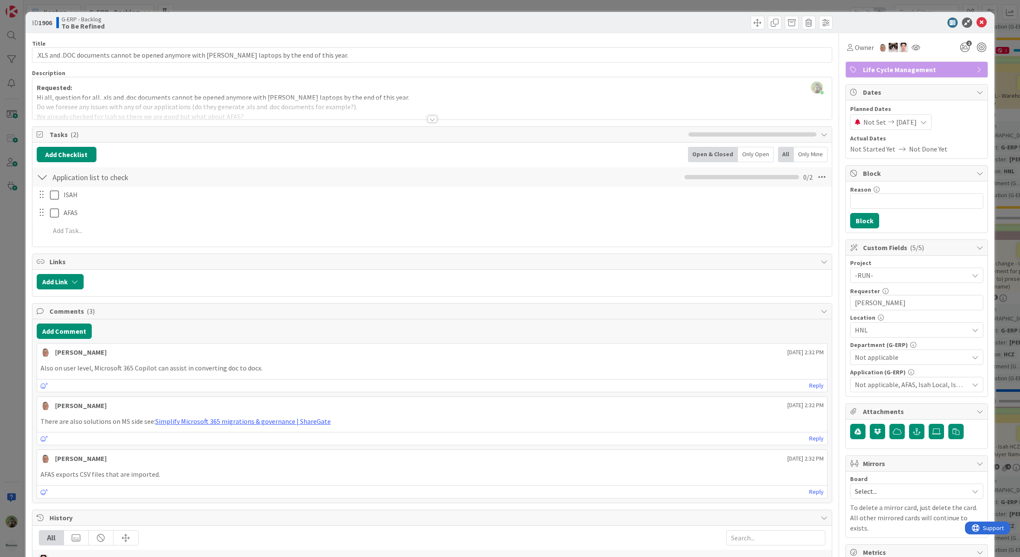
click at [13, 300] on div "ID 1906 G-ERP - Backlog To Be Refined Title 95 / 128 .XLS and .DOC documents ca…" at bounding box center [510, 278] width 1020 height 557
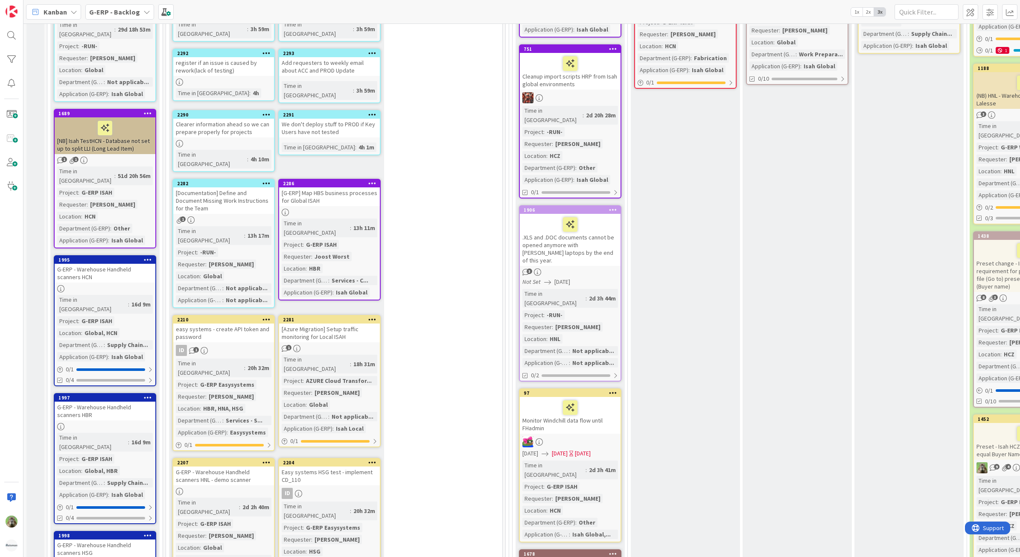
click at [617, 207] on icon at bounding box center [613, 210] width 8 height 6
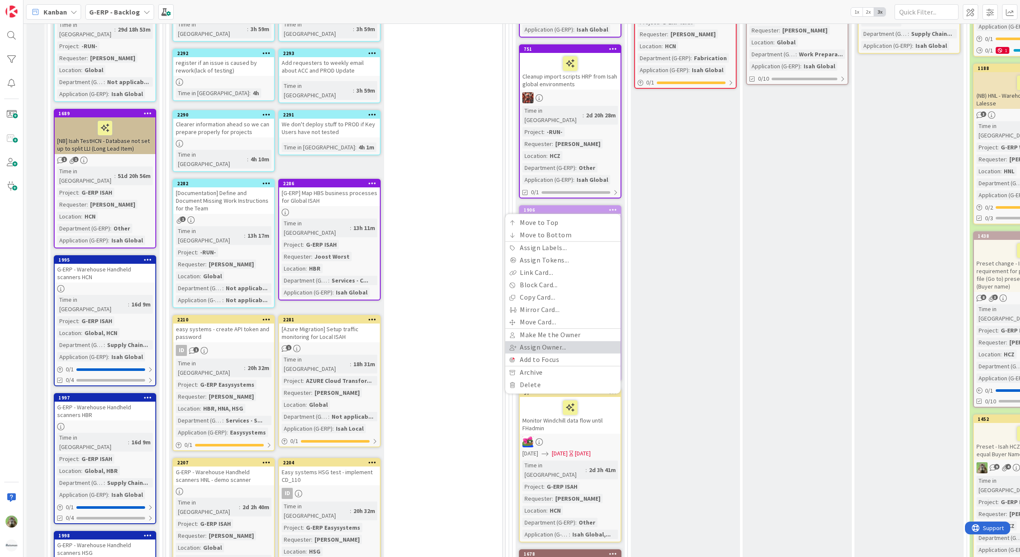
click at [566, 341] on link "Assign Owner..." at bounding box center [562, 347] width 115 height 12
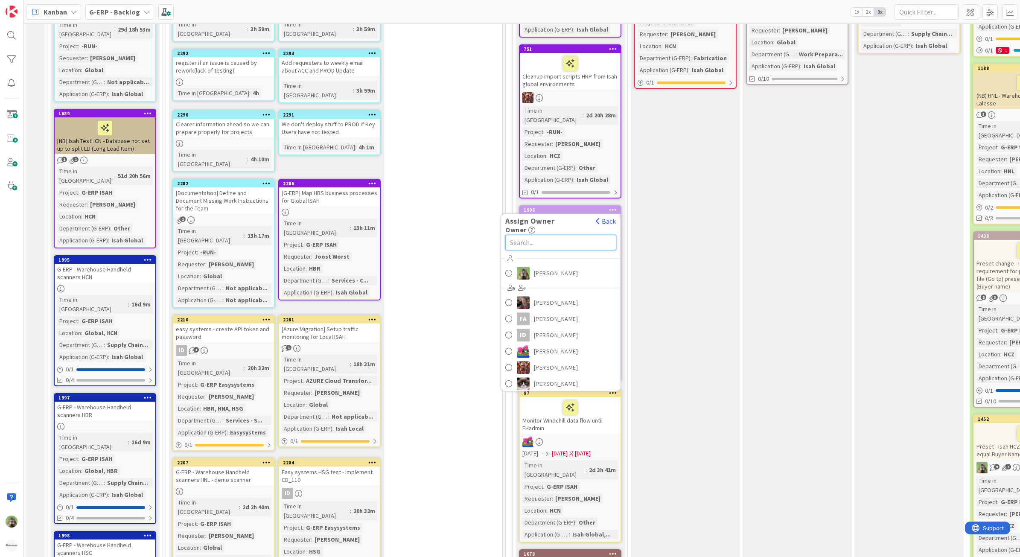
click at [570, 235] on input "text" at bounding box center [560, 242] width 111 height 15
type input "le"
click at [542, 304] on link "luo leo" at bounding box center [560, 312] width 119 height 16
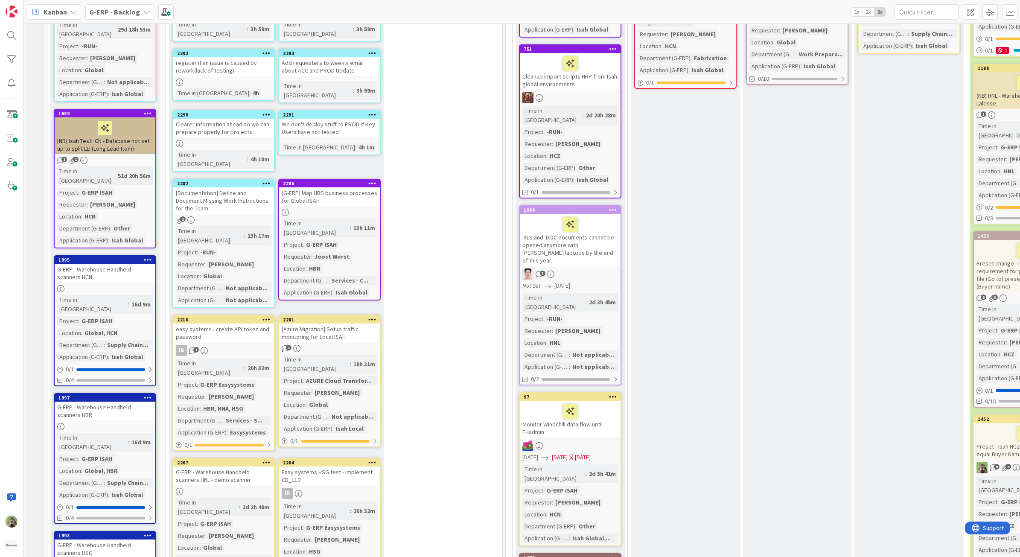
click at [794, 203] on div "Analysis done When the card is prepared, please put the card here. We will disc…" at bounding box center [796, 445] width 109 height 1138
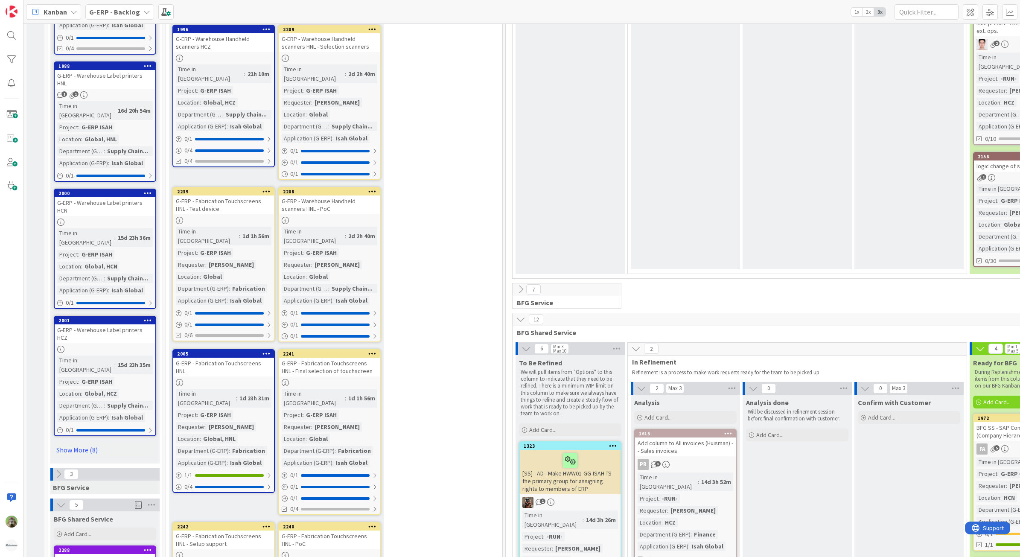
scroll to position [1067, 0]
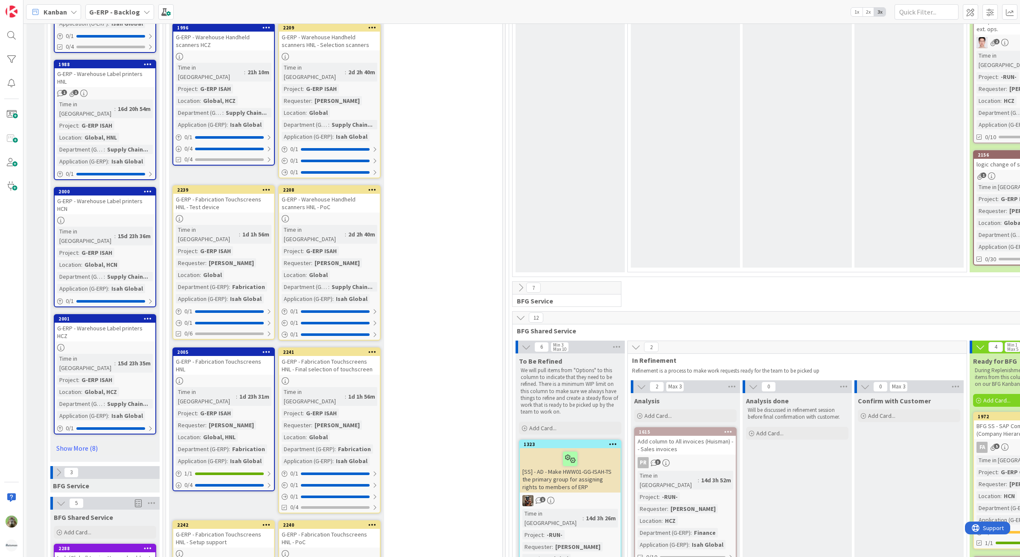
click at [517, 313] on icon at bounding box center [520, 317] width 9 height 9
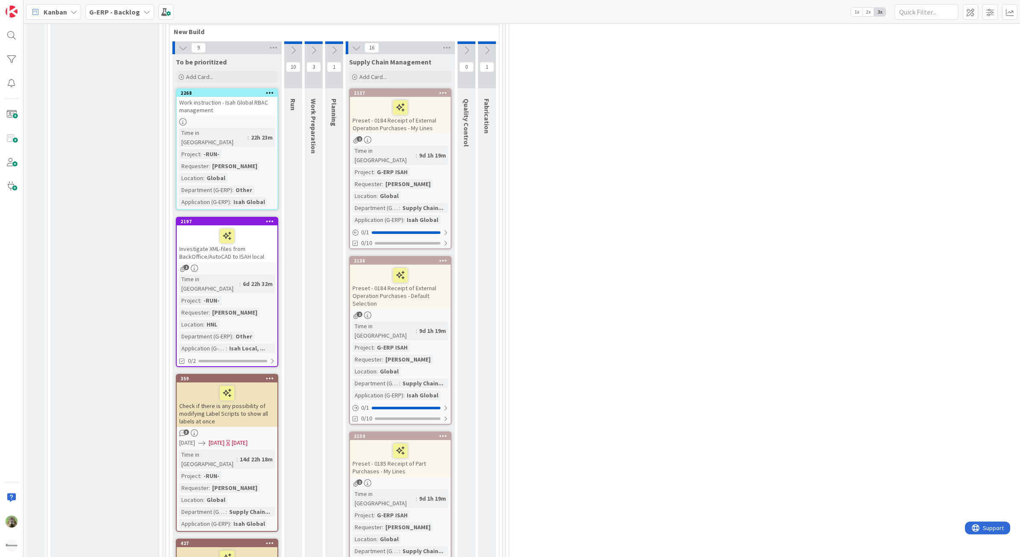
scroll to position [2773, 0]
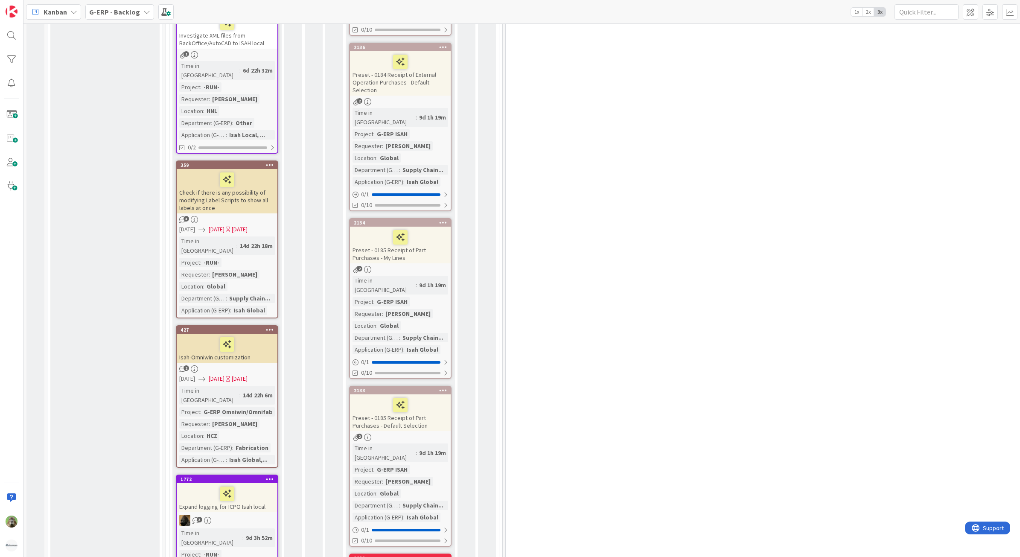
click at [445, 555] on icon at bounding box center [443, 558] width 8 height 6
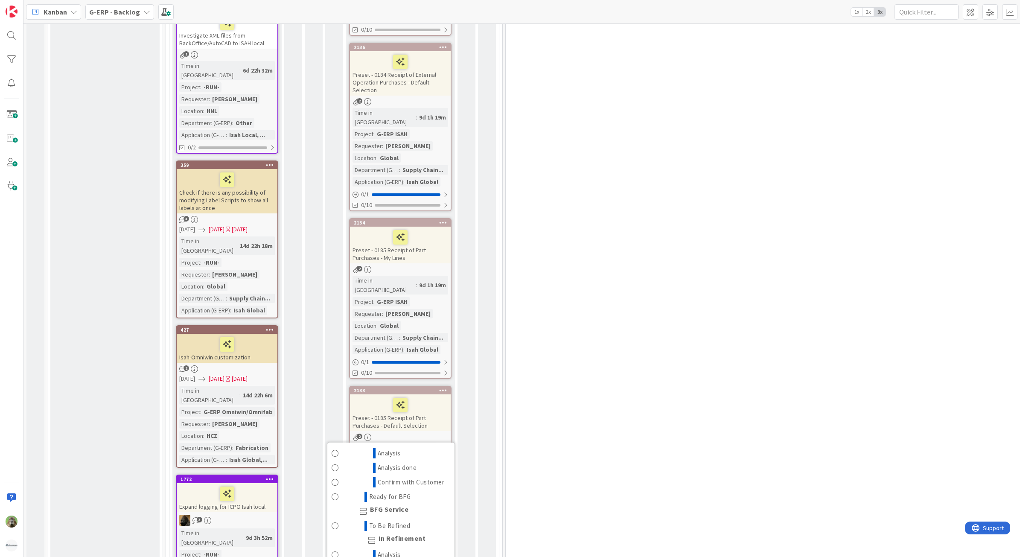
scroll to position [587, 0]
click at [398, 472] on span "To Be Refined" at bounding box center [389, 477] width 41 height 10
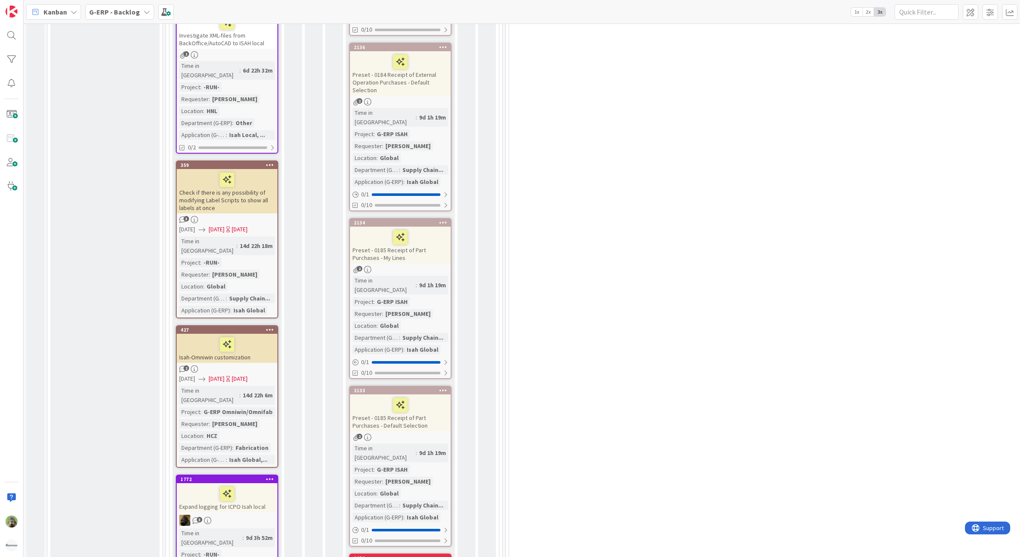
click at [440, 555] on icon at bounding box center [443, 558] width 8 height 6
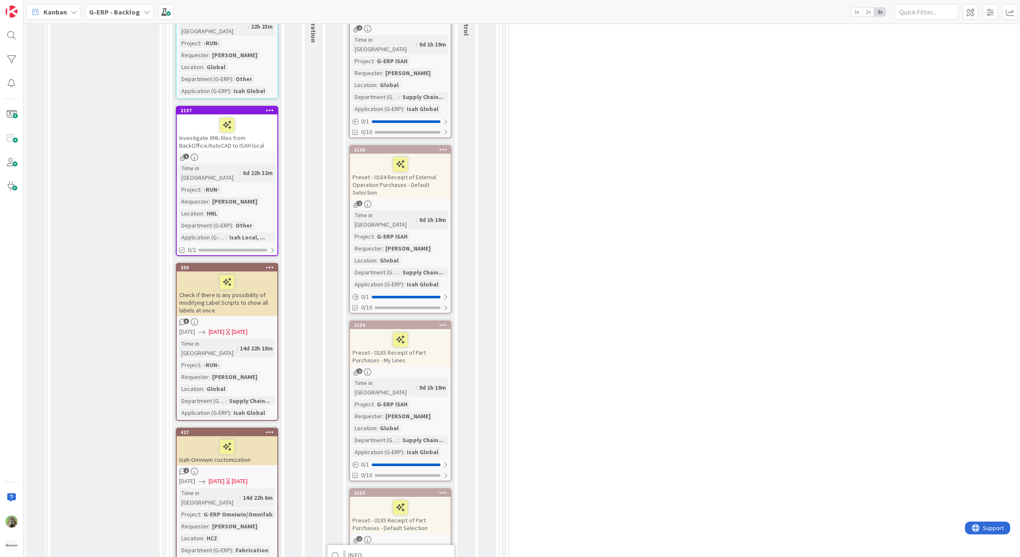
scroll to position [2667, 0]
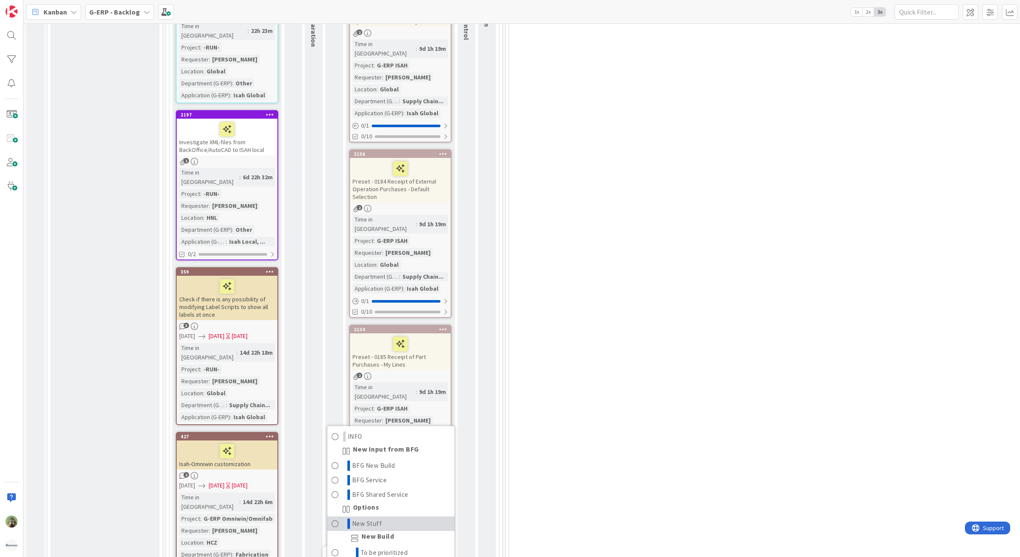
click at [387, 516] on link "New Stuff" at bounding box center [390, 523] width 127 height 15
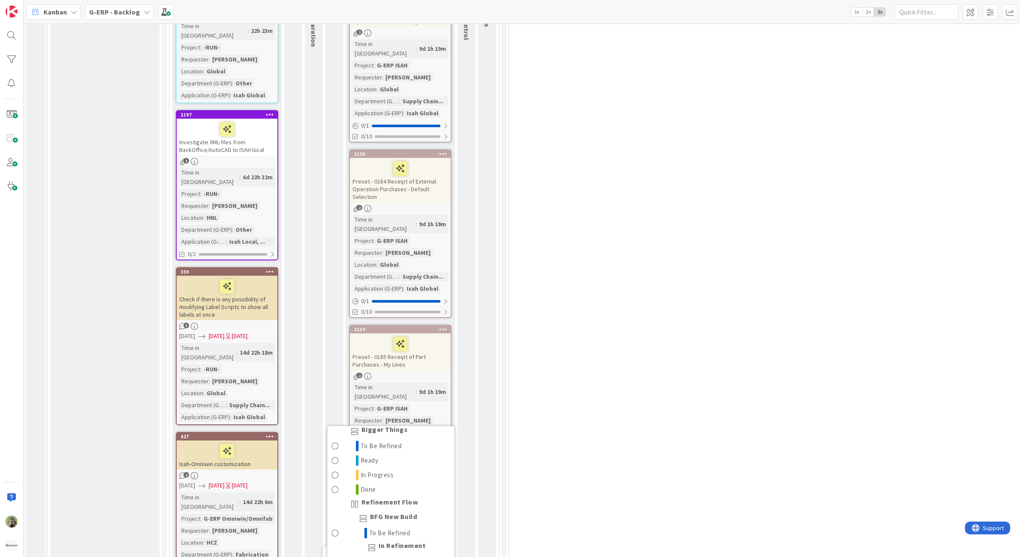
scroll to position [533, 0]
click at [391, 509] on span "To Be Refined" at bounding box center [389, 514] width 41 height 10
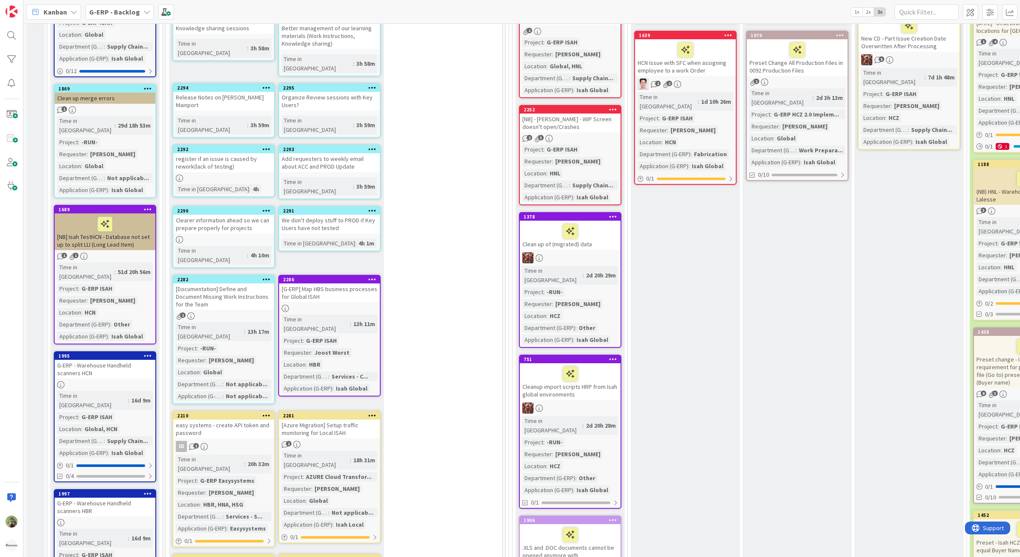
scroll to position [107, 0]
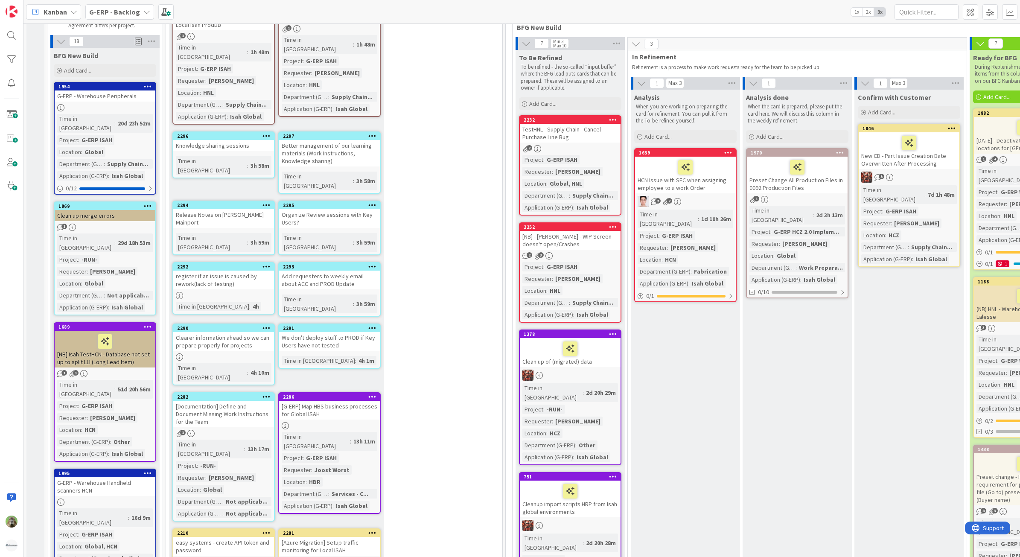
click at [599, 241] on div "[NB] - Isah TestHNL - WIP Screen doesn't open/Crashes" at bounding box center [570, 240] width 101 height 19
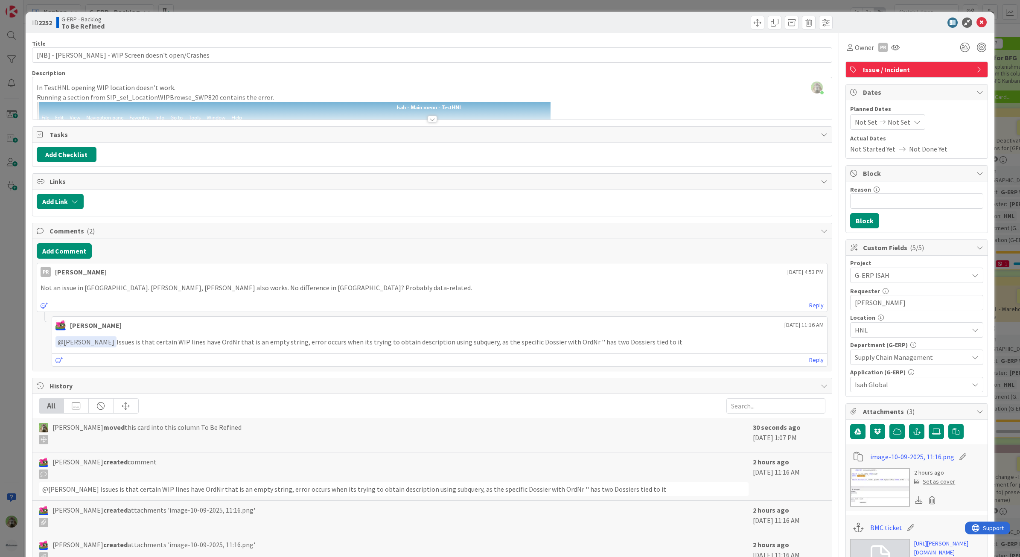
click at [259, 92] on div "Timothy Tjia just joined In TestHNL opening WIP location doesn't work. Running …" at bounding box center [432, 98] width 800 height 42
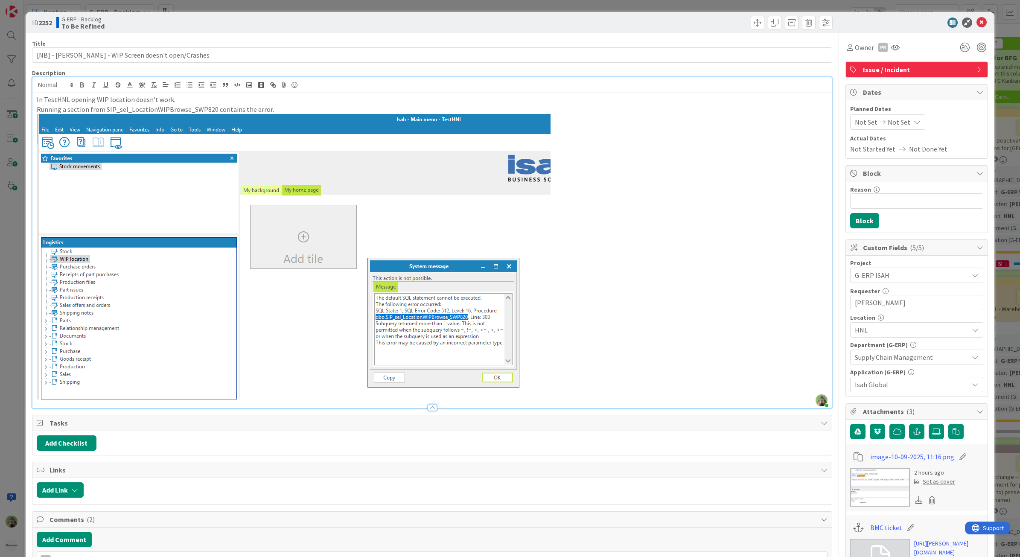
click at [12, 235] on div "ID 2252 G-ERP - Backlog To Be Refined Title 53 / 128 [NB] - Isah TestHNL - WIP …" at bounding box center [510, 278] width 1020 height 557
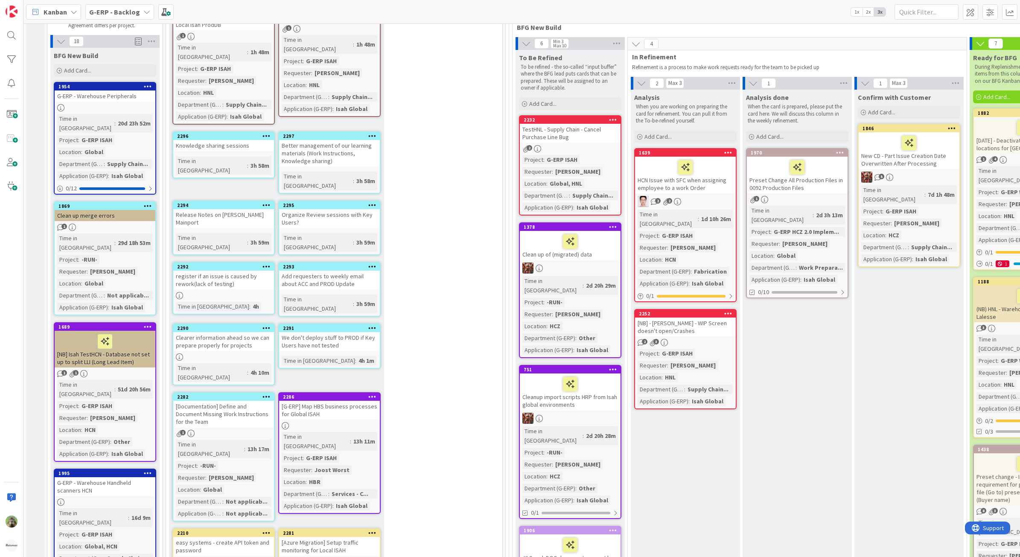
click at [728, 310] on icon at bounding box center [728, 313] width 8 height 6
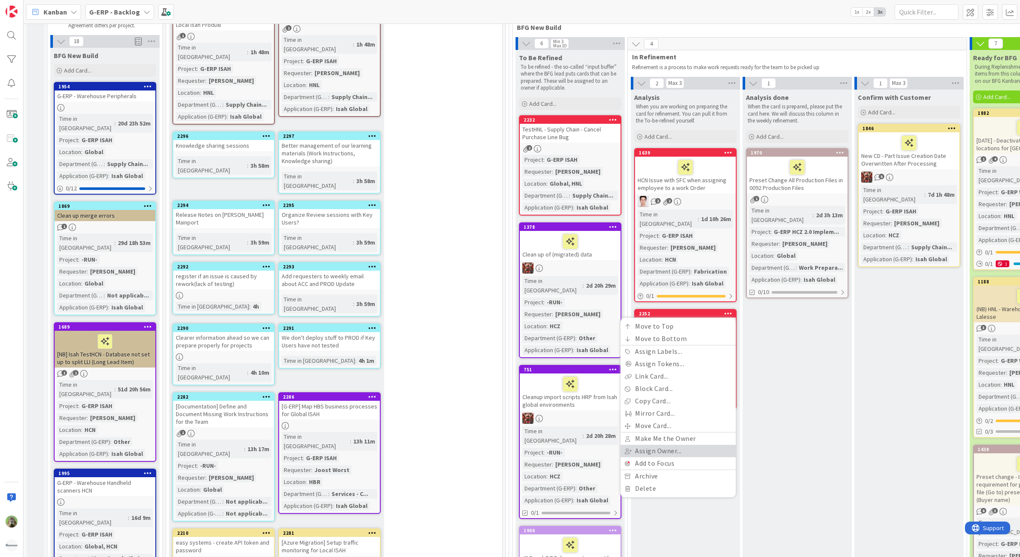
click at [660, 445] on link "Assign Owner..." at bounding box center [677, 451] width 115 height 12
click at [657, 448] on span "Jakub Král" at bounding box center [671, 454] width 44 height 13
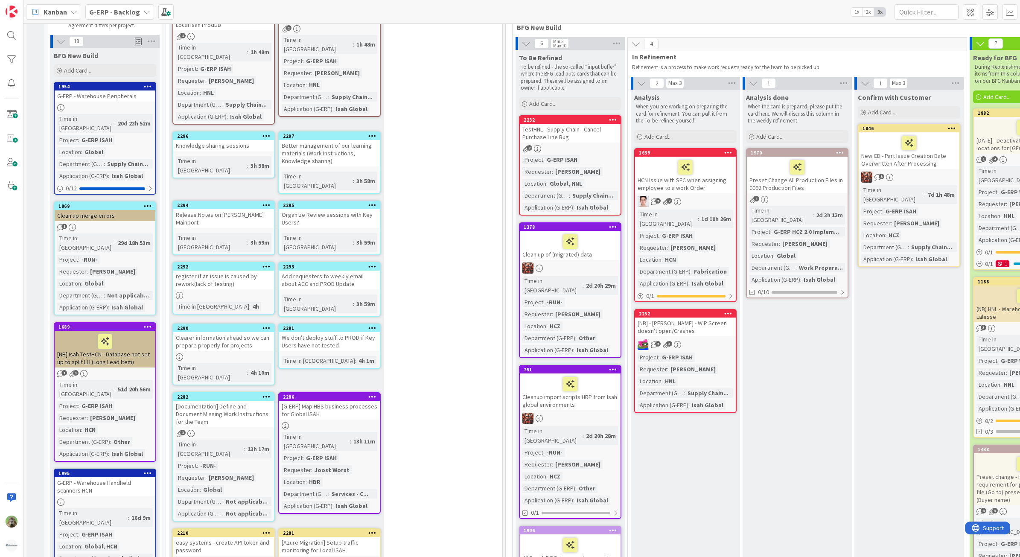
click at [576, 122] on div "2232" at bounding box center [572, 120] width 97 height 6
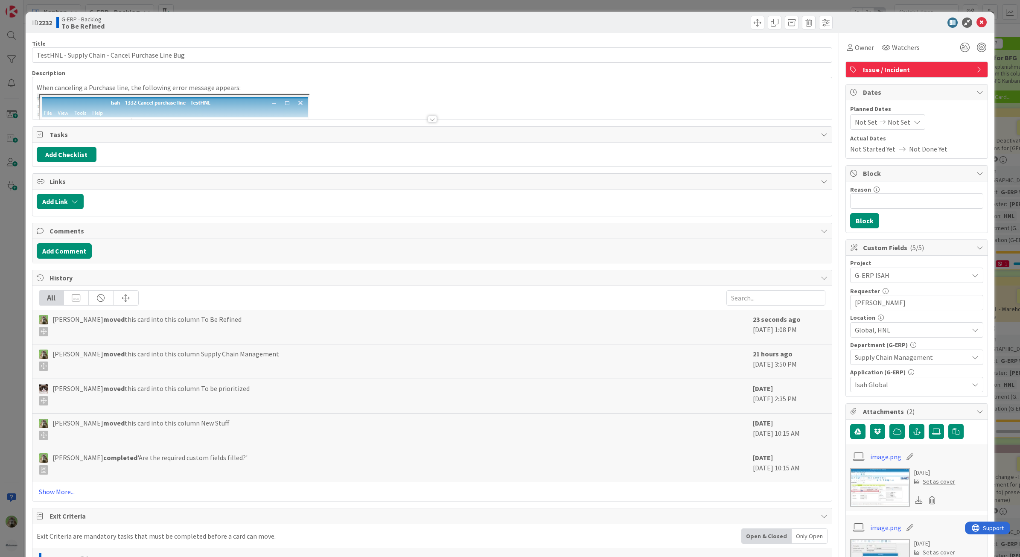
click at [312, 112] on div at bounding box center [432, 109] width 800 height 22
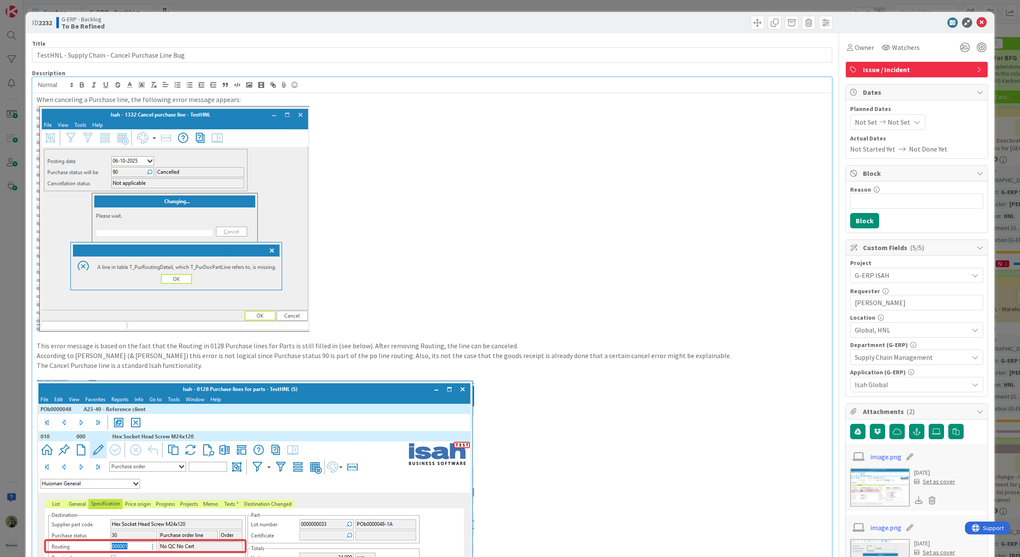
drag, startPoint x: 441, startPoint y: 294, endPoint x: 351, endPoint y: 300, distance: 89.7
click at [441, 294] on p at bounding box center [432, 218] width 791 height 227
click at [21, 291] on div "ID 2232 G-ERP - Backlog To Be Refined Title 49 / 128 TestHNL - Supply Chain - C…" at bounding box center [510, 278] width 1020 height 557
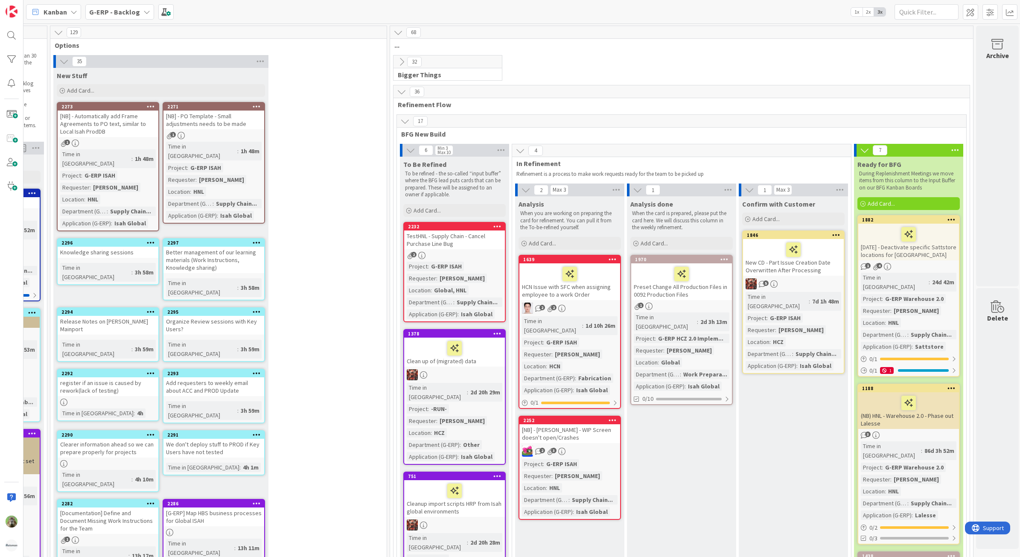
scroll to position [0, 126]
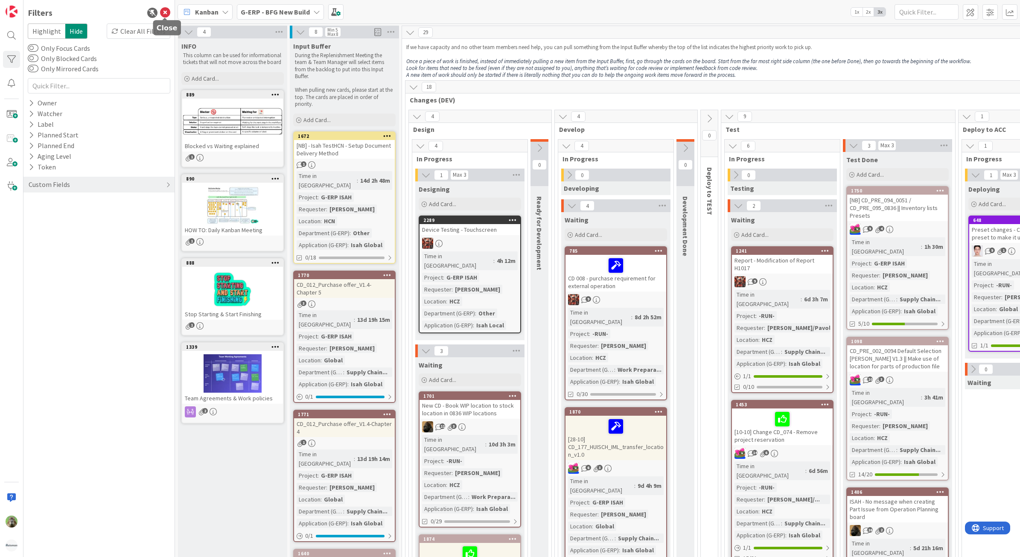
click at [163, 9] on icon at bounding box center [165, 13] width 10 height 10
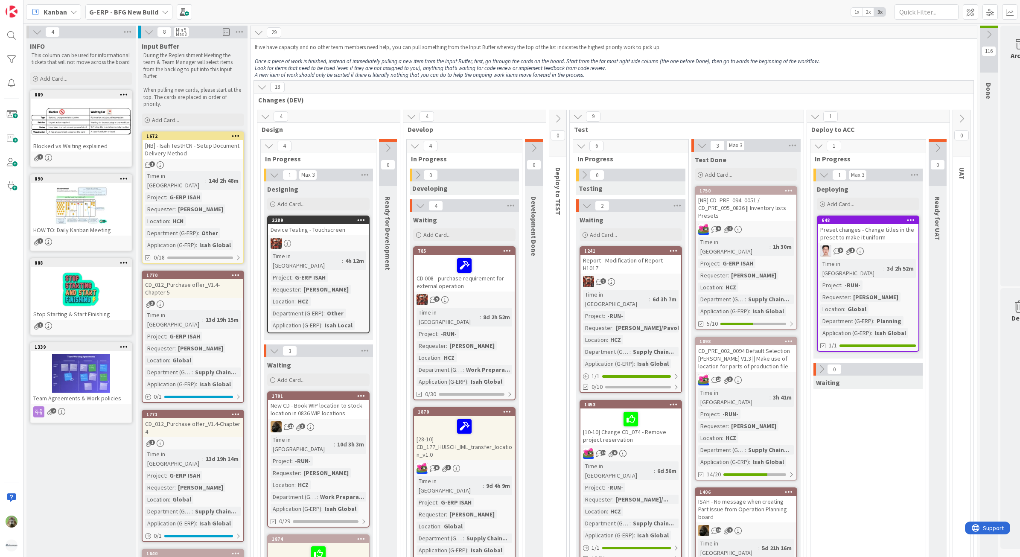
click at [41, 33] on icon at bounding box center [36, 31] width 9 height 9
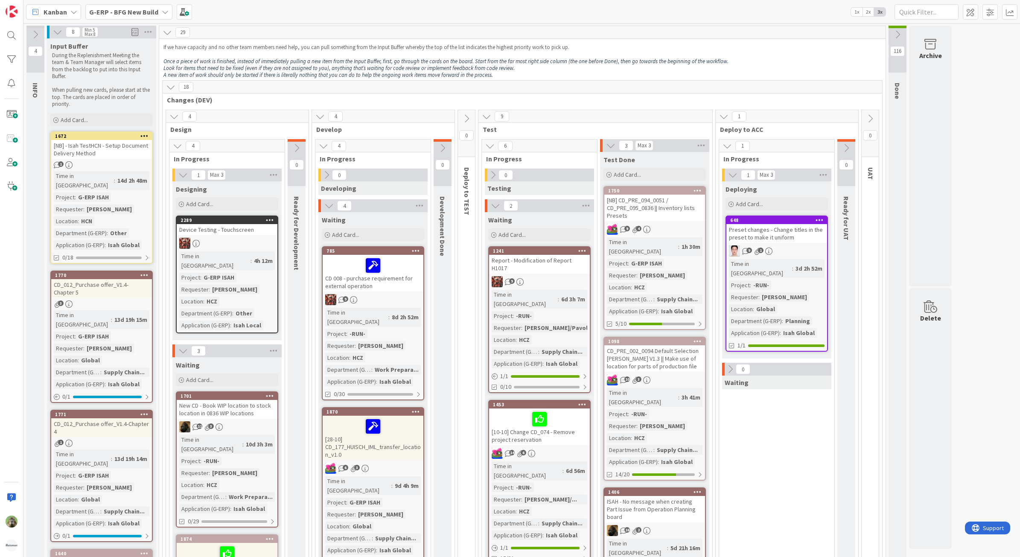
click at [256, 235] on div "Device Testing - Touchscreen" at bounding box center [227, 229] width 101 height 11
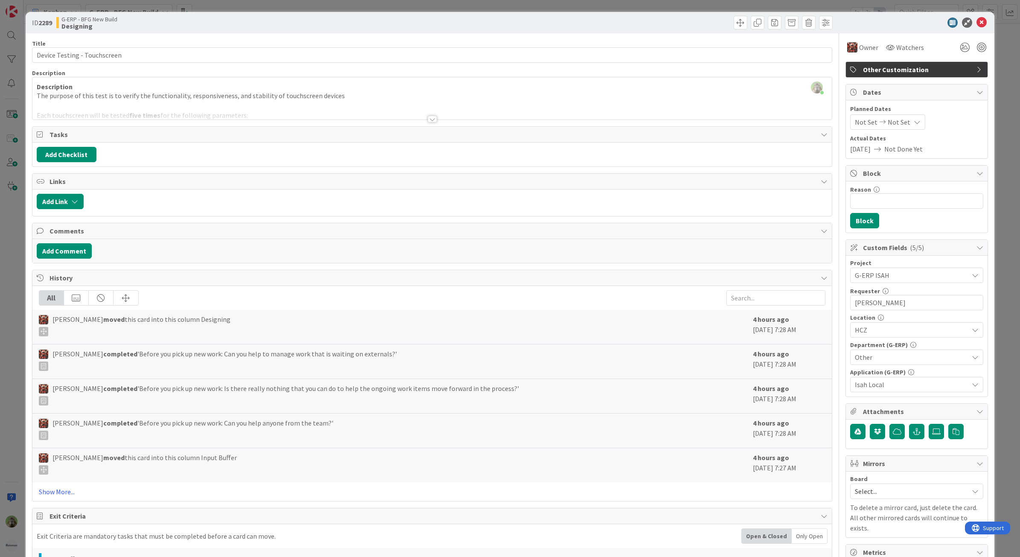
click at [60, 487] on div "All [PERSON_NAME] moved this card into this column Designing 4 hours ago [DATE]…" at bounding box center [432, 393] width 800 height 215
click at [45, 501] on div "All [PERSON_NAME] moved this card into this column Designing 4 hours ago [DATE]…" at bounding box center [432, 393] width 800 height 215
click at [46, 497] on link "Show More..." at bounding box center [432, 491] width 787 height 10
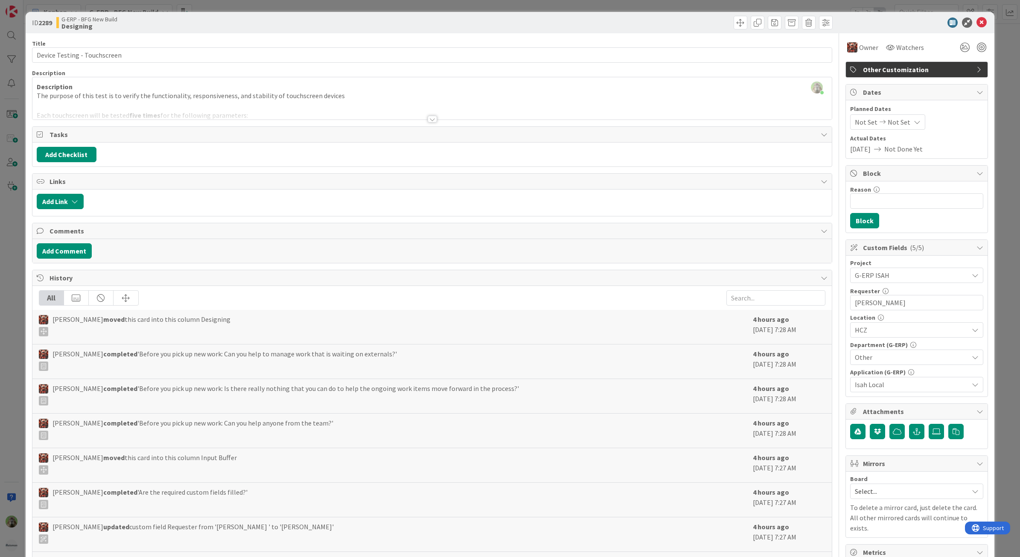
click at [169, 109] on div at bounding box center [432, 109] width 800 height 22
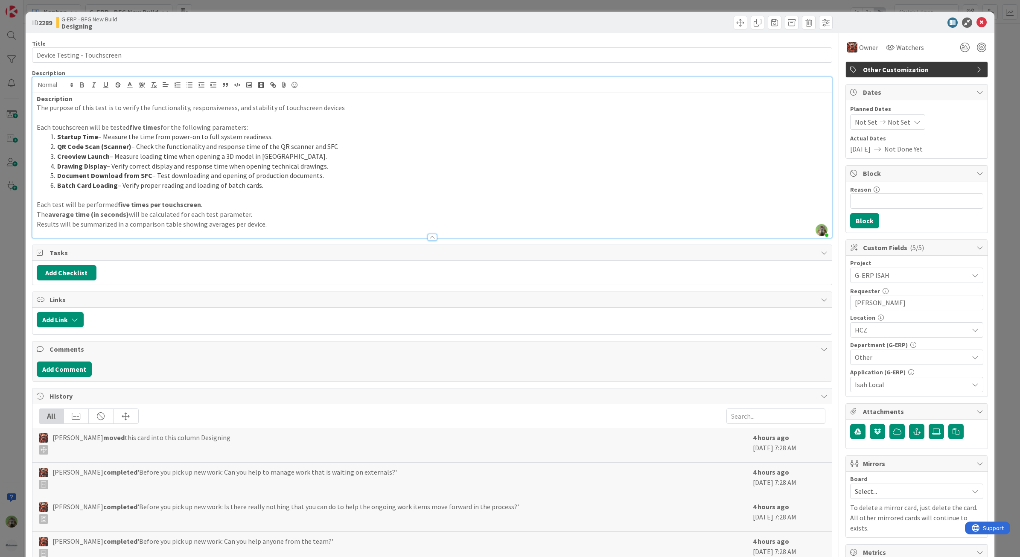
click at [16, 254] on div "ID 2289 G-ERP - BFG New Build Designing Title 28 / 128 Device Testing - Touchsc…" at bounding box center [510, 278] width 1020 height 557
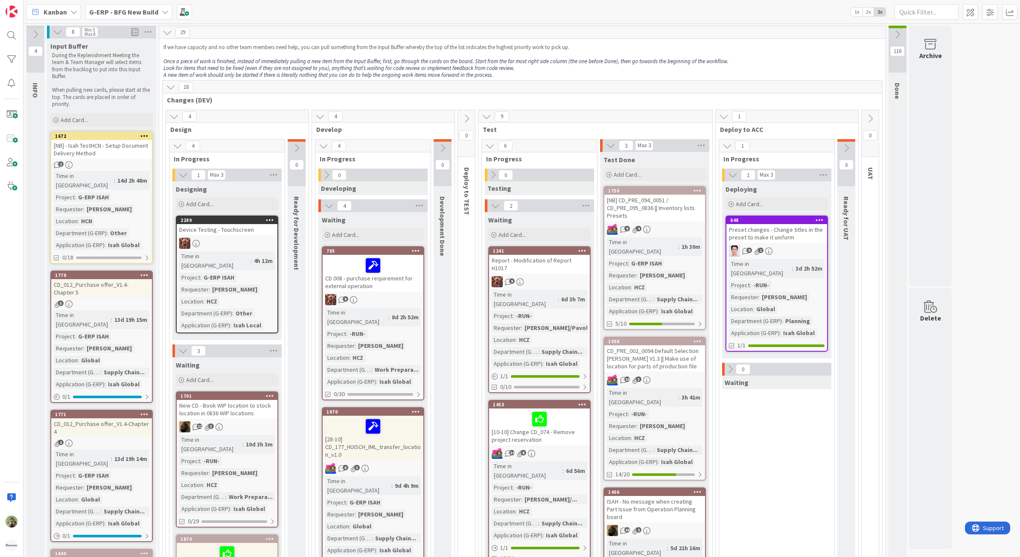
click at [237, 233] on div "Device Testing - Touchscreen" at bounding box center [227, 229] width 101 height 11
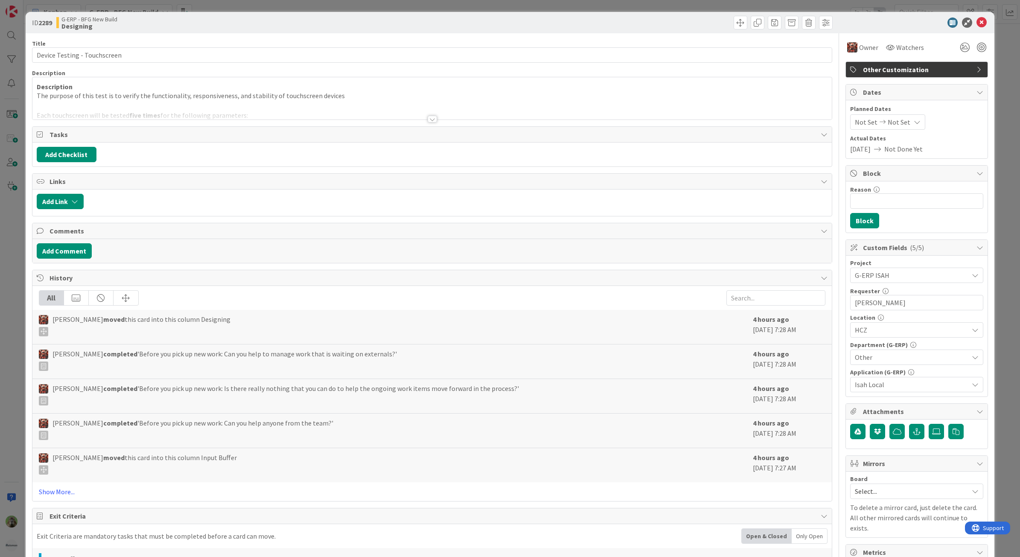
click at [940, 348] on div "Department (G-ERP)" at bounding box center [916, 345] width 133 height 6
click at [924, 361] on span "Other" at bounding box center [911, 357] width 113 height 10
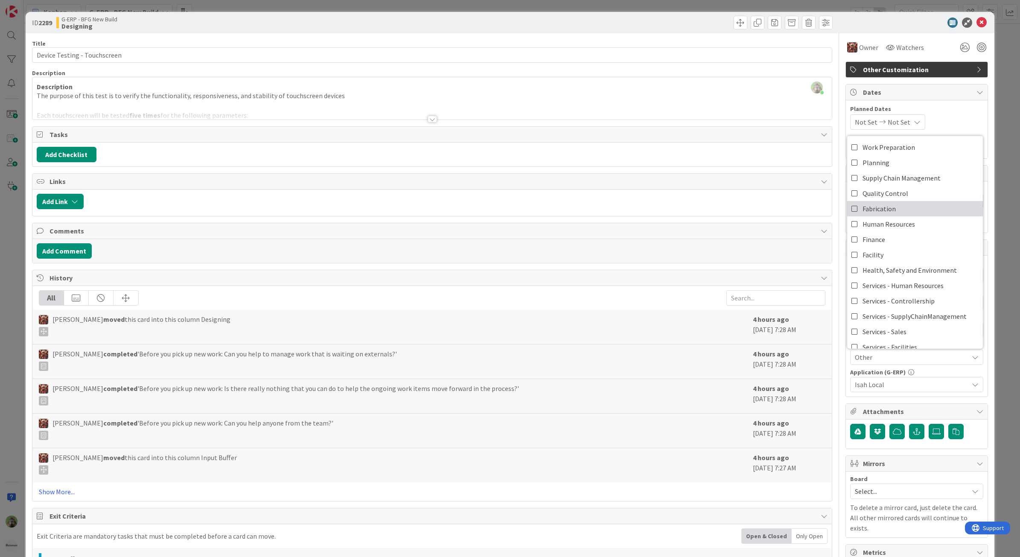
click at [916, 207] on link "Fabrication" at bounding box center [915, 208] width 136 height 15
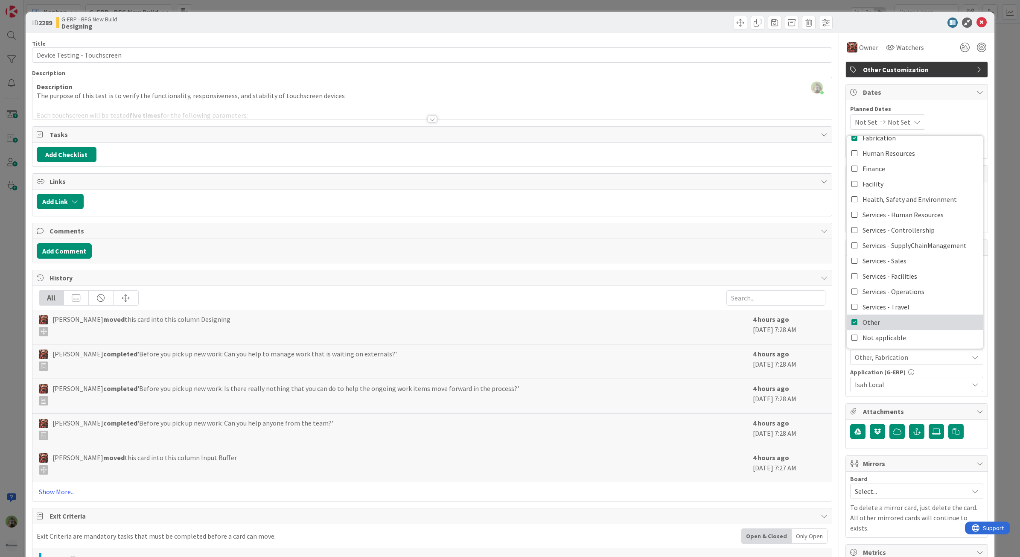
click at [901, 317] on link "Other" at bounding box center [915, 321] width 136 height 15
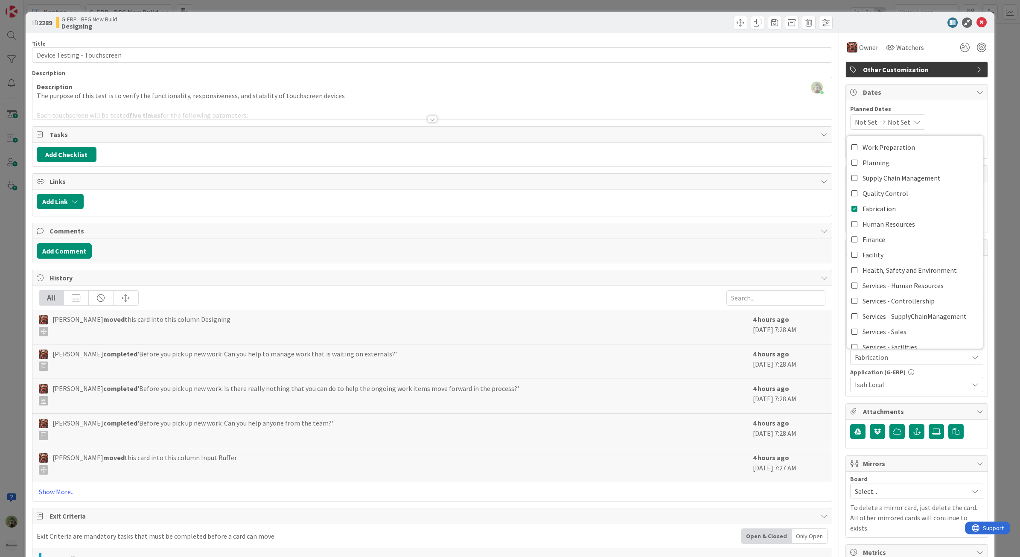
click at [19, 318] on div "ID 2289 G-ERP - BFG New Build Designing Title 28 / 128 Device Testing - Touchsc…" at bounding box center [510, 278] width 1020 height 557
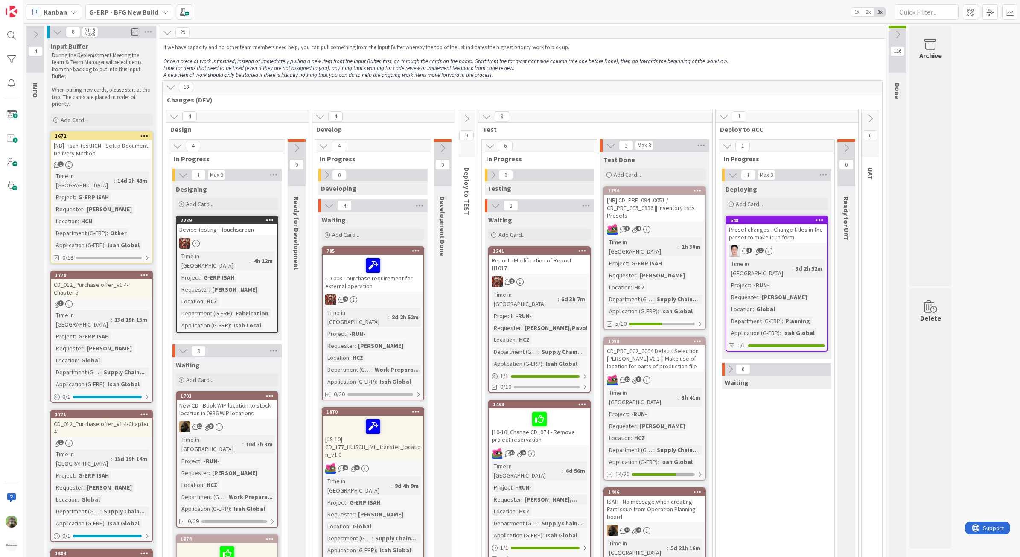
click at [268, 221] on icon at bounding box center [270, 220] width 8 height 6
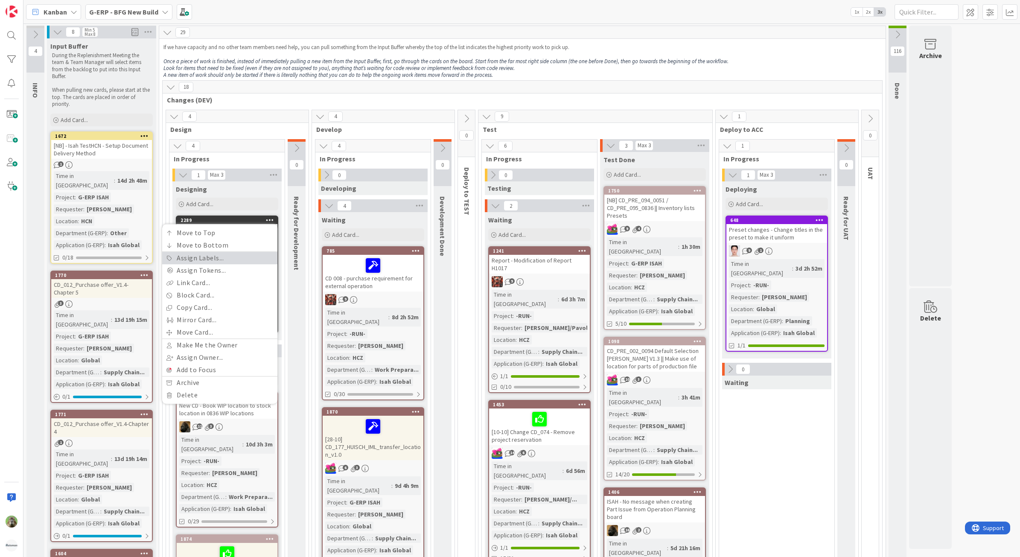
click at [236, 259] on link "Assign Labels..." at bounding box center [219, 258] width 115 height 12
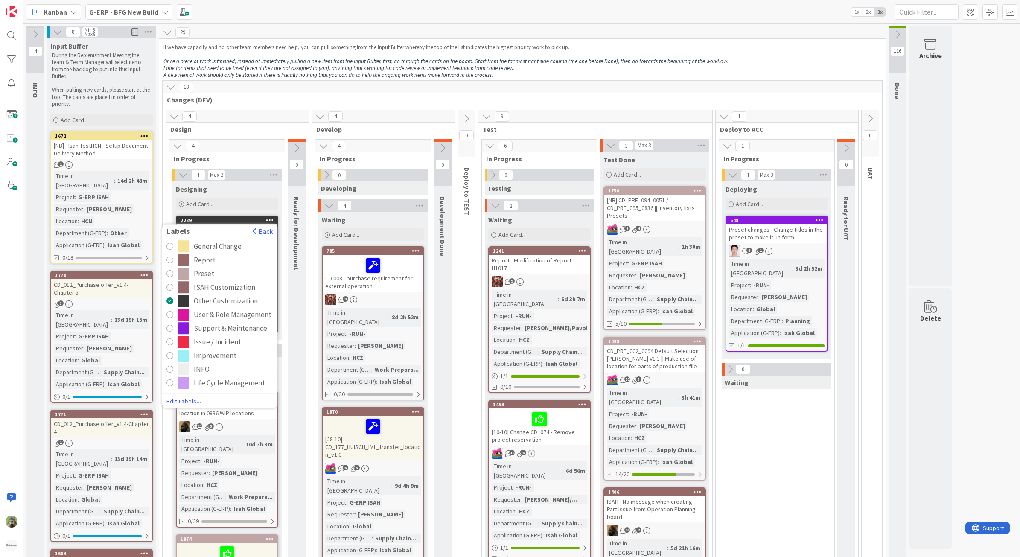
click at [378, 103] on span "Changes (DEV)" at bounding box center [519, 100] width 704 height 9
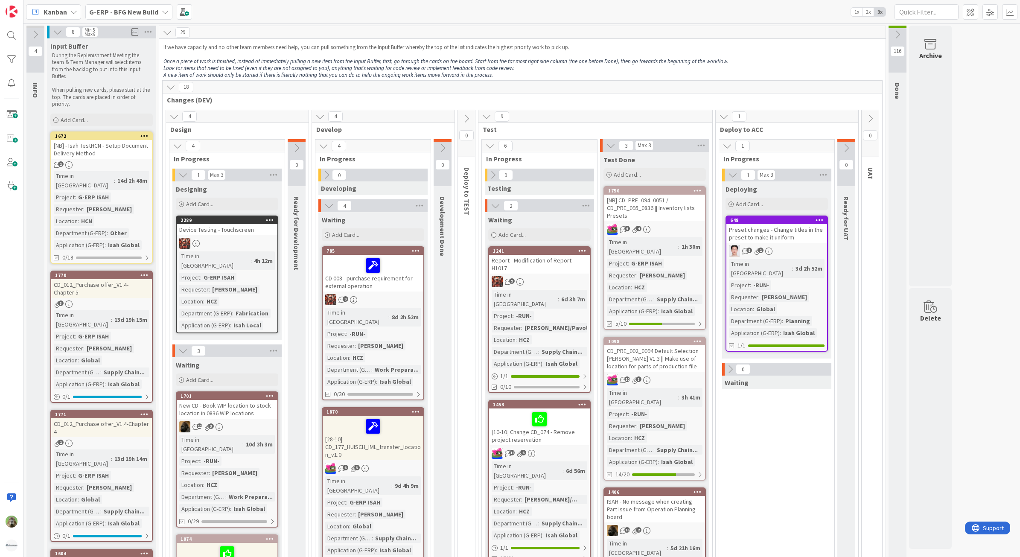
click at [796, 237] on div "Preset changes - Change titles in the preset to make it uniform" at bounding box center [776, 233] width 101 height 19
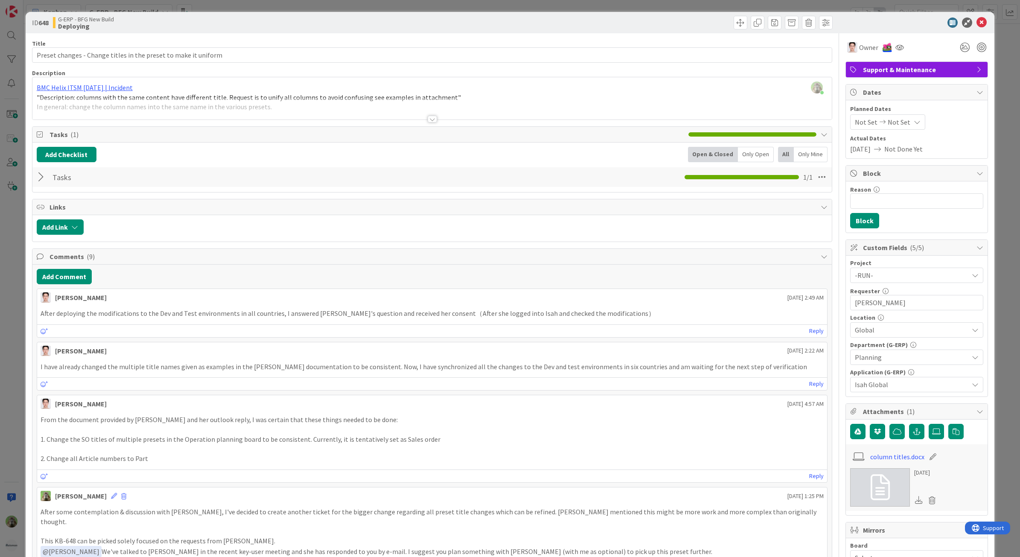
click at [269, 109] on div at bounding box center [432, 109] width 800 height 22
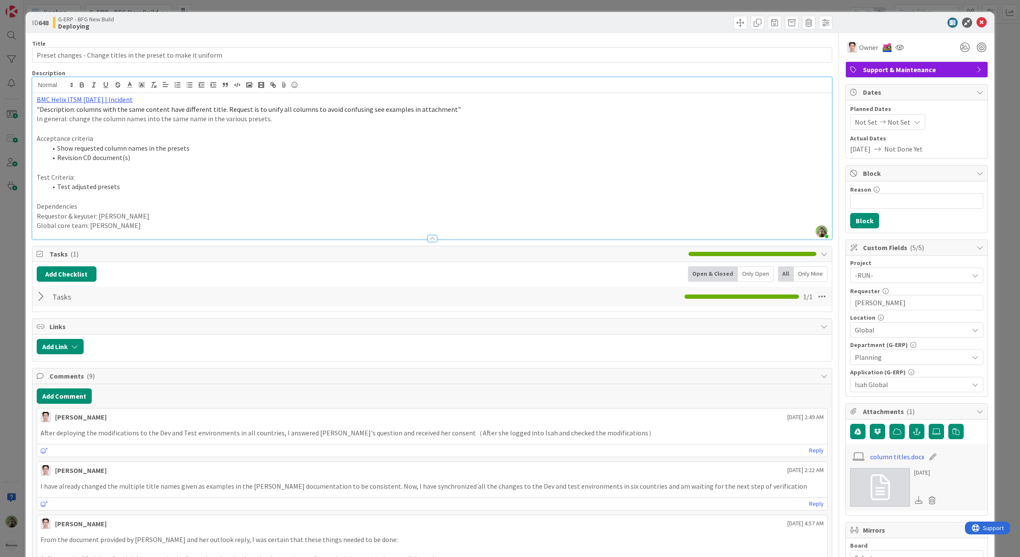
click at [109, 94] on div "BMC Helix ITSM 23.3.02 | Incident "Description: columns with the same content h…" at bounding box center [432, 166] width 800 height 146
click at [107, 95] on p "BMC Helix ITSM 23.3.02 | Incident" at bounding box center [432, 100] width 791 height 10
click at [81, 120] on link "https://huisman-smartit.onbmc.com/smartit/app/#/incident/AGGGSPRFBRQVHASTOG0FST…" at bounding box center [76, 116] width 85 height 11
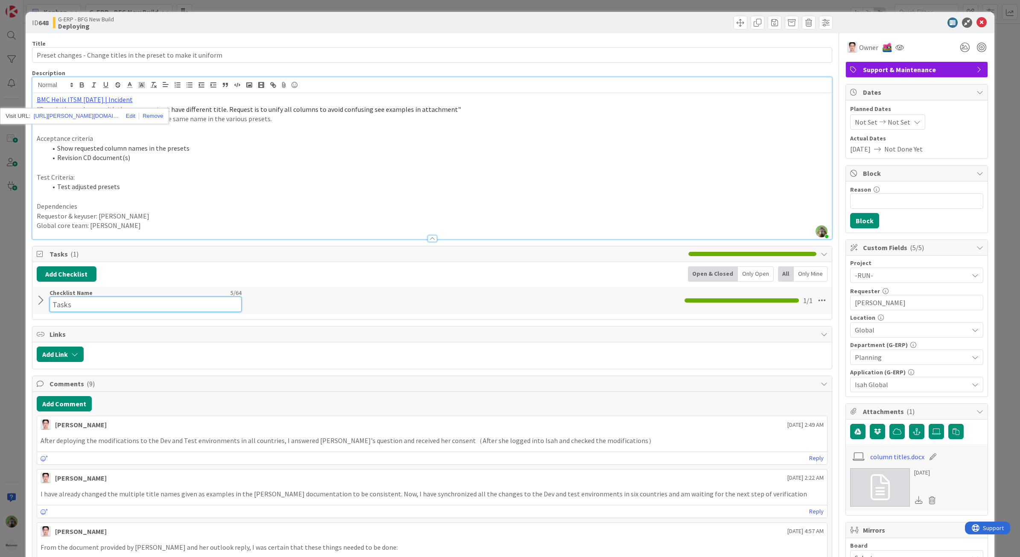
click at [151, 300] on input "Tasks" at bounding box center [145, 304] width 192 height 15
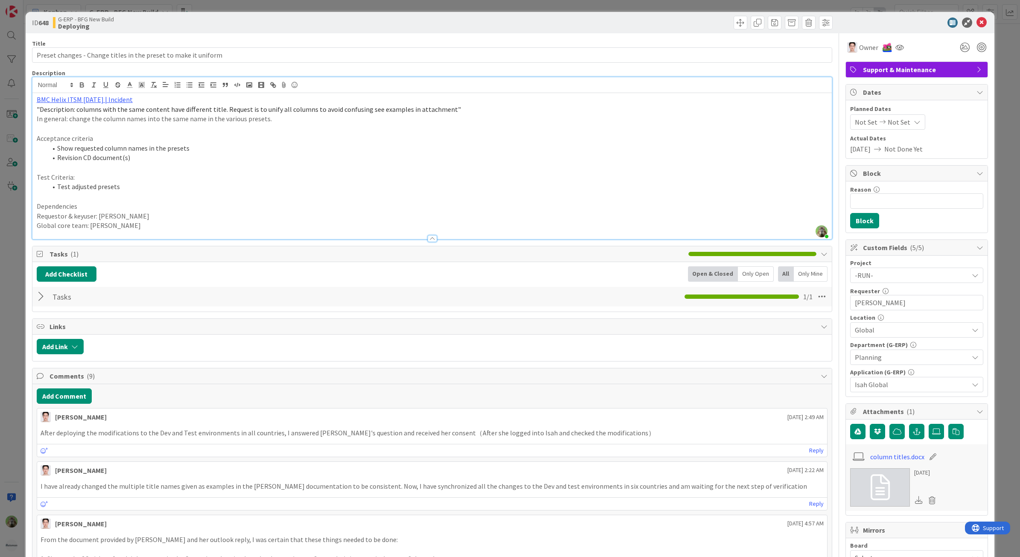
click at [42, 297] on div at bounding box center [42, 296] width 11 height 15
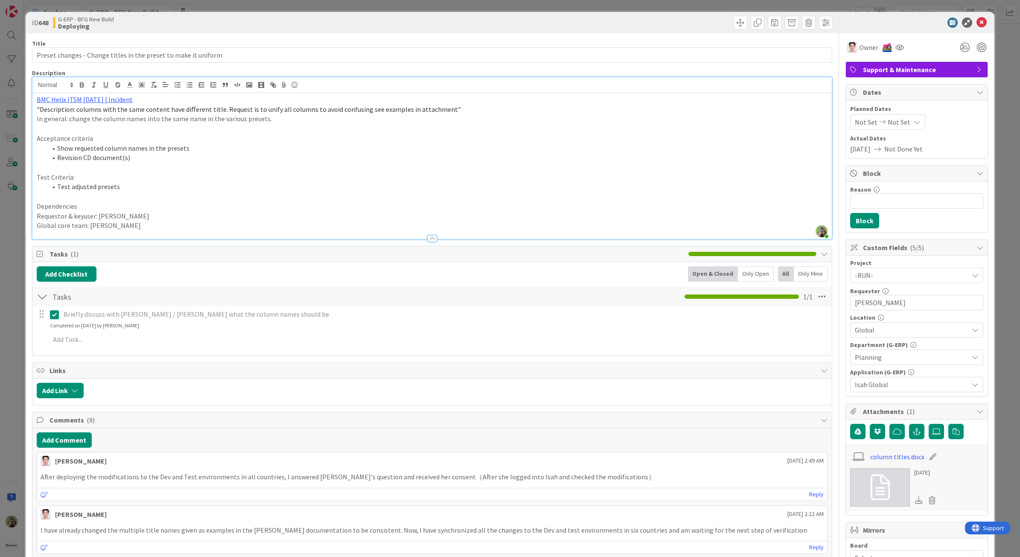
click at [42, 297] on div at bounding box center [42, 296] width 11 height 15
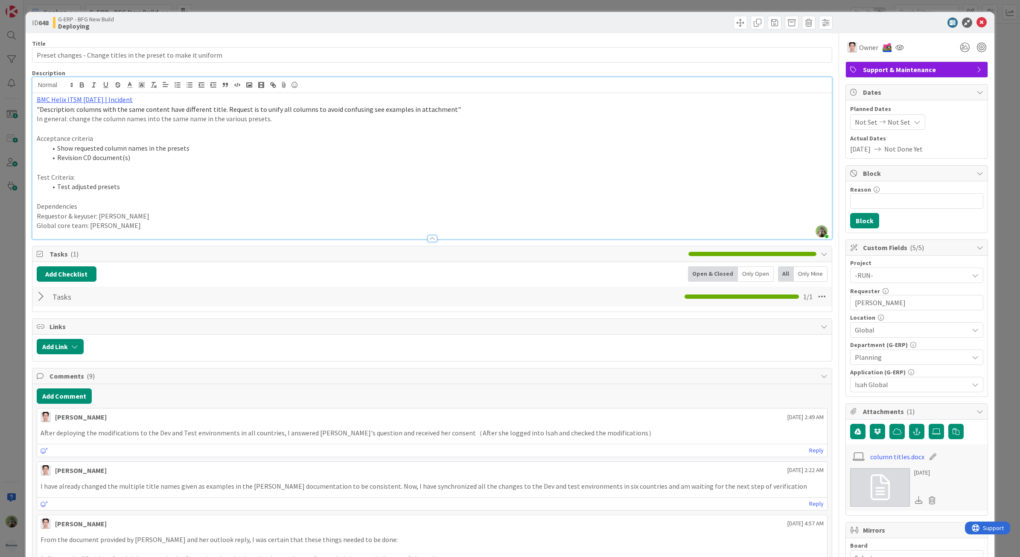
click at [17, 340] on div "ID 648 G-ERP - BFG New Build Deploying Title 63 / 128 Preset changes - Change t…" at bounding box center [510, 278] width 1020 height 557
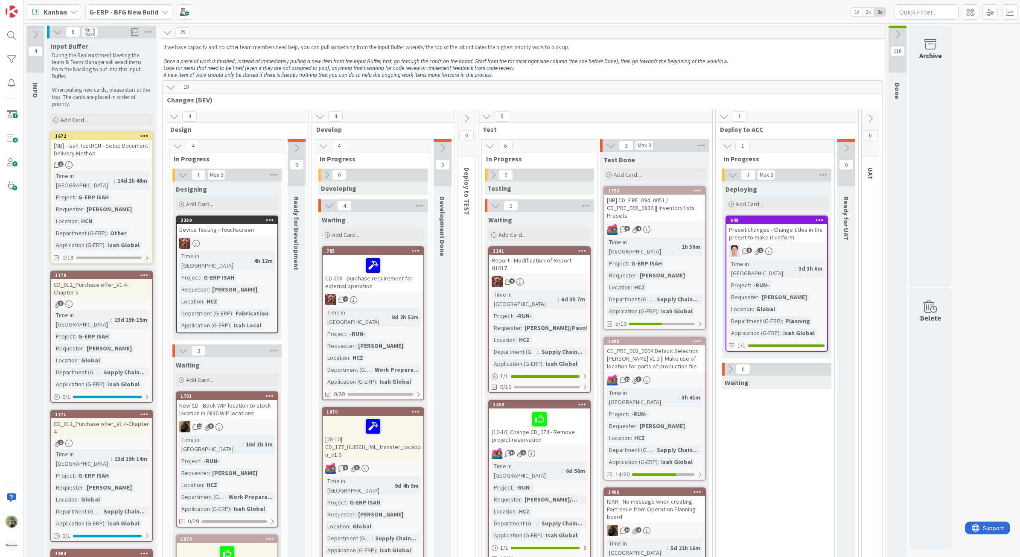
click at [814, 61] on p "Once a piece of work is finished, instead of immediately pulling a new item fro…" at bounding box center [522, 61] width 718 height 7
click at [124, 12] on b "G-ERP - BFG New Build" at bounding box center [123, 12] width 69 height 9
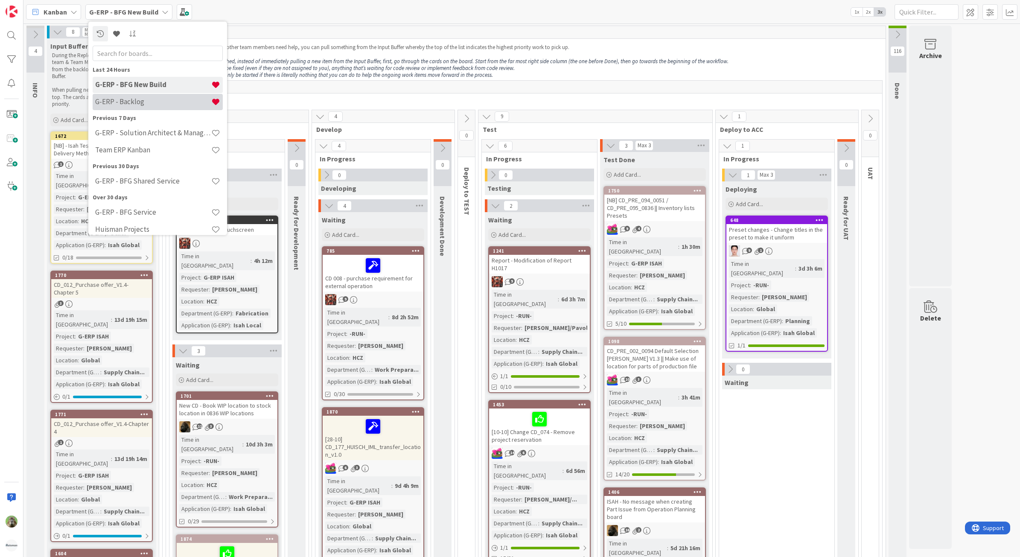
click at [138, 107] on div "G-ERP - Backlog" at bounding box center [158, 101] width 130 height 16
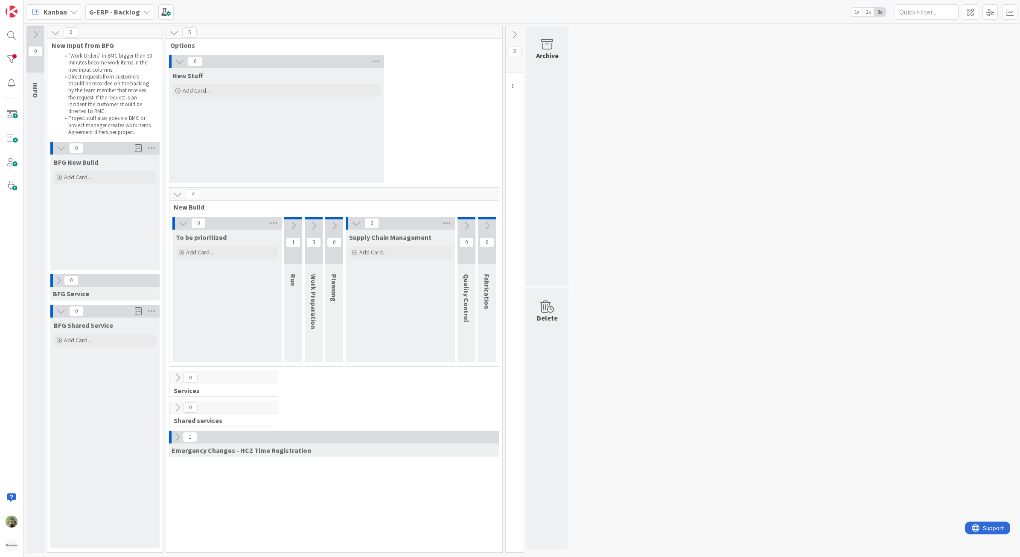
click at [509, 32] on button at bounding box center [514, 34] width 17 height 13
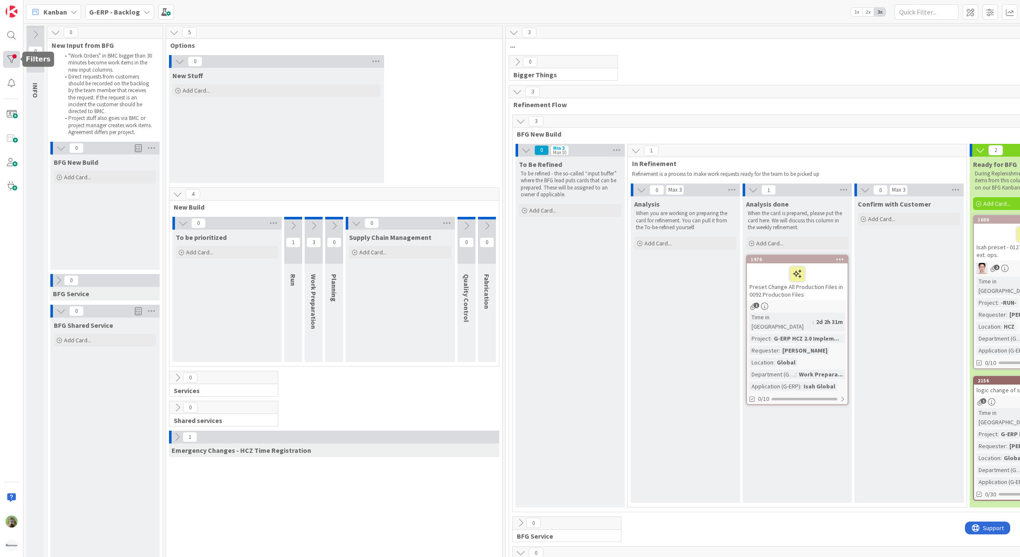
click at [12, 56] on div at bounding box center [11, 59] width 17 height 17
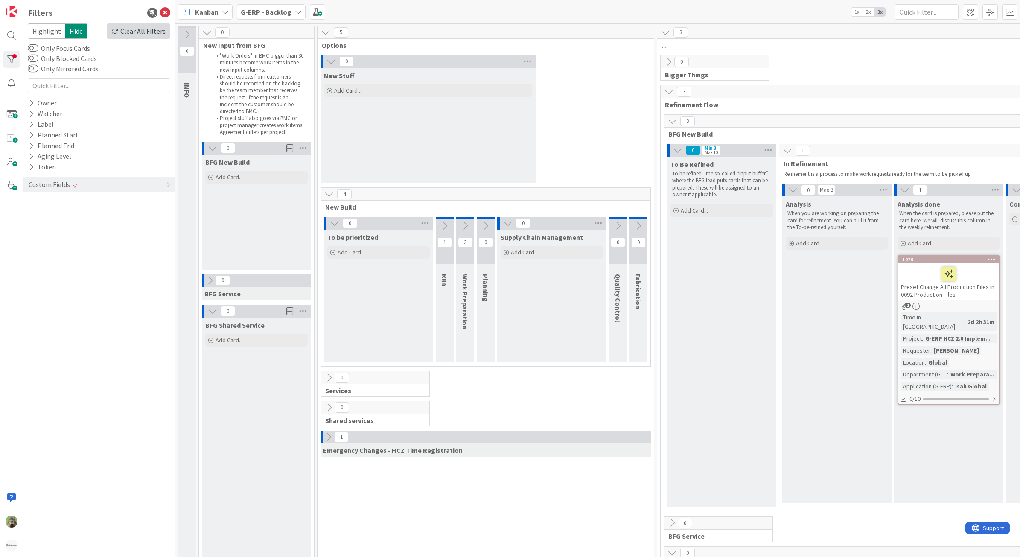
click at [150, 35] on div "Clear All Filters" at bounding box center [139, 30] width 64 height 15
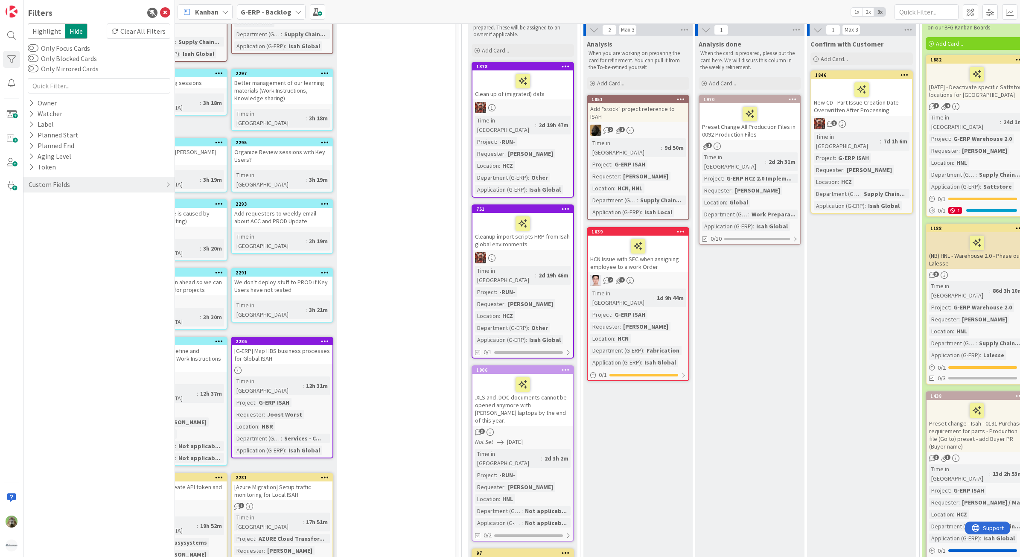
scroll to position [160, 217]
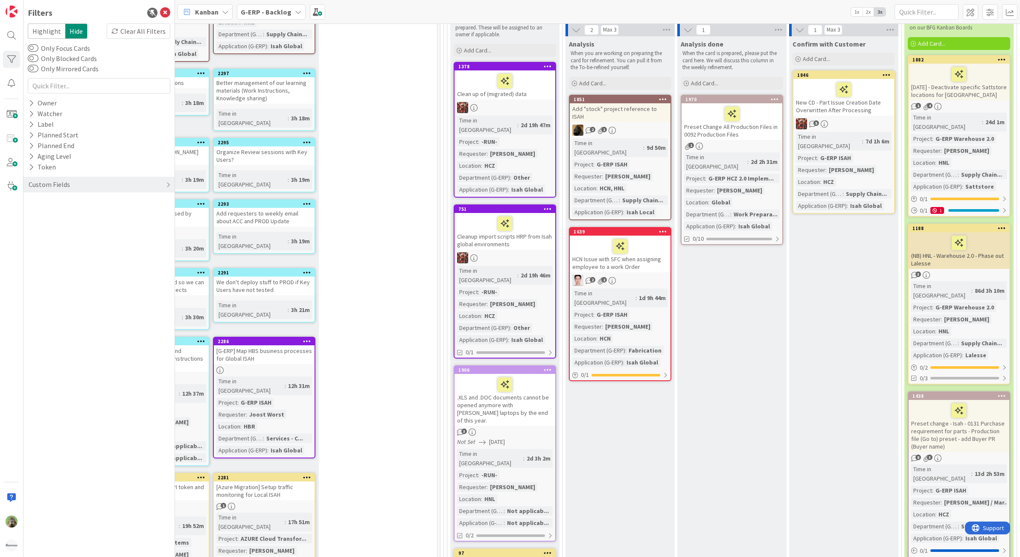
click at [641, 111] on div "Add "stock" project reference to ISAH" at bounding box center [620, 112] width 101 height 19
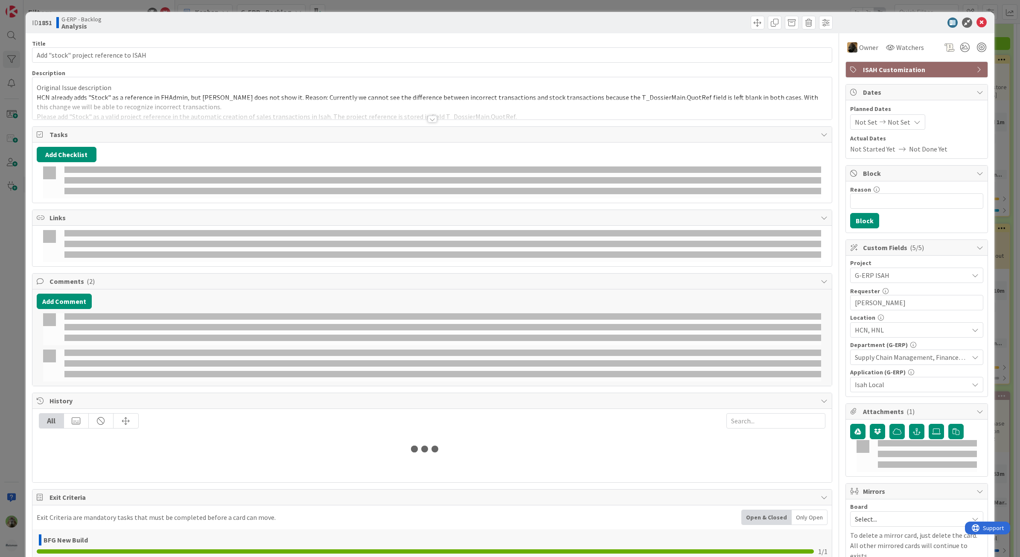
select select "sql"
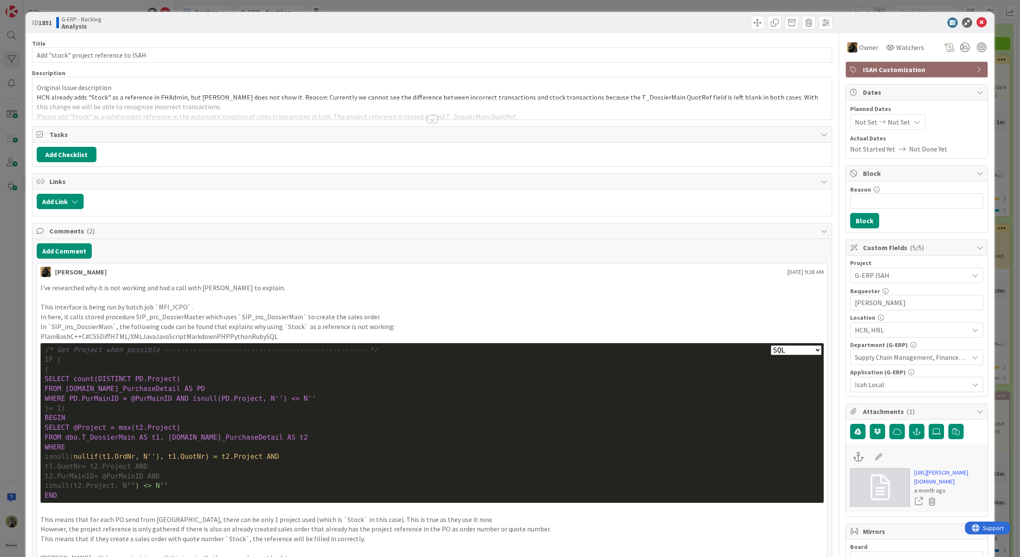
click at [3, 306] on div "ID 1851 G-ERP - Backlog Analysis Title 37 / 128 Add "stock" project reference t…" at bounding box center [510, 278] width 1020 height 557
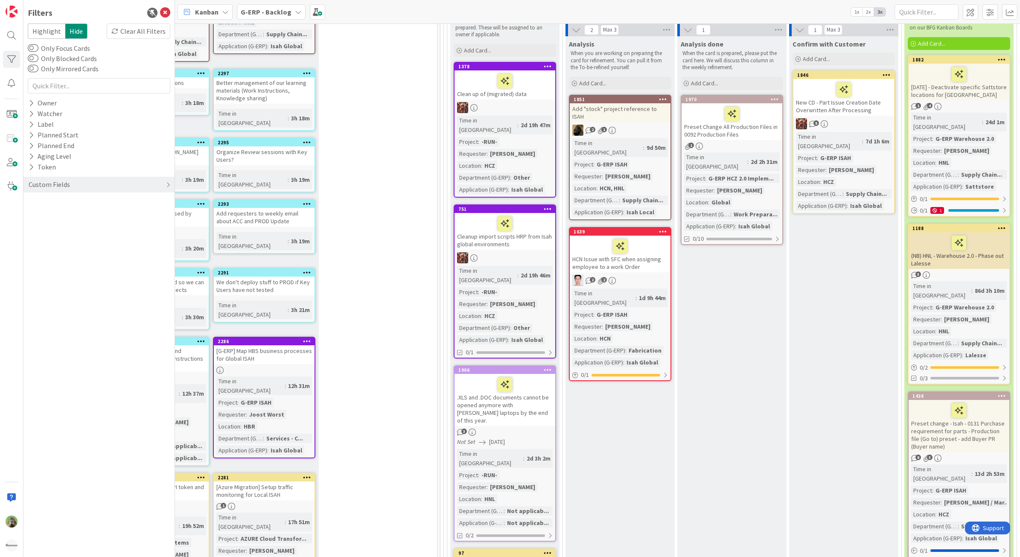
click at [668, 99] on div at bounding box center [662, 99] width 15 height 6
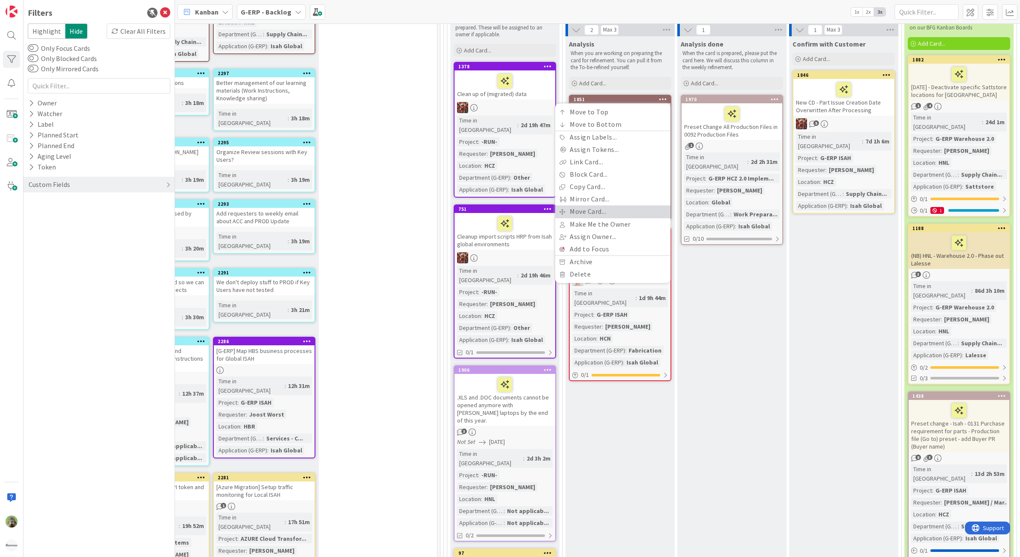
click at [621, 209] on link "Move Card..." at bounding box center [612, 211] width 115 height 12
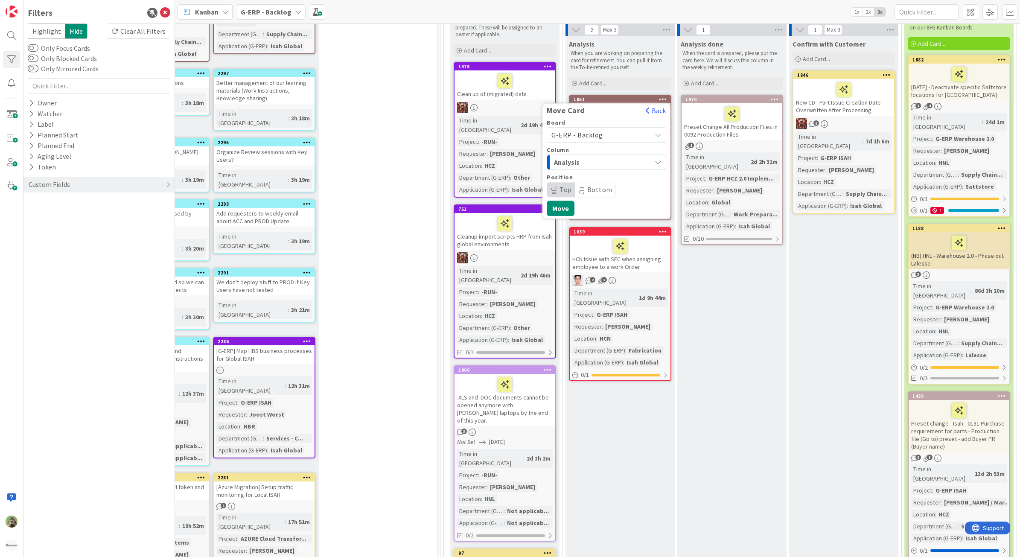
click at [649, 143] on div "G-ERP - Backlog" at bounding box center [606, 134] width 119 height 15
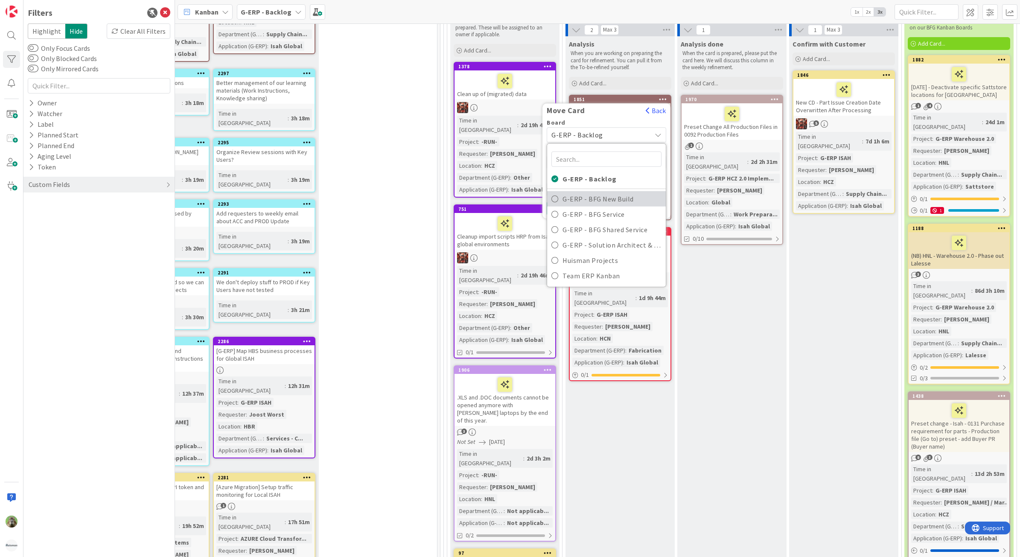
click at [632, 197] on span "G-ERP - BFG New Build" at bounding box center [611, 198] width 99 height 13
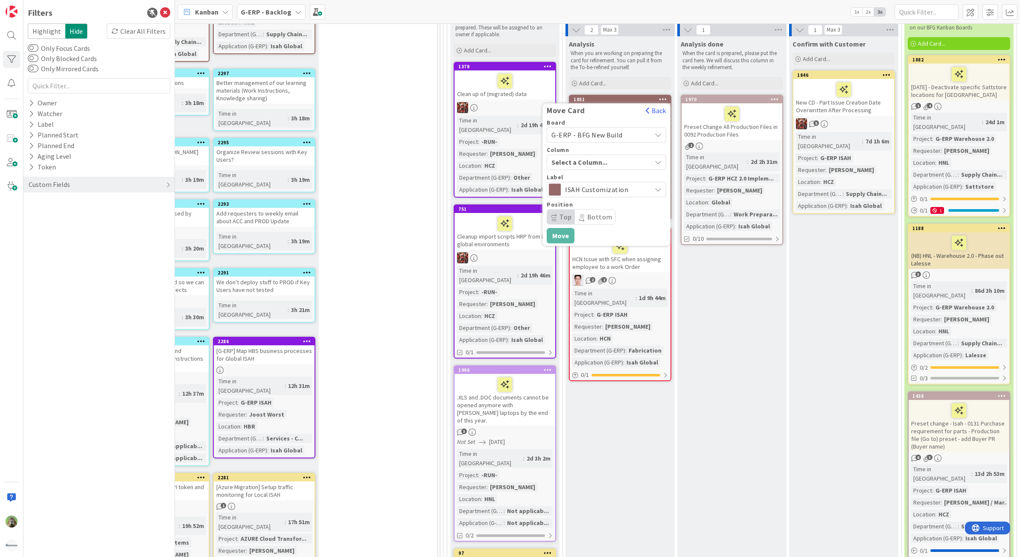
click at [628, 166] on div "Select a Column..." at bounding box center [600, 162] width 102 height 14
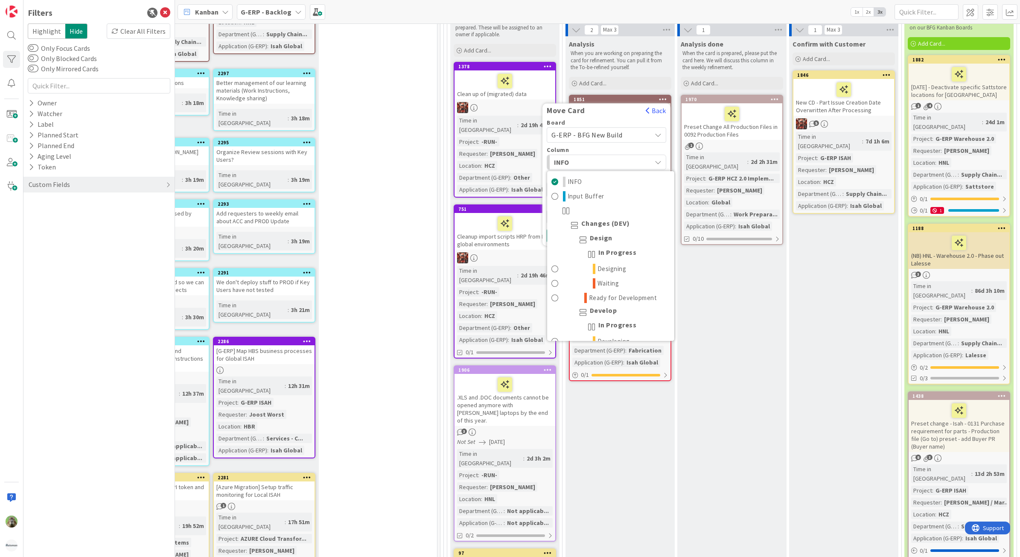
click at [628, 166] on div "INFO" at bounding box center [601, 162] width 99 height 14
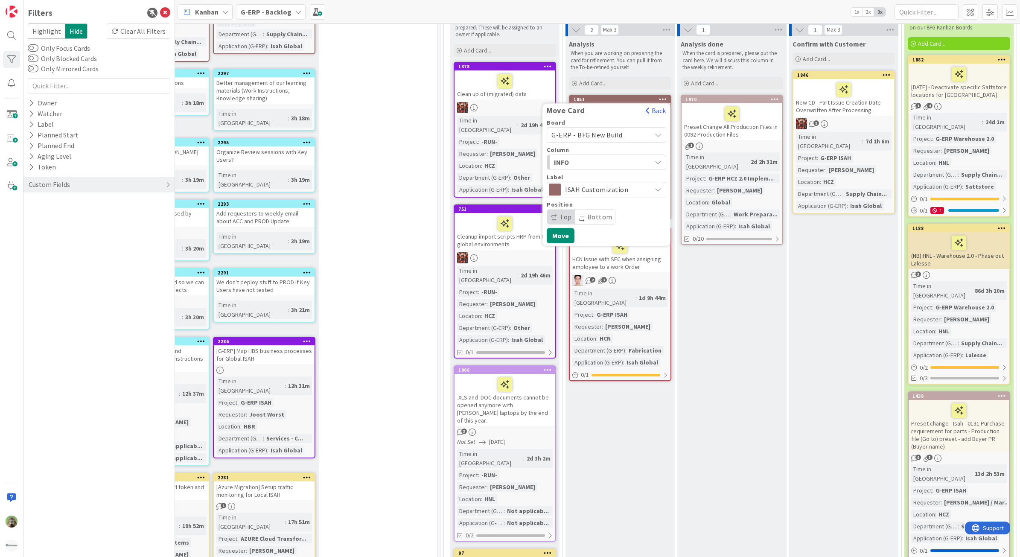
click at [628, 166] on div "INFO" at bounding box center [601, 162] width 99 height 14
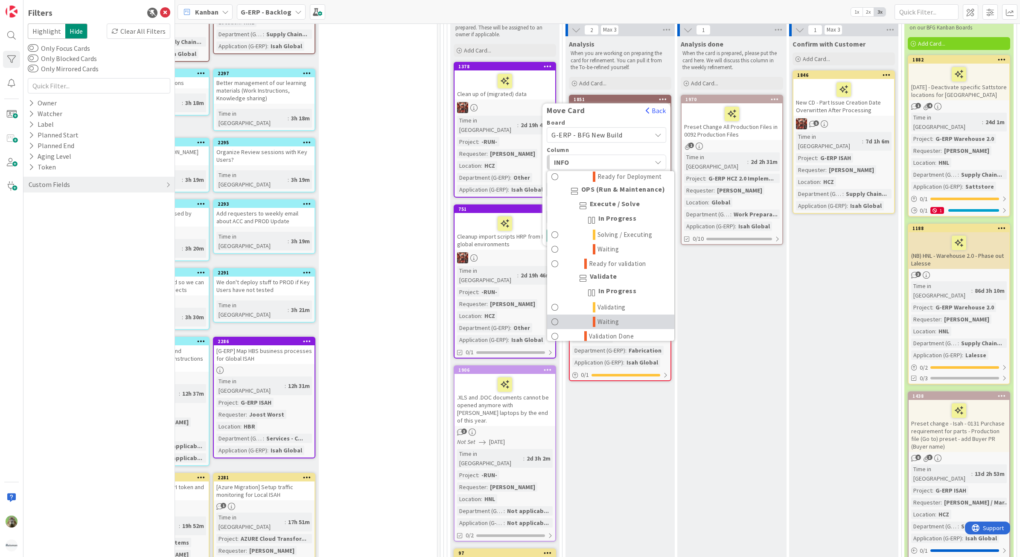
scroll to position [537, 0]
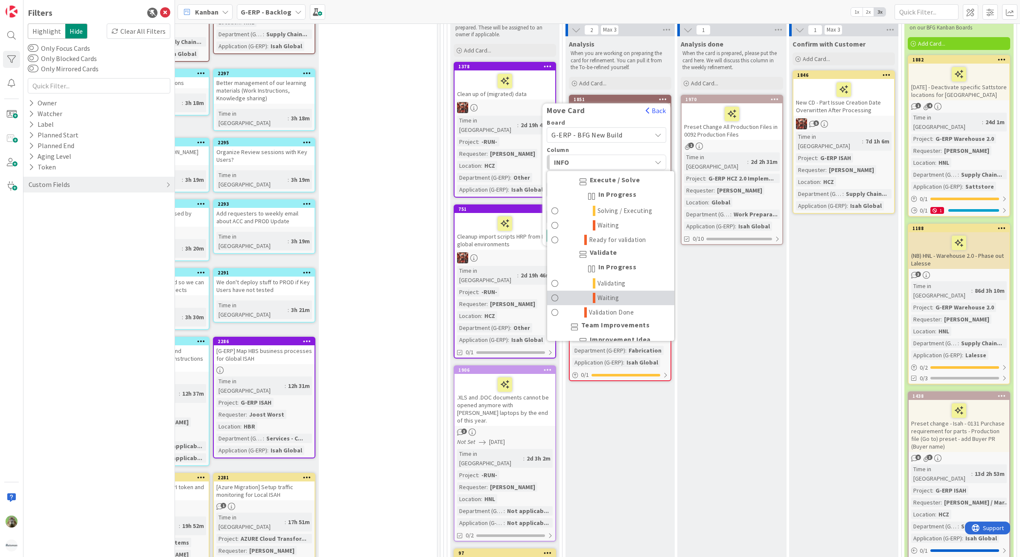
click at [628, 301] on link "Waiting" at bounding box center [610, 298] width 127 height 15
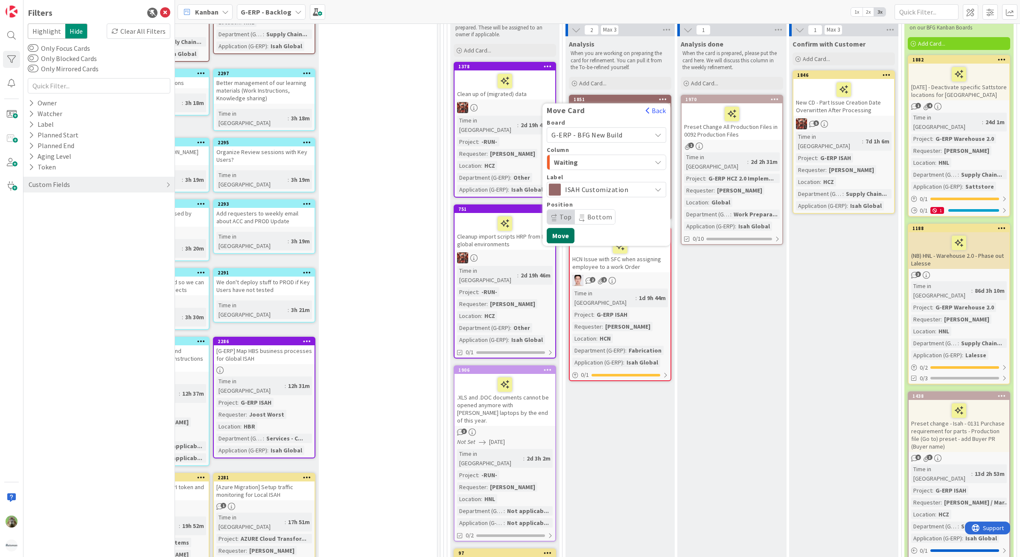
click at [570, 231] on button "Move" at bounding box center [561, 235] width 28 height 15
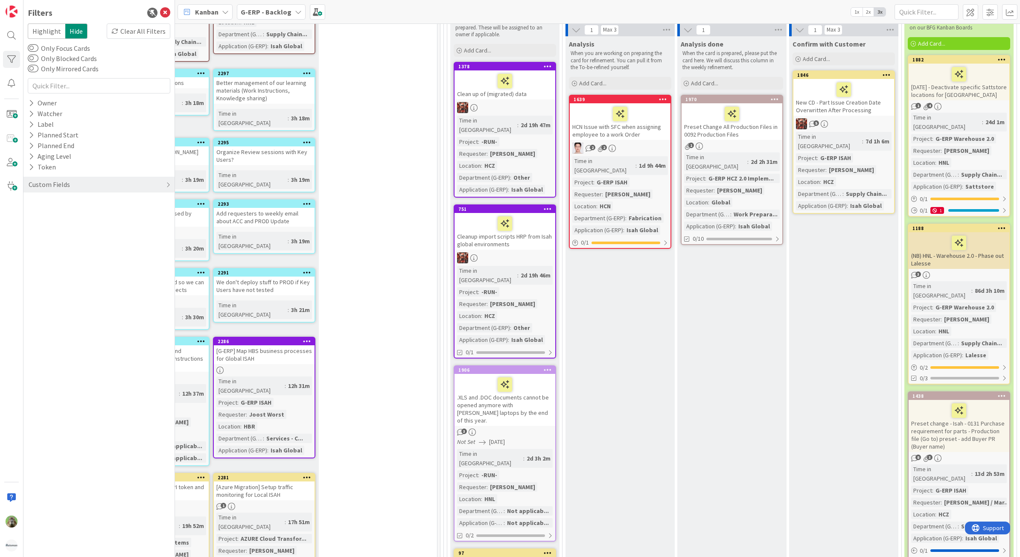
click at [282, 11] on b "G-ERP - Backlog" at bounding box center [266, 12] width 51 height 9
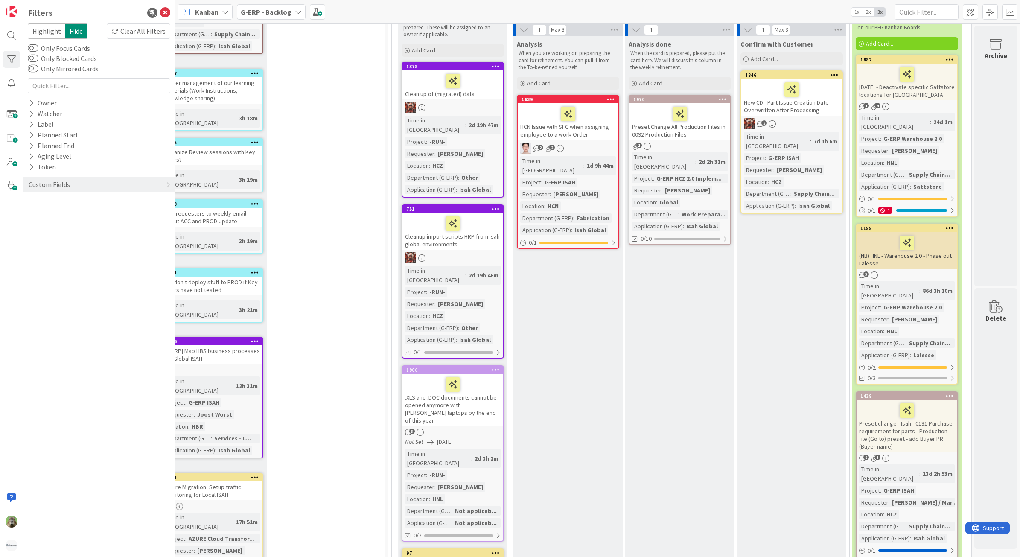
scroll to position [0, 278]
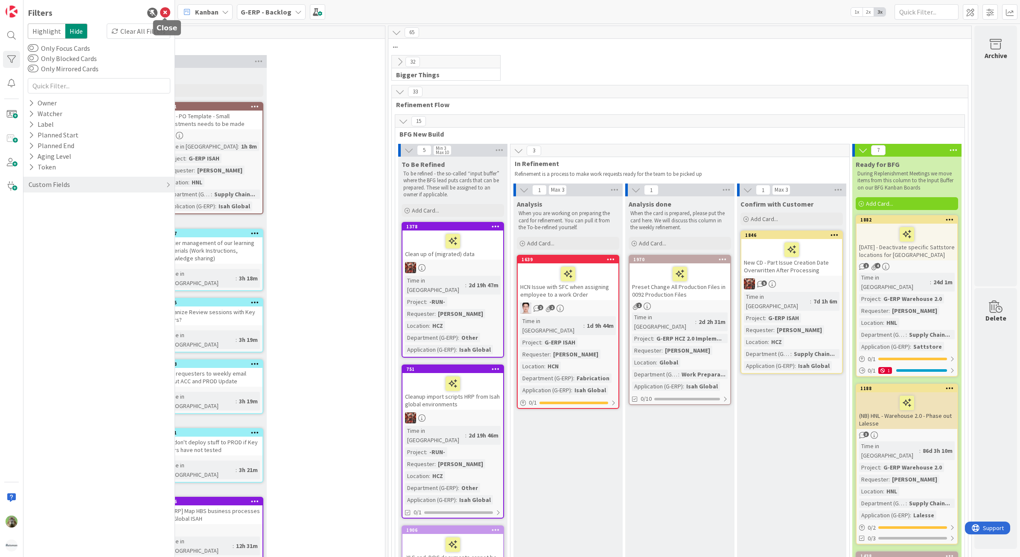
click at [169, 9] on icon at bounding box center [165, 13] width 10 height 10
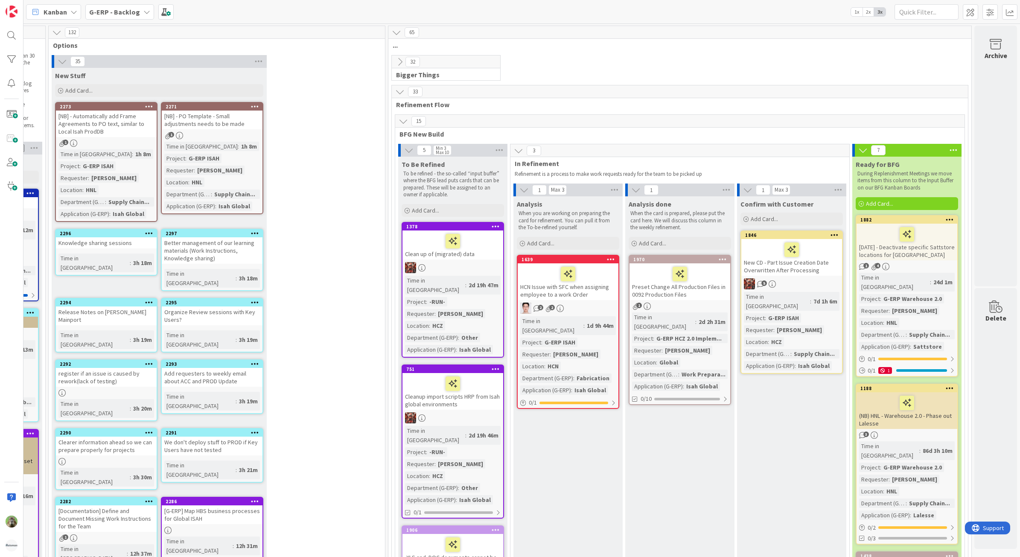
click at [126, 11] on b "G-ERP - Backlog" at bounding box center [114, 12] width 51 height 9
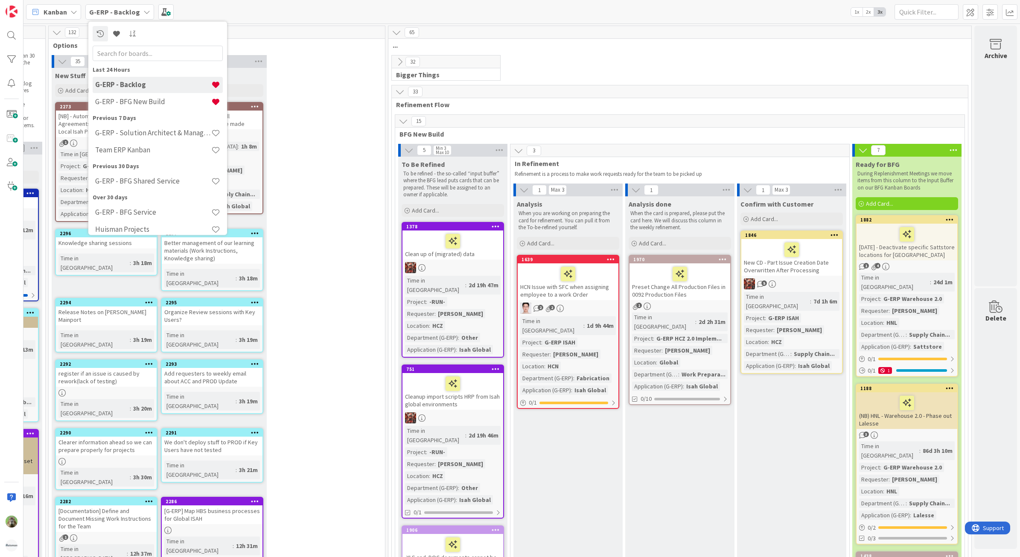
click at [141, 99] on div "G-ERP - BFG New Build" at bounding box center [158, 101] width 130 height 16
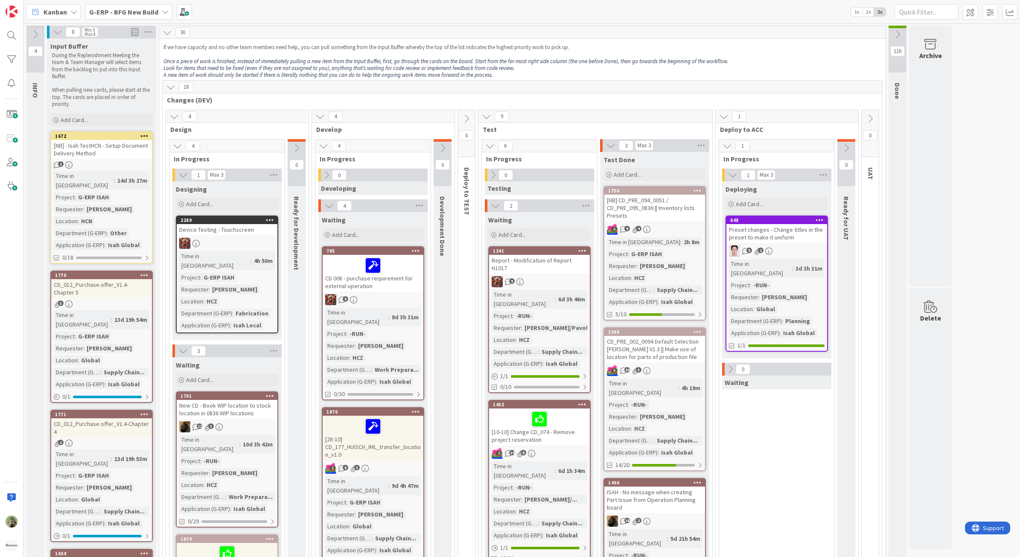
click at [525, 37] on div "30" at bounding box center [522, 32] width 726 height 13
